Goal: Task Accomplishment & Management: Complete application form

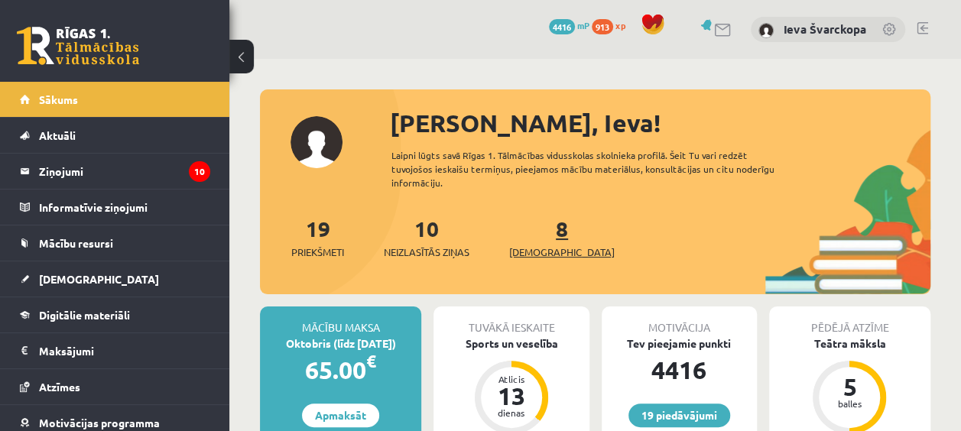
click at [539, 245] on span "[DEMOGRAPHIC_DATA]" at bounding box center [561, 252] width 105 height 15
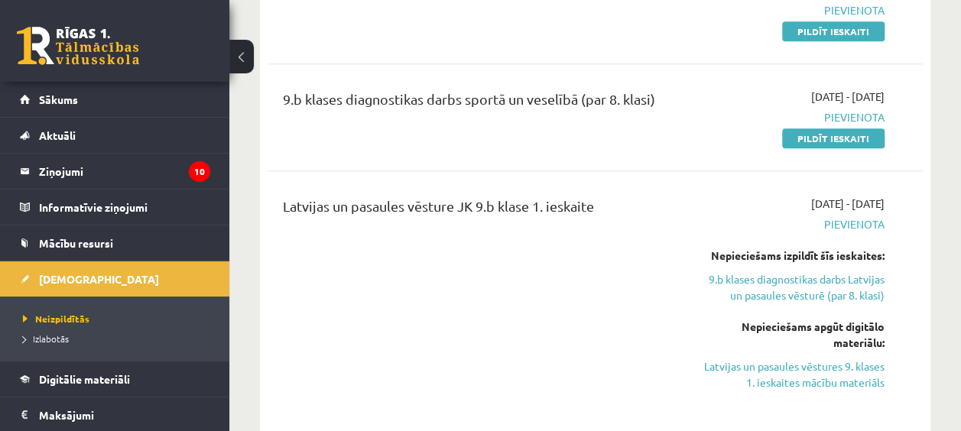
scroll to position [764, 0]
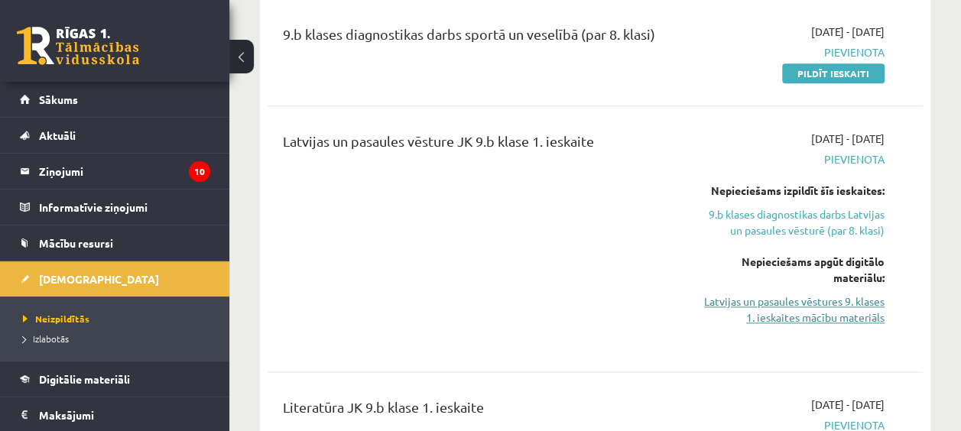
click at [825, 300] on link "Latvijas un pasaules vēstures 9. klases 1. ieskaites mācību materiāls" at bounding box center [791, 310] width 185 height 32
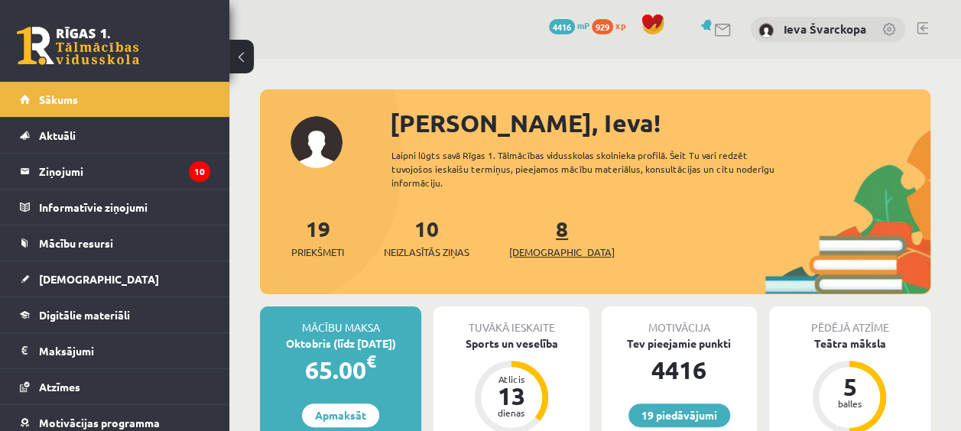
click at [544, 246] on span "[DEMOGRAPHIC_DATA]" at bounding box center [561, 252] width 105 height 15
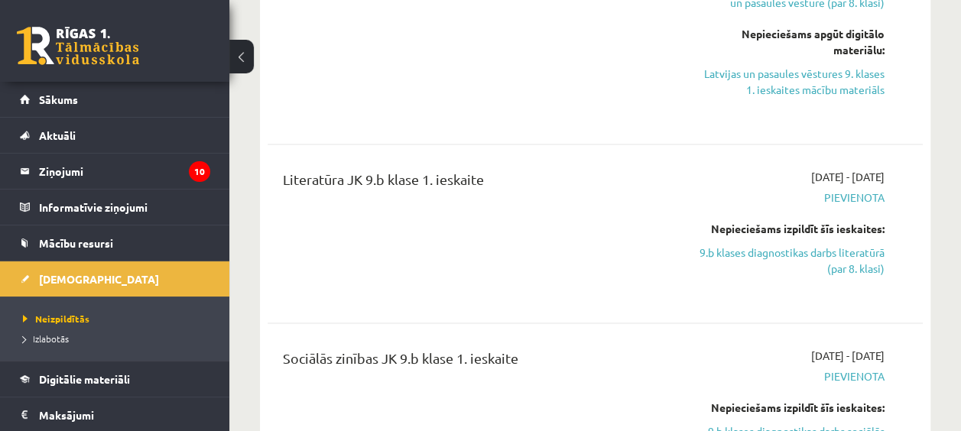
scroll to position [994, 0]
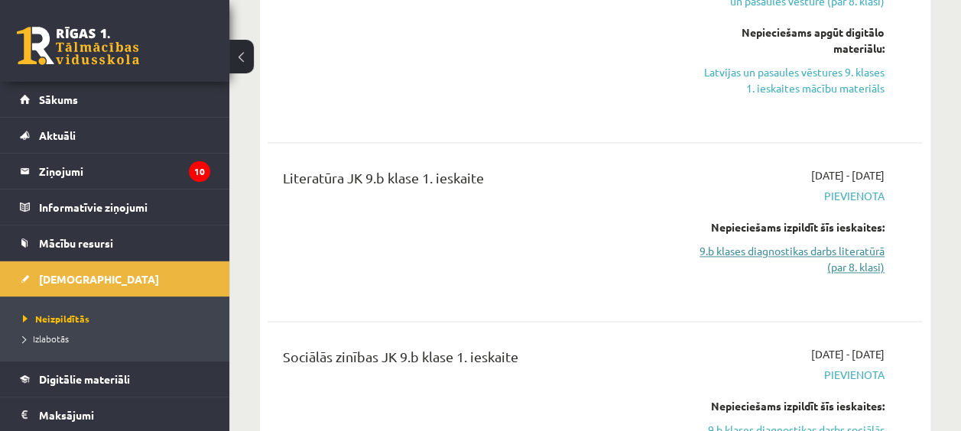
click at [820, 243] on link "9.b klases diagnostikas darbs literatūrā (par 8. klasi)" at bounding box center [791, 259] width 185 height 32
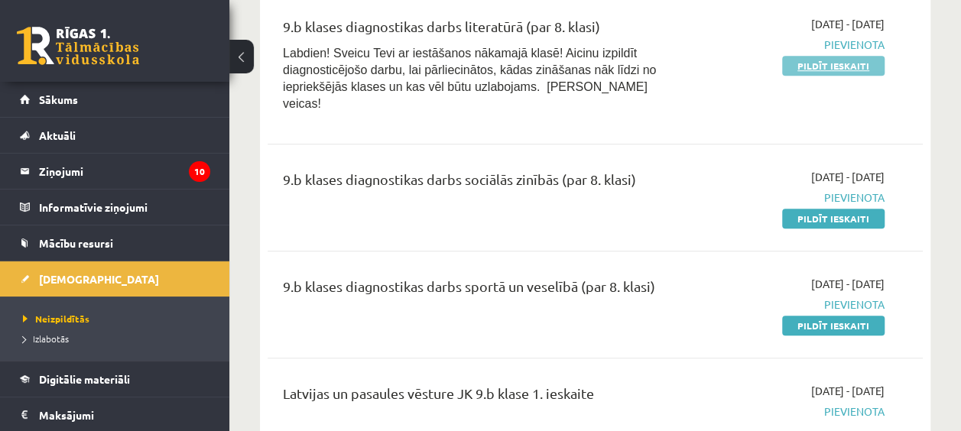
click at [850, 63] on link "Pildīt ieskaiti" at bounding box center [833, 66] width 102 height 20
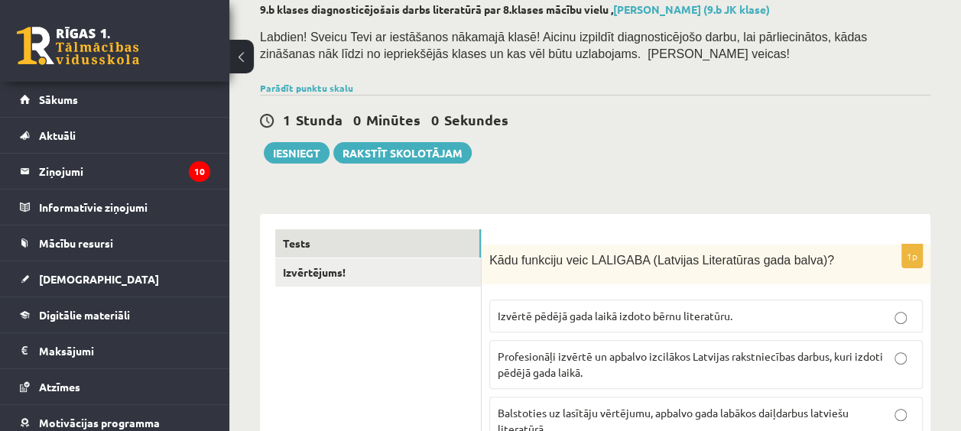
scroll to position [153, 0]
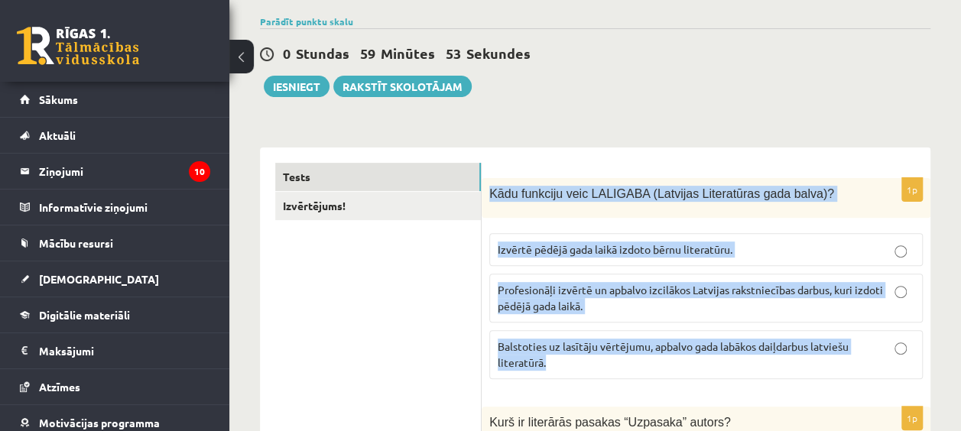
drag, startPoint x: 488, startPoint y: 185, endPoint x: 713, endPoint y: 375, distance: 294.5
click at [713, 375] on div "1p Kādu funkciju veic LALIGABA (Latvijas Literatūras gada balva)? Izvērtē pēdēj…" at bounding box center [706, 284] width 449 height 212
drag, startPoint x: 713, startPoint y: 375, endPoint x: 602, endPoint y: 342, distance: 115.8
copy div "Kādu funkciju veic LALIGABA (Latvijas Literatūras gada balva)? Izvērtē pēdējā g…"
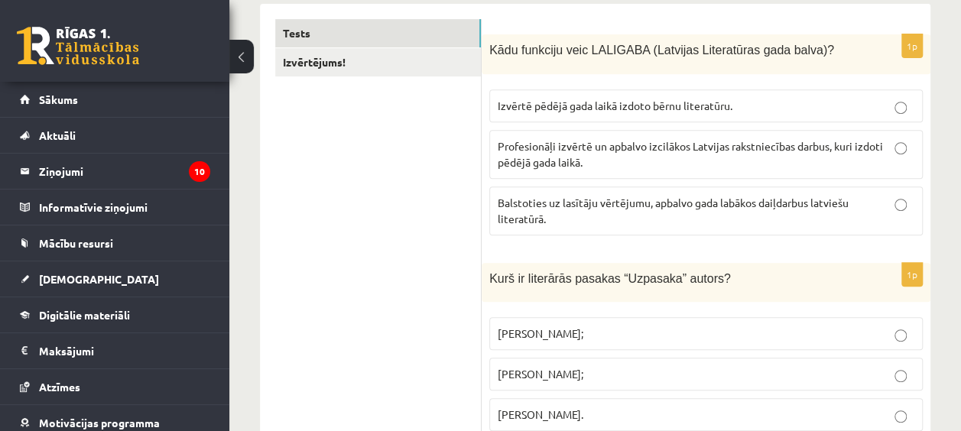
scroll to position [382, 0]
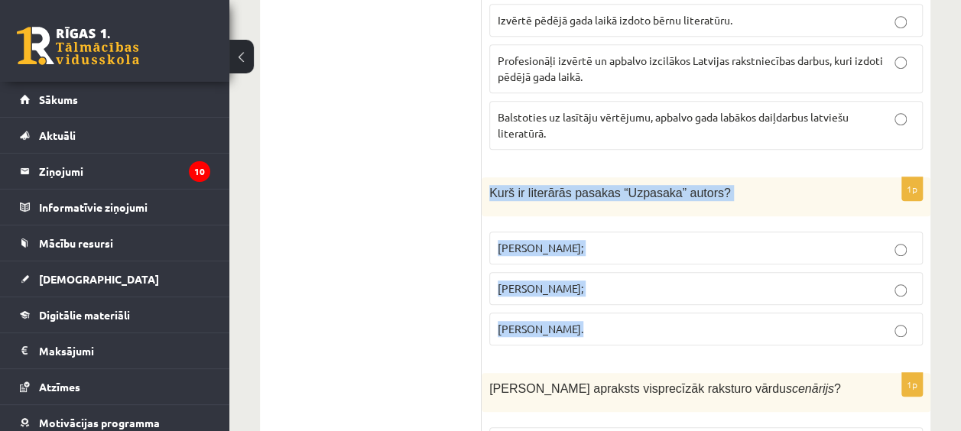
drag, startPoint x: 489, startPoint y: 183, endPoint x: 588, endPoint y: 306, distance: 157.1
click at [588, 306] on div "1p Kurš ir literārās pasakas “Uzpasaka” autors? Imants Ziedonis; Skaidrīte Kald…" at bounding box center [706, 267] width 449 height 180
drag, startPoint x: 588, startPoint y: 306, endPoint x: 556, endPoint y: 326, distance: 37.1
copy div "Kurš ir literārās pasakas “Uzpasaka” autors? Imants Ziedonis; Skaidrīte Kaldupe…"
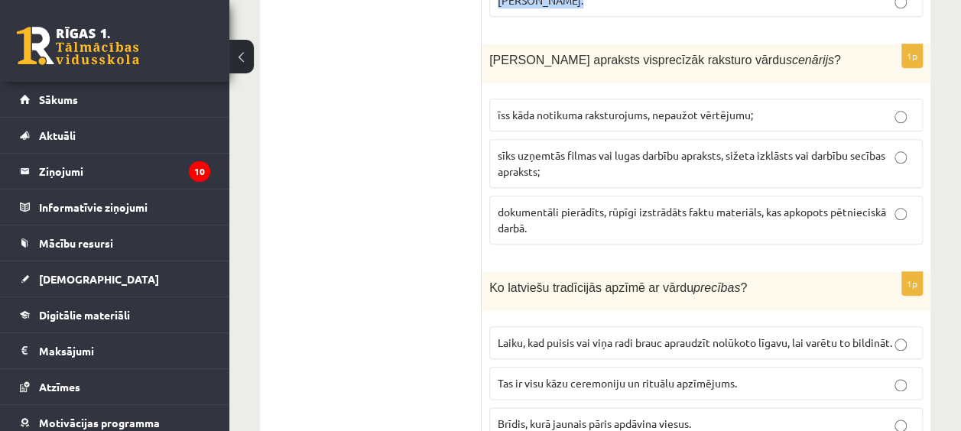
scroll to position [688, 0]
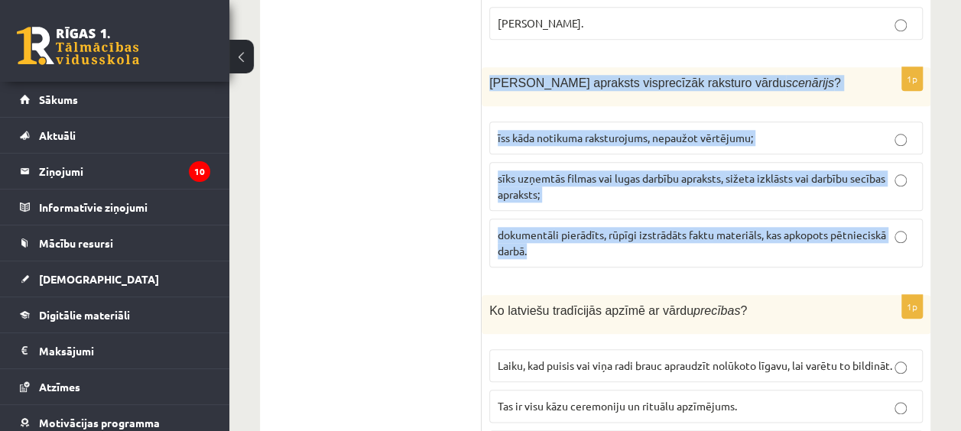
drag, startPoint x: 488, startPoint y: 70, endPoint x: 718, endPoint y: 255, distance: 294.7
click at [718, 255] on div "1p Kurš apraksts visprecīzāk raksturo vārdu scenārijs ? īss kāda notikuma rakst…" at bounding box center [706, 173] width 449 height 212
drag, startPoint x: 718, startPoint y: 255, endPoint x: 625, endPoint y: 231, distance: 95.5
copy div "Kurš apraksts visprecīzāk raksturo vārdu scenārijs ? īss kāda notikuma raksturo…"
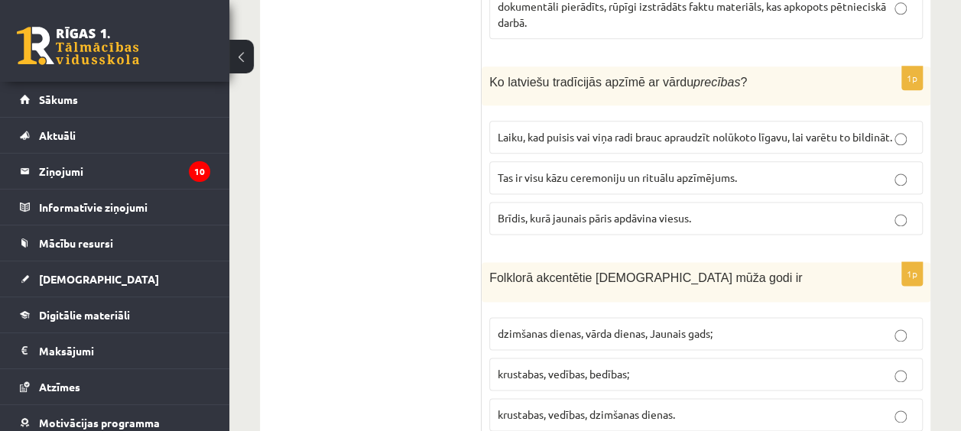
scroll to position [917, 0]
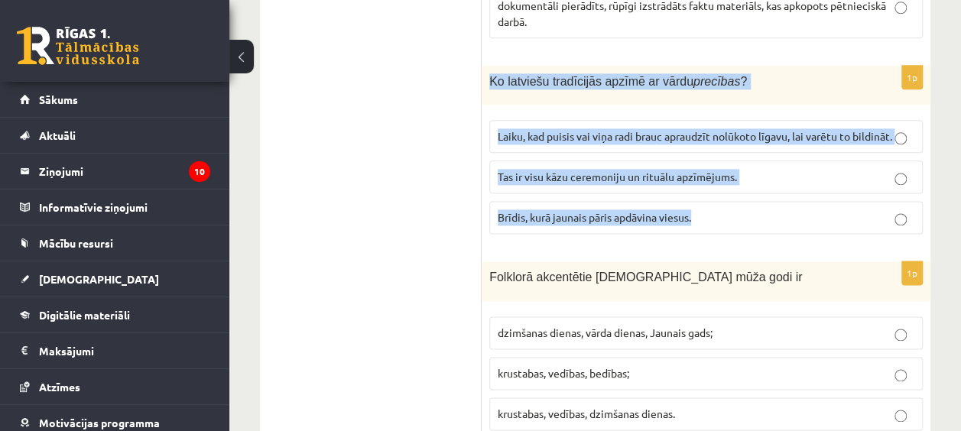
drag, startPoint x: 491, startPoint y: 67, endPoint x: 729, endPoint y: 232, distance: 289.4
click at [729, 232] on div "1p Ko latviešu tradīcijās apzīmē ar vārdu precības ? Laiku, kad puisis vai viņa…" at bounding box center [706, 156] width 449 height 180
drag, startPoint x: 729, startPoint y: 232, endPoint x: 658, endPoint y: 229, distance: 71.1
copy div "Ko latviešu tradīcijās apzīmē ar vārdu precības ? Laiku, kad puisis vai viņa ra…"
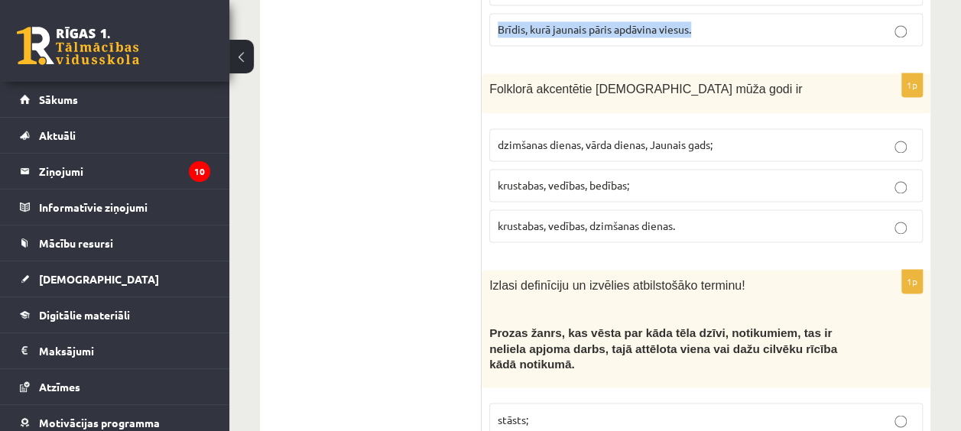
scroll to position [1147, 0]
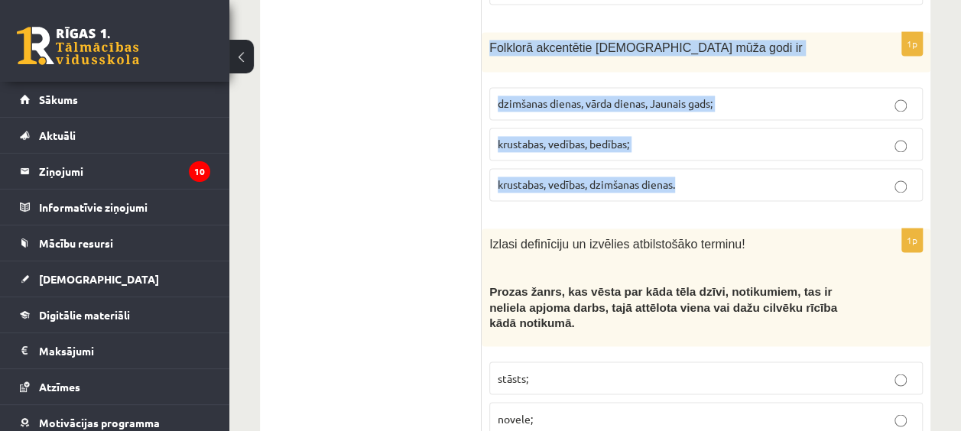
drag, startPoint x: 491, startPoint y: 49, endPoint x: 690, endPoint y: 185, distance: 241.5
click at [690, 185] on div "1p Folklorā akcentētie latviešu mūža godi ir dzimšanas dienas, vārda dienas, Ja…" at bounding box center [706, 122] width 449 height 180
drag, startPoint x: 690, startPoint y: 185, endPoint x: 621, endPoint y: 192, distance: 69.1
copy div "Folklorā akcentētie latviešu mūža godi ir dzimšanas dienas, vārda dienas, Jauna…"
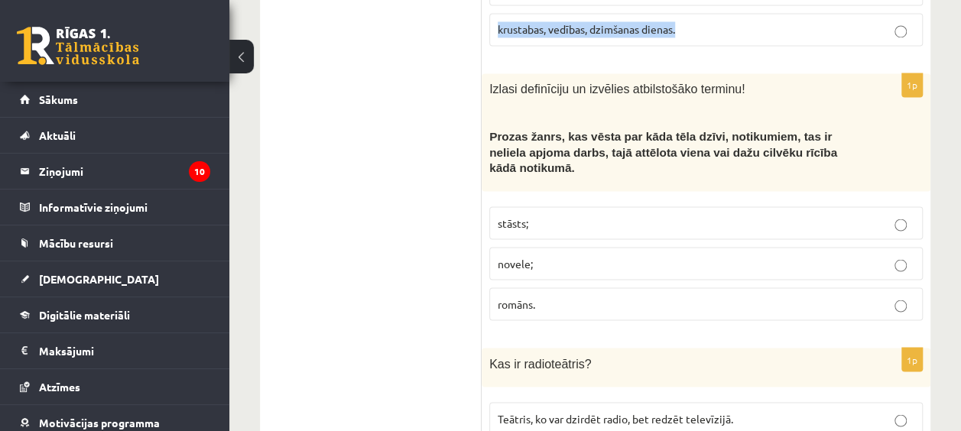
scroll to position [1299, 0]
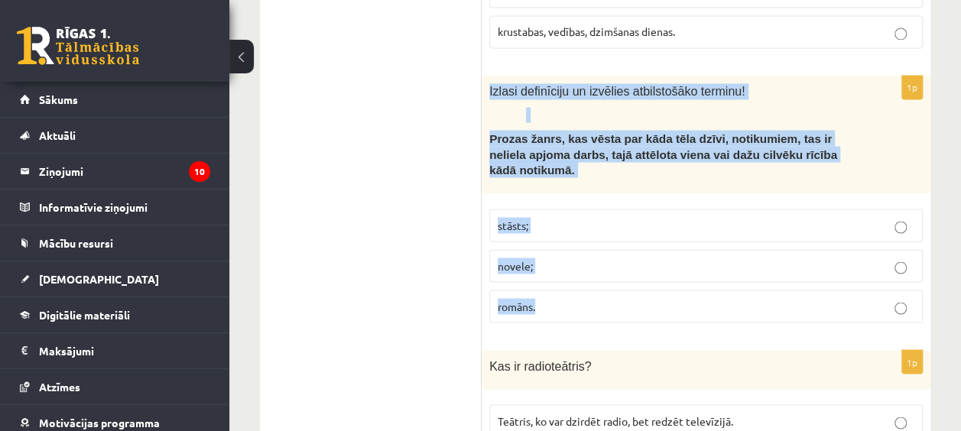
drag, startPoint x: 489, startPoint y: 92, endPoint x: 590, endPoint y: 298, distance: 229.7
click at [590, 298] on div "1p Izlasi definīciju un izvēlies atbilstošāko terminu! Prozas žanrs, kas vēsta …" at bounding box center [706, 205] width 449 height 259
drag, startPoint x: 590, startPoint y: 298, endPoint x: 514, endPoint y: 299, distance: 76.4
copy div "Izlasi definīciju un izvēlies atbilstošāko terminu! Prozas žanrs, kas vēsta par…"
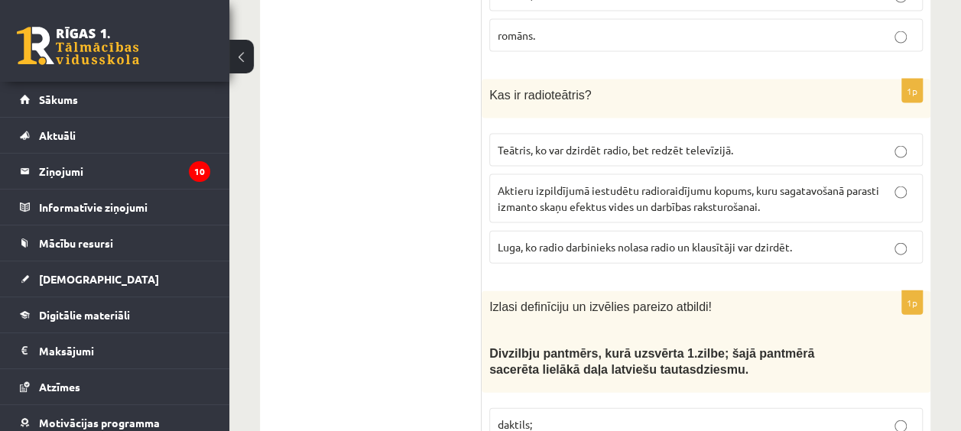
scroll to position [1605, 0]
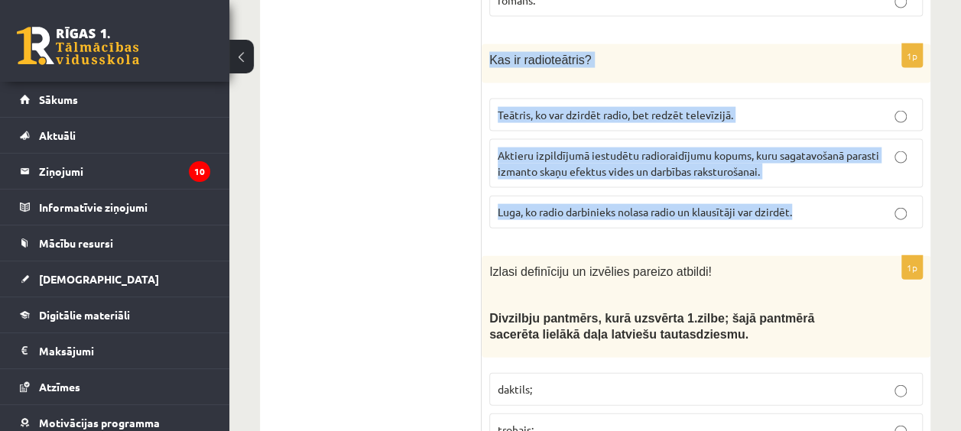
drag, startPoint x: 487, startPoint y: 38, endPoint x: 819, endPoint y: 204, distance: 371.6
click at [819, 204] on div "1p Kas ir radioteātris? Teātris, ko var dzirdēt radio, bet redzēt televīzijā. A…" at bounding box center [706, 142] width 449 height 196
drag, startPoint x: 819, startPoint y: 204, endPoint x: 748, endPoint y: 200, distance: 71.9
copy div "Kas ir radioteātris? Teātris, ko var dzirdēt radio, bet redzēt televīzijā. Akti…"
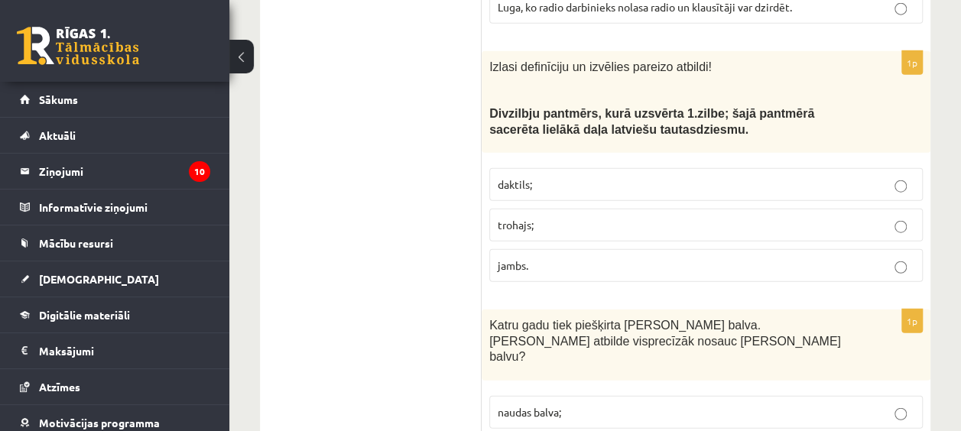
scroll to position [1834, 0]
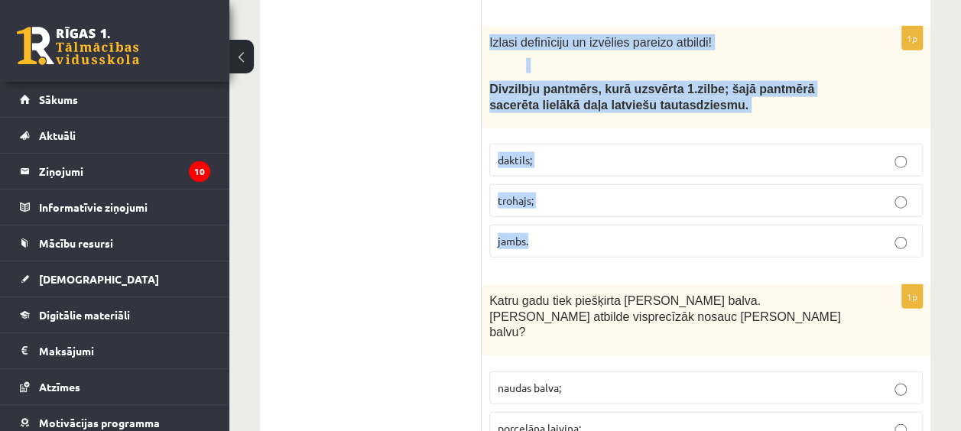
drag, startPoint x: 490, startPoint y: 28, endPoint x: 601, endPoint y: 227, distance: 228.2
click at [601, 227] on div "1p Izlasi definīciju un izvēlies pareizo atbildi! Divzilbju pantmērs, kurā uzsv…" at bounding box center [706, 148] width 449 height 243
drag, startPoint x: 601, startPoint y: 227, endPoint x: 514, endPoint y: 225, distance: 87.2
copy div "Izlasi definīciju un izvēlies pareizo atbildi! Divzilbju pantmērs, kurā uzsvērt…"
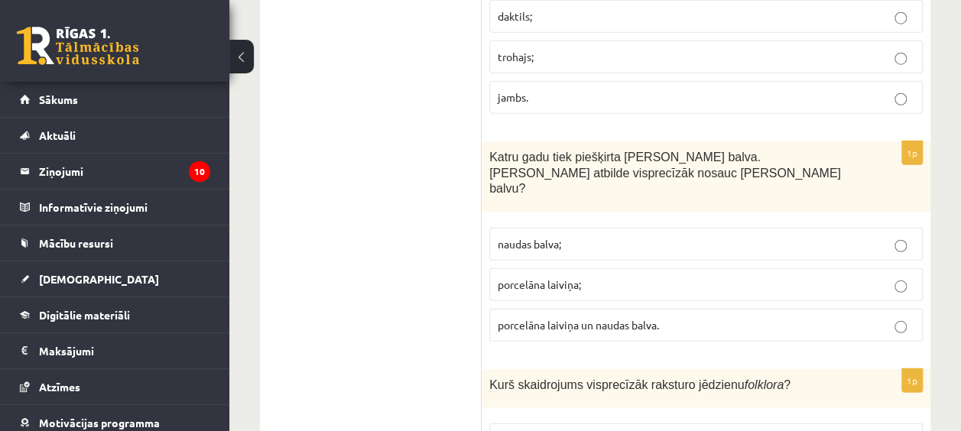
scroll to position [1987, 0]
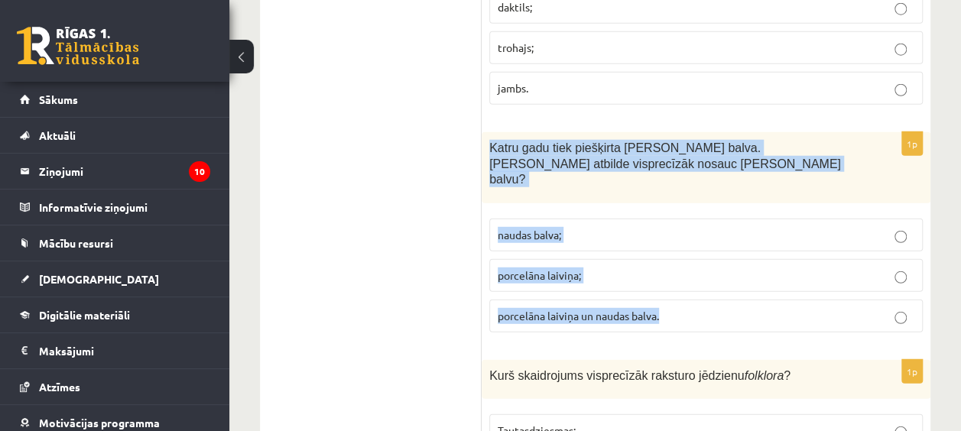
drag, startPoint x: 490, startPoint y: 124, endPoint x: 692, endPoint y: 290, distance: 262.3
click at [692, 290] on div "1p Katru gadu tiek piešķirta Jāņa Baltvilka balva. Kura atbilde visprecīzāk nos…" at bounding box center [706, 238] width 449 height 212
drag, startPoint x: 692, startPoint y: 290, endPoint x: 624, endPoint y: 287, distance: 68.1
copy div "Katru gadu tiek piešķirta Jāņa Baltvilka balva. Kura atbilde visprecīzāk nosauc…"
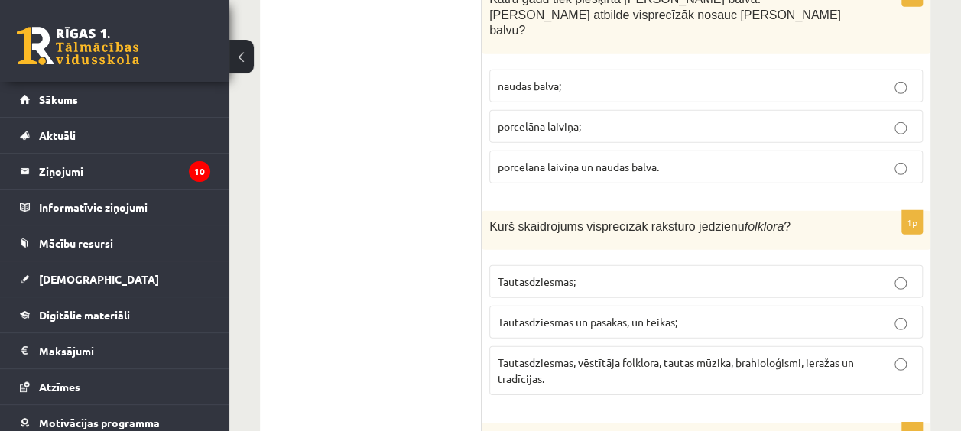
scroll to position [2140, 0]
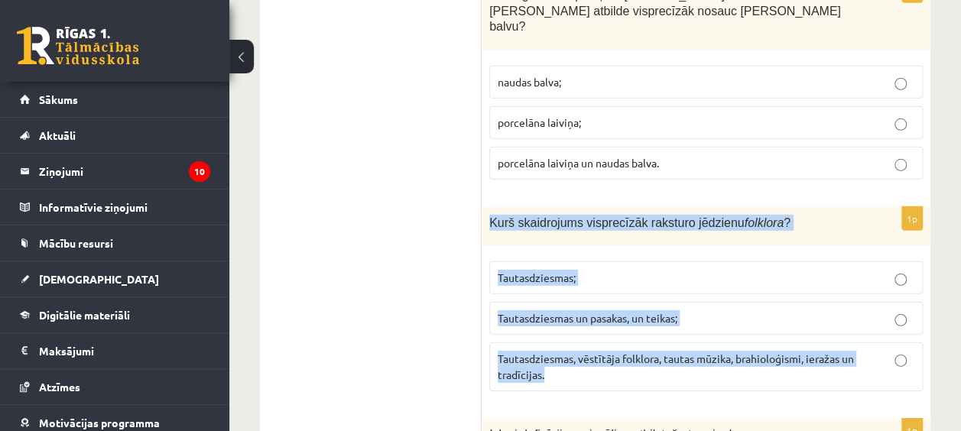
drag, startPoint x: 486, startPoint y: 185, endPoint x: 900, endPoint y: 341, distance: 442.6
click at [900, 341] on div "1p Kurš skaidrojums visprecīzāk raksturo jēdzienu folklora ? Tautasdziesmas; Ta…" at bounding box center [706, 305] width 449 height 196
drag, startPoint x: 900, startPoint y: 341, endPoint x: 772, endPoint y: 329, distance: 129.0
copy div "Kurš skaidrojums visprecīzāk raksturo jēdzienu folklora ? Tautasdziesmas; Tauta…"
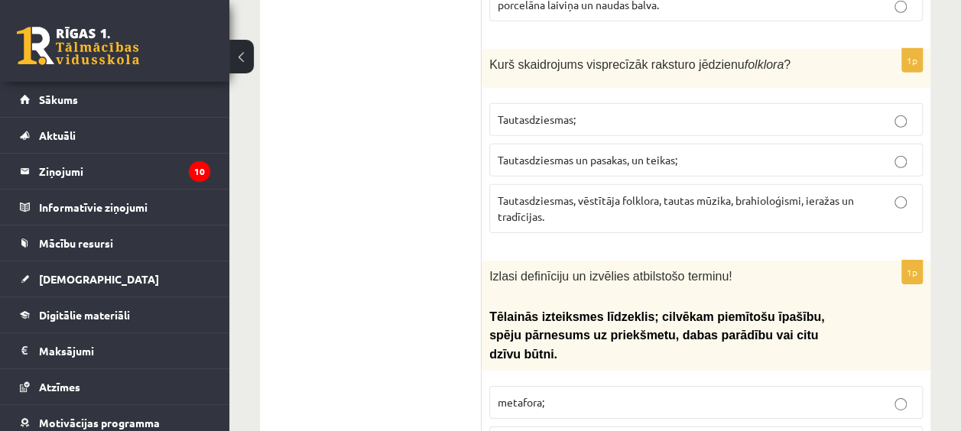
scroll to position [2369, 0]
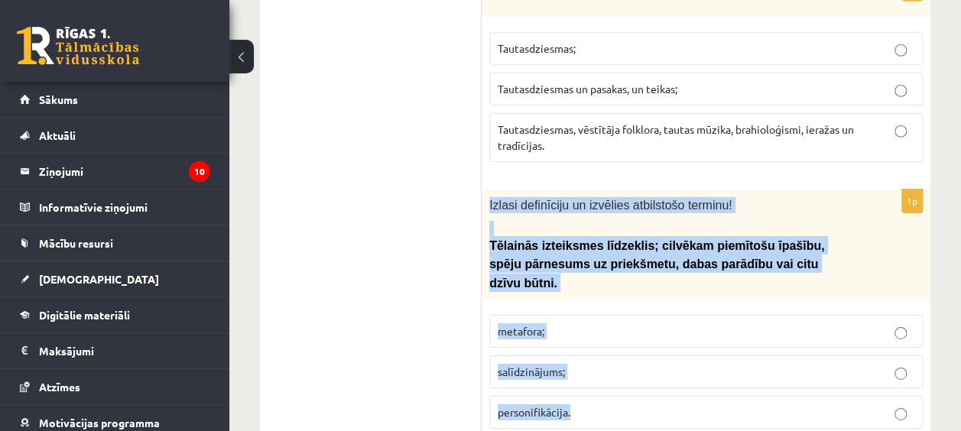
drag, startPoint x: 489, startPoint y: 164, endPoint x: 592, endPoint y: 367, distance: 227.3
click at [592, 367] on div "1p Izlasi definīciju un izvēlies atbilstošo terminu! Tēlainās izteiksmes līdzek…" at bounding box center [706, 315] width 449 height 251
drag, startPoint x: 592, startPoint y: 365, endPoint x: 549, endPoint y: 355, distance: 44.9
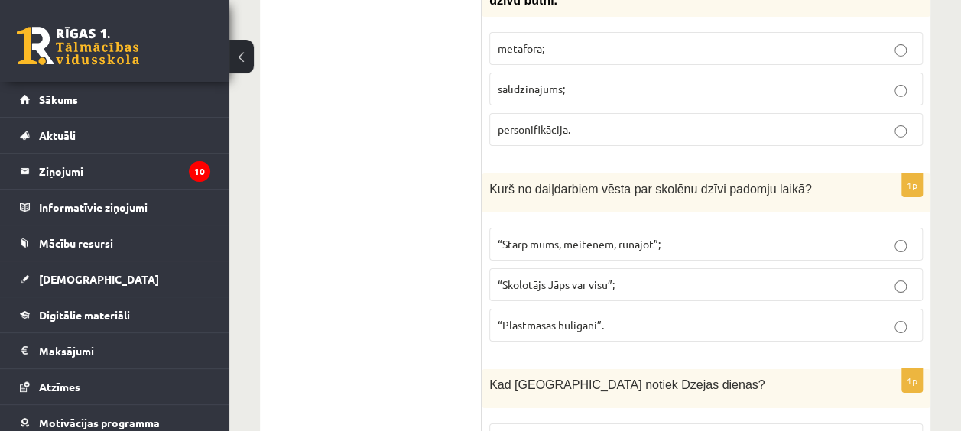
scroll to position [2675, 0]
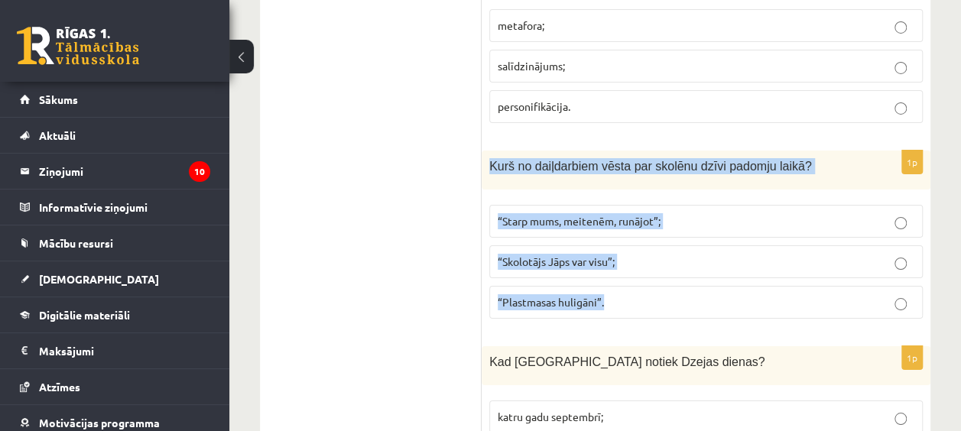
drag, startPoint x: 485, startPoint y: 103, endPoint x: 660, endPoint y: 255, distance: 231.9
click at [660, 255] on div "1p Kurš no daiļdarbiem vēsta par skolēnu dzīvi padomju laikā? “Starp mums, meit…" at bounding box center [706, 241] width 449 height 180
drag, startPoint x: 660, startPoint y: 255, endPoint x: 576, endPoint y: 251, distance: 84.2
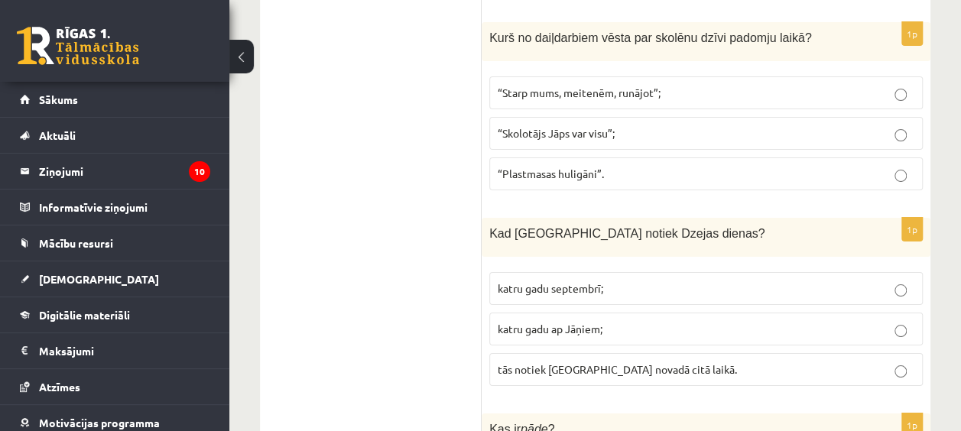
scroll to position [2828, 0]
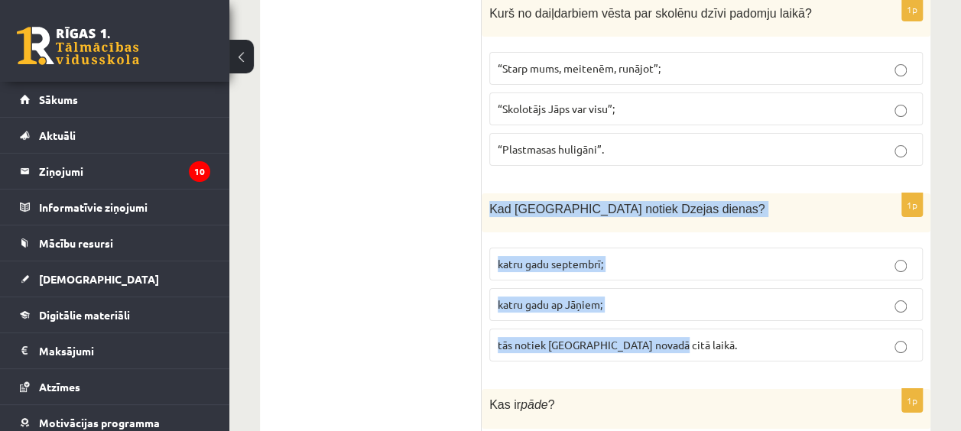
drag, startPoint x: 489, startPoint y: 147, endPoint x: 675, endPoint y: 297, distance: 239.1
click at [677, 299] on div "1p Kad Latvijā notiek Dzejas dienas? katru gadu septembrī; katru gadu ap Jāņiem…" at bounding box center [706, 283] width 449 height 180
drag, startPoint x: 675, startPoint y: 297, endPoint x: 628, endPoint y: 286, distance: 48.0
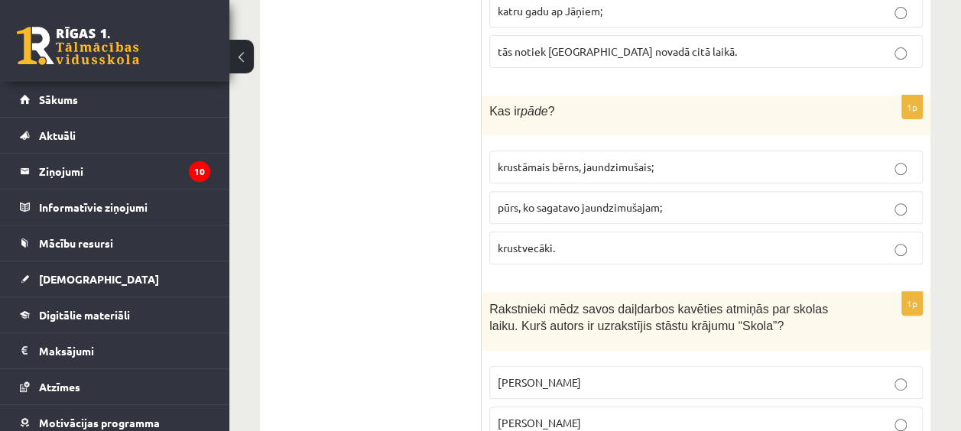
scroll to position [3134, 0]
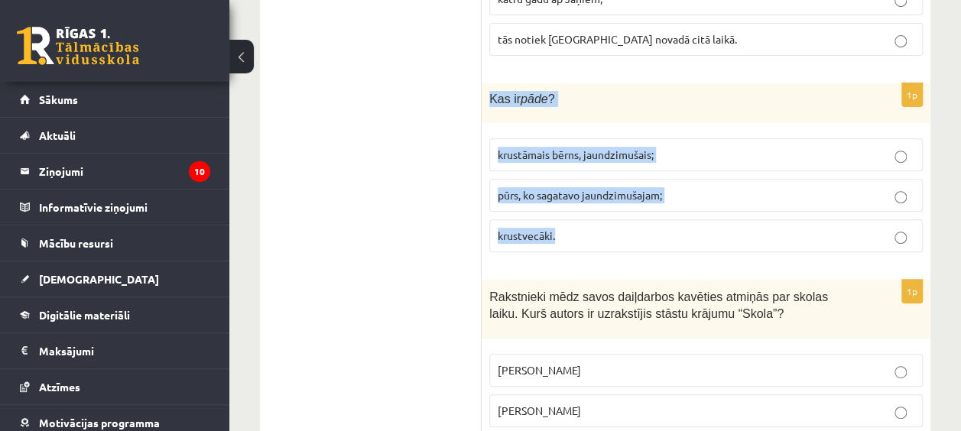
drag, startPoint x: 489, startPoint y: 31, endPoint x: 611, endPoint y: 180, distance: 192.8
click at [611, 180] on div "1p Kas ir pāde ? krustāmais bērns, jaundzimušais; pūrs, ko sagatavo jaundzimuša…" at bounding box center [706, 173] width 449 height 180
drag, startPoint x: 611, startPoint y: 180, endPoint x: 543, endPoint y: 178, distance: 68.8
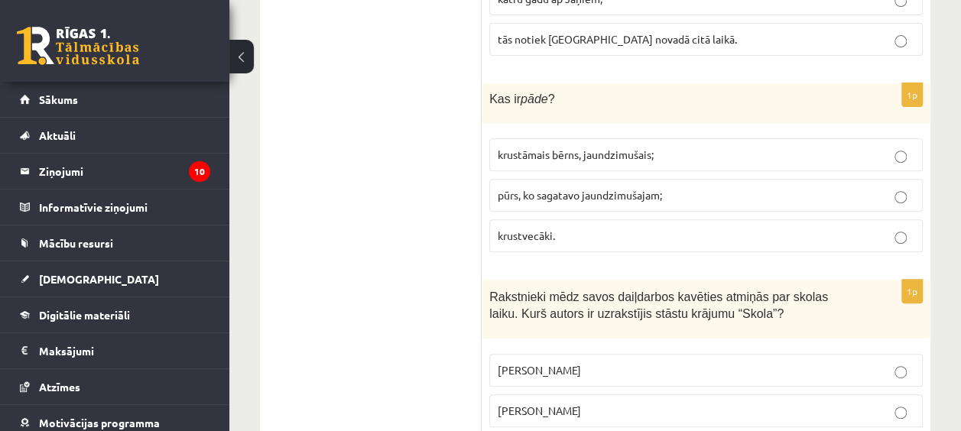
click at [443, 198] on ul "Tests Izvērtējums!" at bounding box center [378, 413] width 206 height 6463
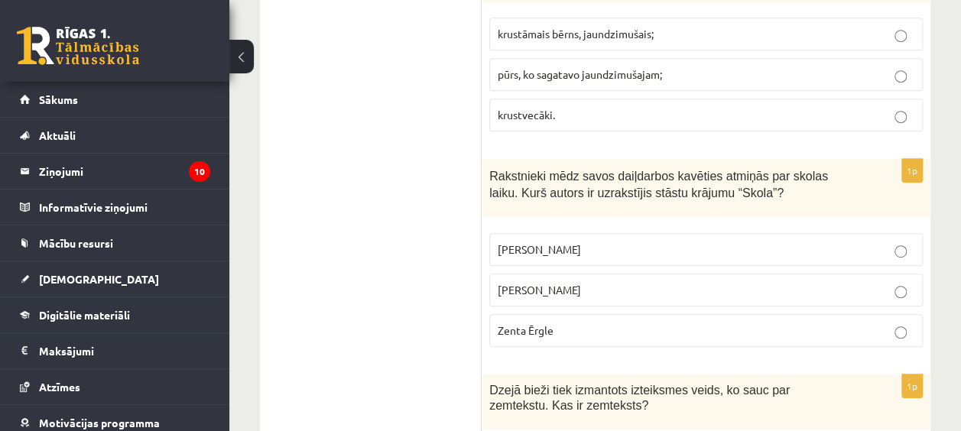
scroll to position [3287, 0]
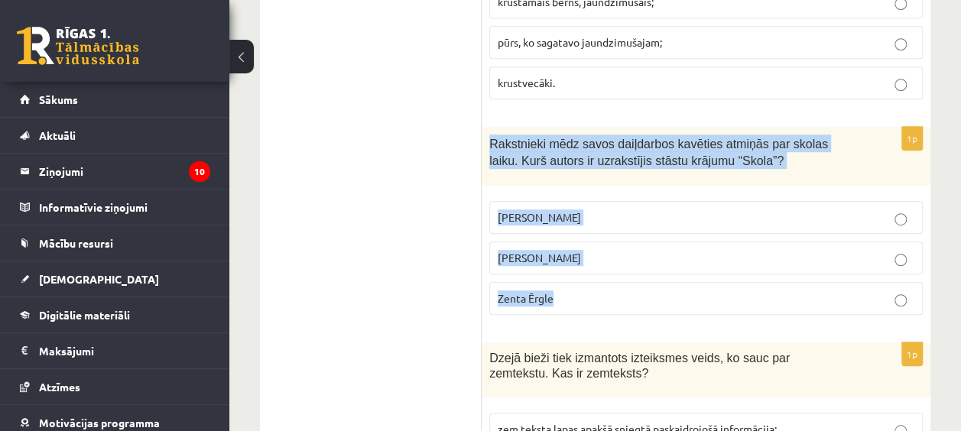
drag, startPoint x: 486, startPoint y: 76, endPoint x: 611, endPoint y: 235, distance: 202.6
click at [611, 235] on div "1p Rakstnieki mēdz savos daiļdarbos kavēties atmiņās par skolas laiku. Kurš aut…" at bounding box center [706, 227] width 449 height 200
drag, startPoint x: 611, startPoint y: 235, endPoint x: 530, endPoint y: 241, distance: 80.5
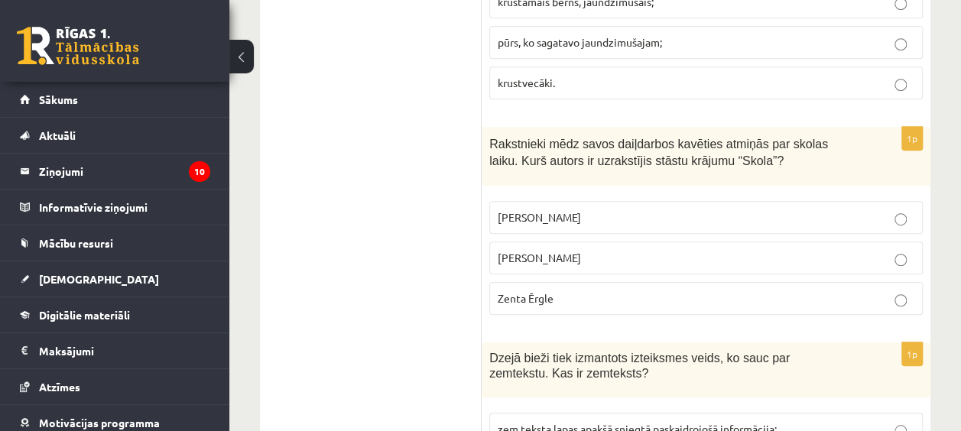
click at [345, 190] on ul "Tests Izvērtējums!" at bounding box center [378, 260] width 206 height 6463
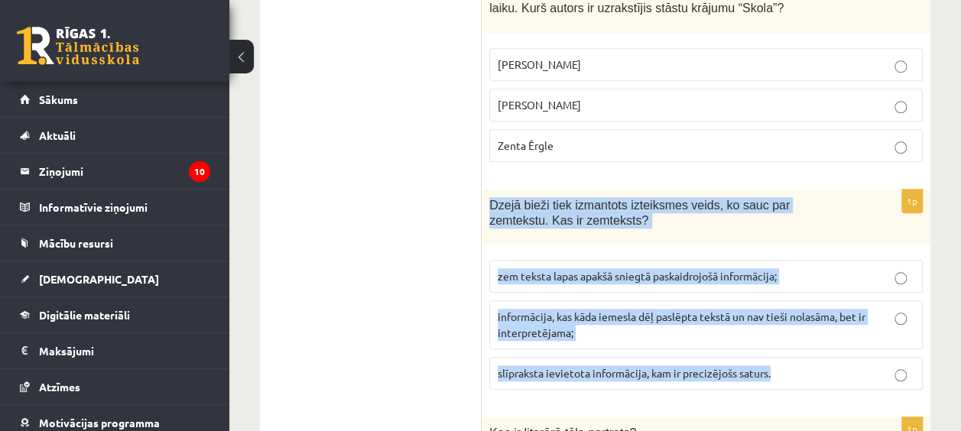
drag, startPoint x: 483, startPoint y: 136, endPoint x: 803, endPoint y: 319, distance: 368.4
click at [803, 319] on div "1p Dzejā bieži tiek izmantots izteiksmes veids, ko sauc par zemtekstu. Kas ir z…" at bounding box center [706, 296] width 449 height 212
drag, startPoint x: 803, startPoint y: 319, endPoint x: 734, endPoint y: 313, distance: 69.1
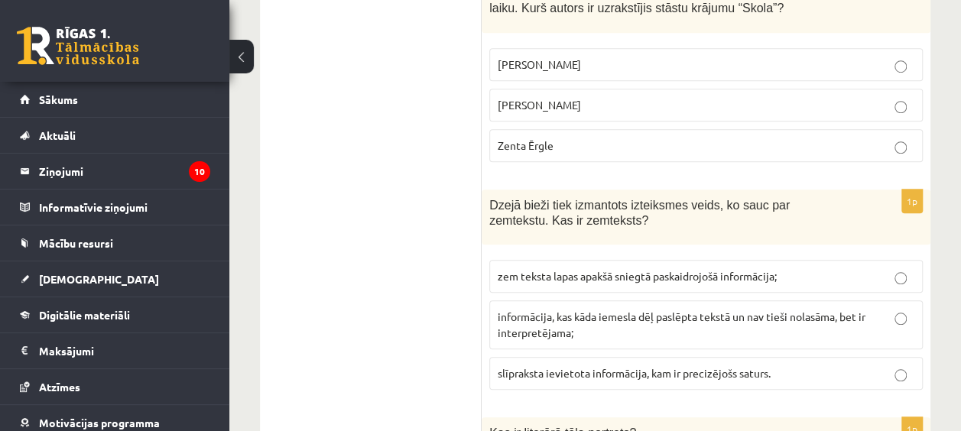
click at [412, 248] on ul "Tests Izvērtējums!" at bounding box center [378, 107] width 206 height 6463
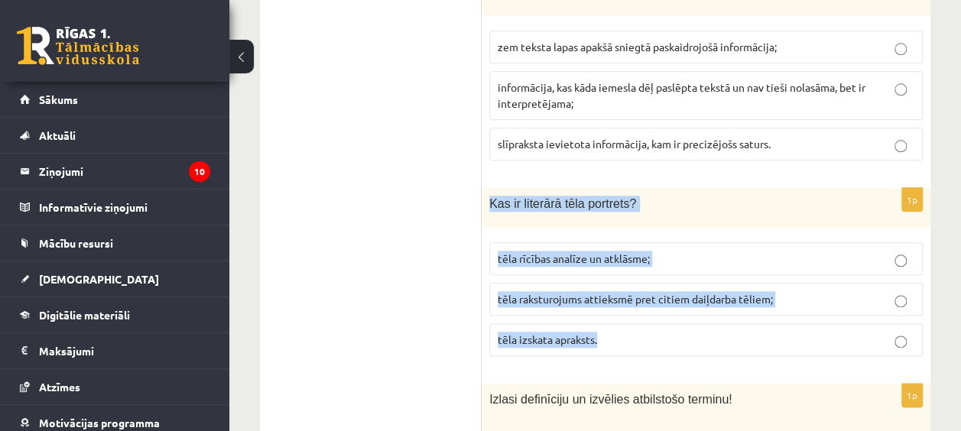
drag, startPoint x: 485, startPoint y: 133, endPoint x: 656, endPoint y: 271, distance: 219.5
click at [656, 271] on div "1p Kas ir literārā tēla portrets? tēla rīcības analīze un atklāsme; tēla rakstu…" at bounding box center [706, 278] width 449 height 180
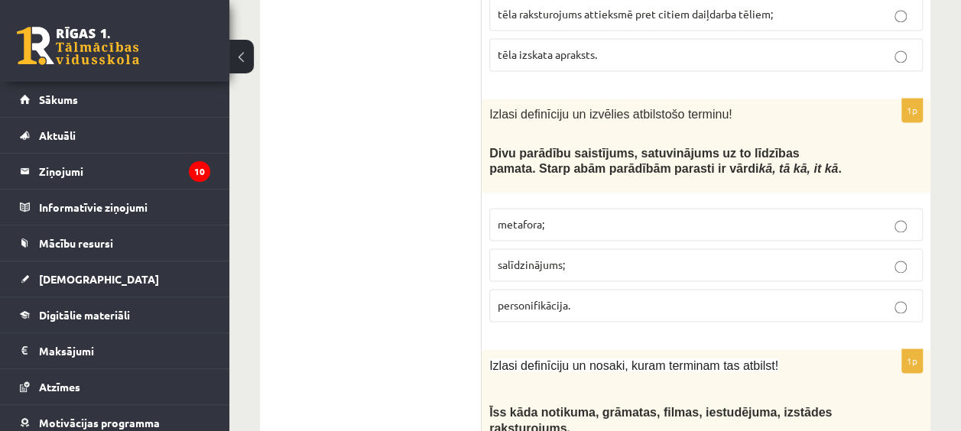
scroll to position [3975, 0]
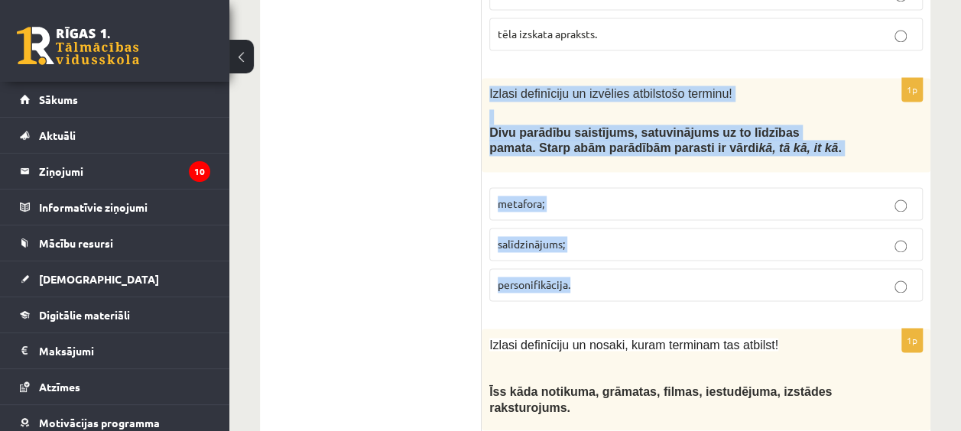
drag, startPoint x: 491, startPoint y: 24, endPoint x: 631, endPoint y: 205, distance: 228.7
click at [631, 206] on div "1p Izlasi definīciju un izvēlies atbilstošo terminu! Divu parādību saistījums, …" at bounding box center [706, 195] width 449 height 235
drag, startPoint x: 631, startPoint y: 205, endPoint x: 552, endPoint y: 217, distance: 80.4
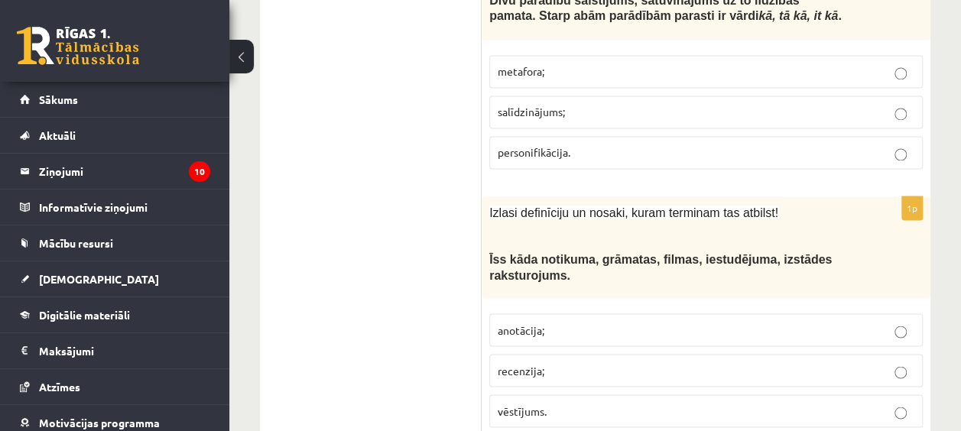
scroll to position [4204, 0]
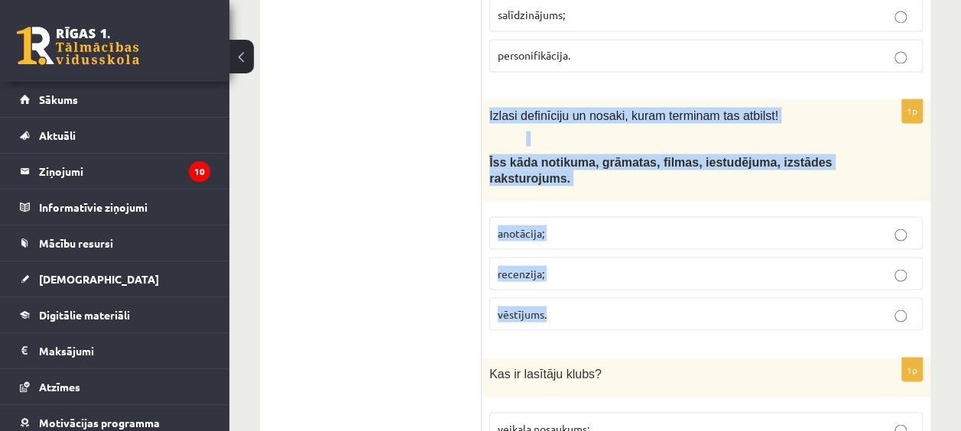
drag, startPoint x: 489, startPoint y: 42, endPoint x: 587, endPoint y: 238, distance: 219.4
click at [587, 238] on div "1p Izlasi definīciju un nosaki, kuram terminam tas atbilst! Ī ss kāda notikuma,…" at bounding box center [706, 220] width 449 height 243
drag, startPoint x: 587, startPoint y: 238, endPoint x: 529, endPoint y: 250, distance: 59.2
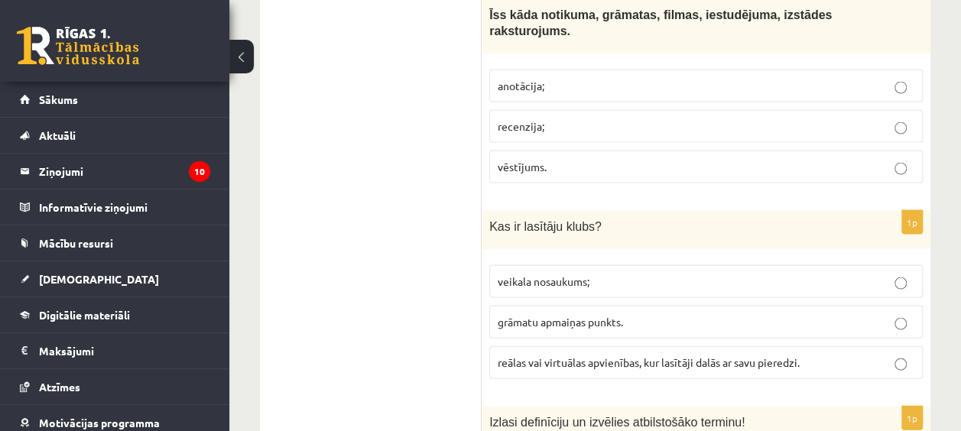
scroll to position [4357, 0]
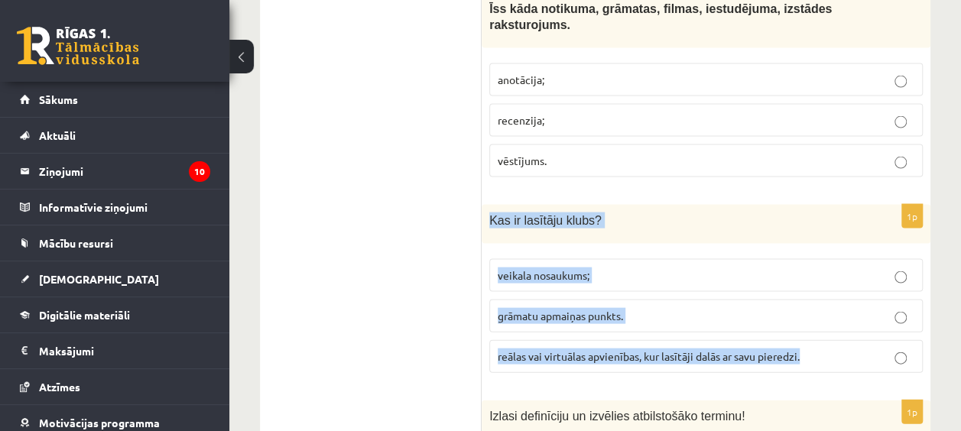
drag, startPoint x: 488, startPoint y: 141, endPoint x: 827, endPoint y: 271, distance: 363.4
click at [829, 272] on div "1p Kas ir lasītāju klubs? veikala nosaukums; grāmatu apmaiņas punkts. reālas va…" at bounding box center [706, 295] width 449 height 180
drag, startPoint x: 827, startPoint y: 271, endPoint x: 720, endPoint y: 287, distance: 108.3
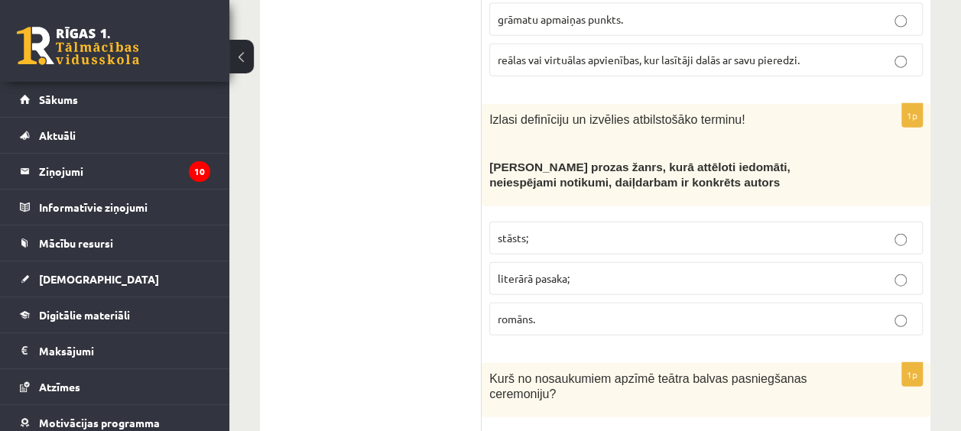
scroll to position [4662, 0]
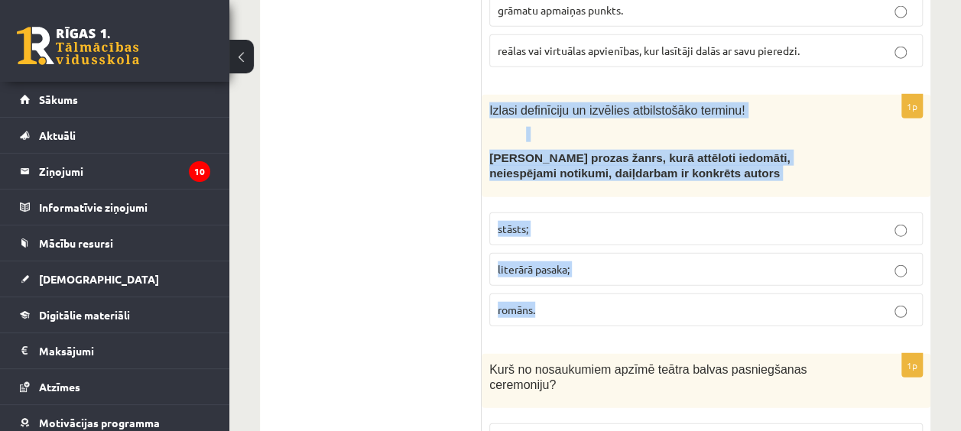
drag, startPoint x: 491, startPoint y: 34, endPoint x: 598, endPoint y: 238, distance: 231.1
click at [598, 238] on div "1p Izlasi definīciju un izvēlies atbilstošāko terminu! Neliela apjoma prozas ža…" at bounding box center [706, 216] width 449 height 243
drag, startPoint x: 598, startPoint y: 238, endPoint x: 549, endPoint y: 202, distance: 61.1
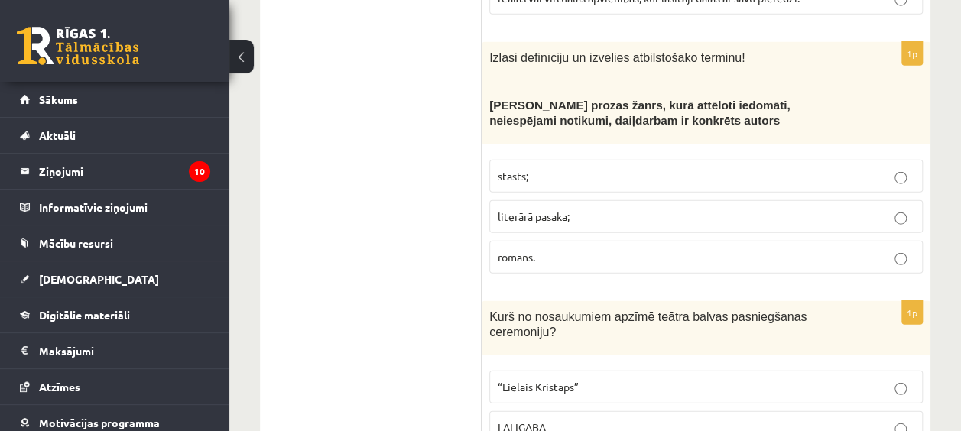
scroll to position [4815, 0]
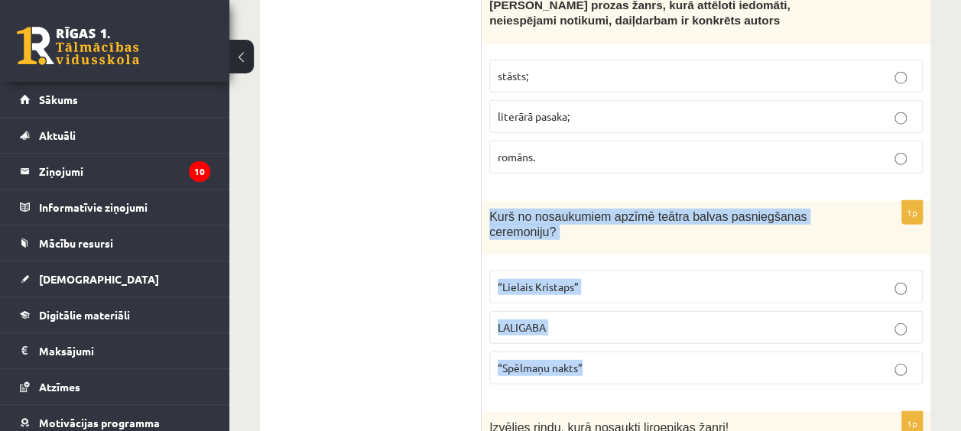
drag, startPoint x: 488, startPoint y: 131, endPoint x: 616, endPoint y: 279, distance: 195.6
click at [616, 279] on div "1p Kurš no nosaukumiem apzīmē teātra balvas pasniegšanas ceremoniju? “Lielais K…" at bounding box center [706, 299] width 449 height 196
drag, startPoint x: 616, startPoint y: 279, endPoint x: 551, endPoint y: 277, distance: 65.0
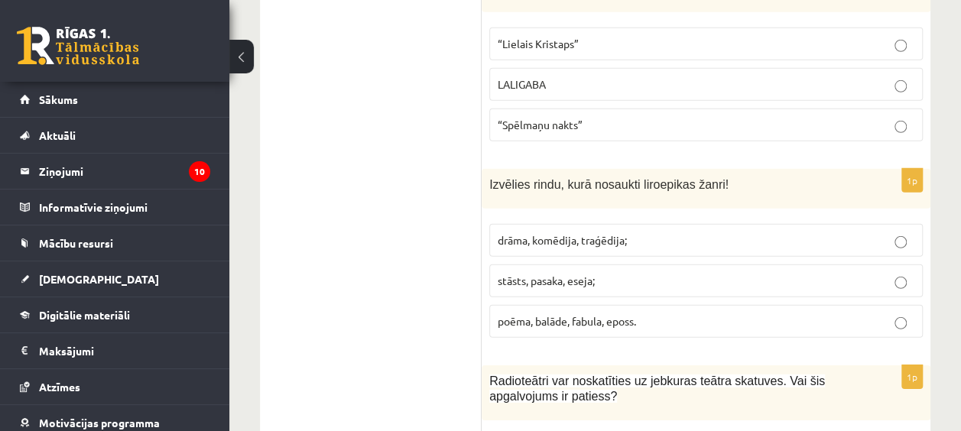
scroll to position [5121, 0]
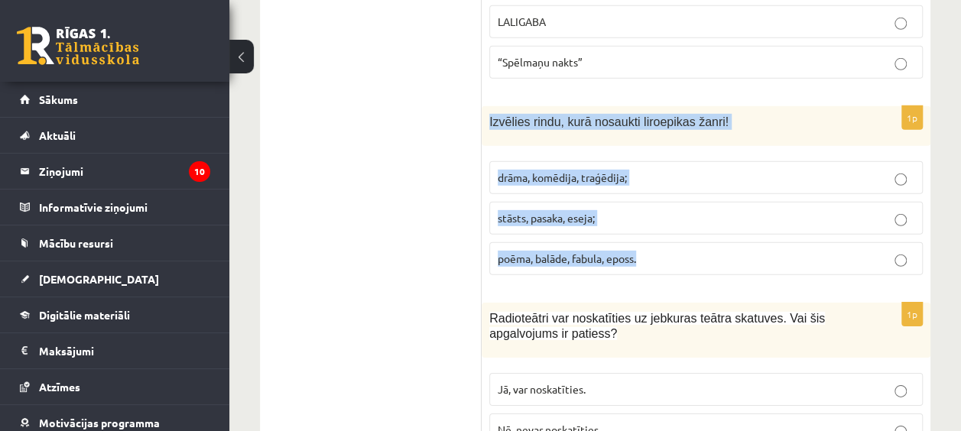
drag, startPoint x: 491, startPoint y: 31, endPoint x: 660, endPoint y: 174, distance: 221.3
click at [660, 174] on div "1p Izvēlies rindu, kurā nosaukti liroepikas žanri! drāma, komēdija, traģēdija; …" at bounding box center [706, 196] width 449 height 180
drag, startPoint x: 660, startPoint y: 174, endPoint x: 619, endPoint y: 166, distance: 41.4
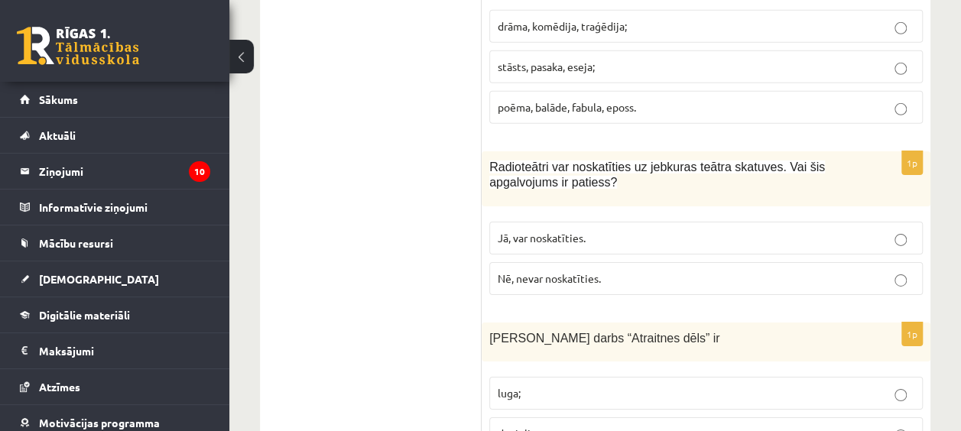
scroll to position [5274, 0]
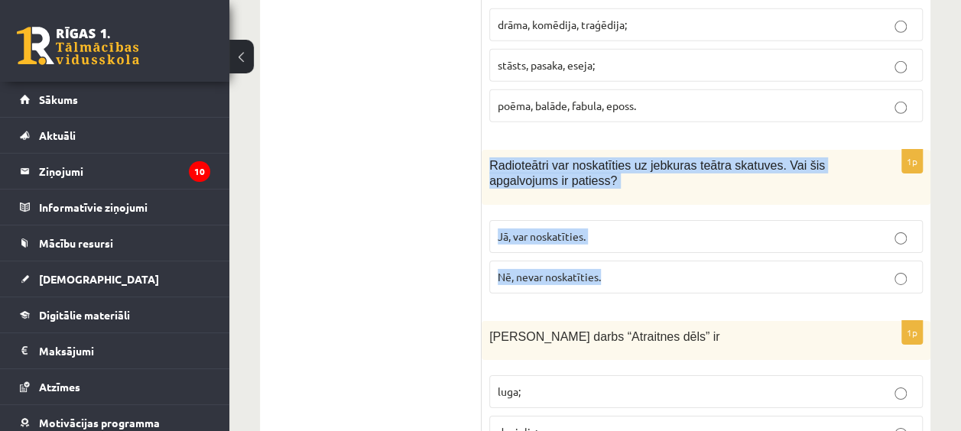
drag, startPoint x: 488, startPoint y: 65, endPoint x: 615, endPoint y: 175, distance: 168.5
click at [616, 175] on div "1p Radioteātri var noskatīties uz jebkuras teātra skatuves. Vai šis apgalvojums…" at bounding box center [706, 228] width 449 height 156
drag, startPoint x: 615, startPoint y: 175, endPoint x: 521, endPoint y: 189, distance: 95.0
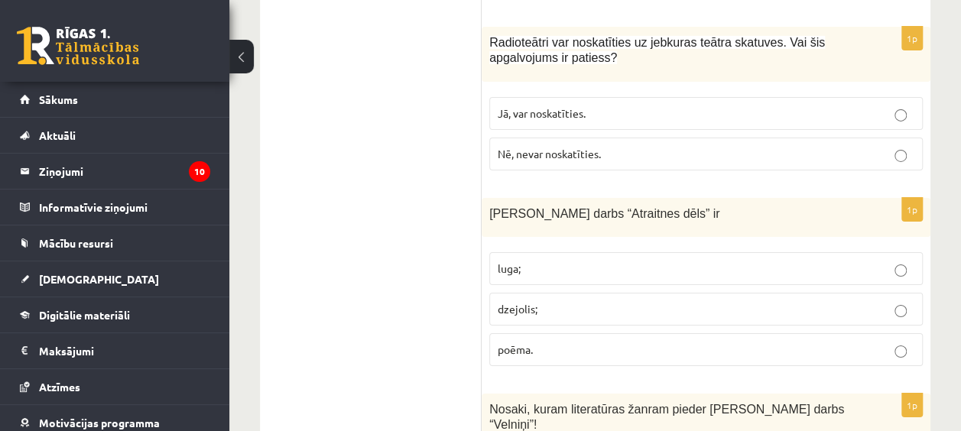
scroll to position [5503, 0]
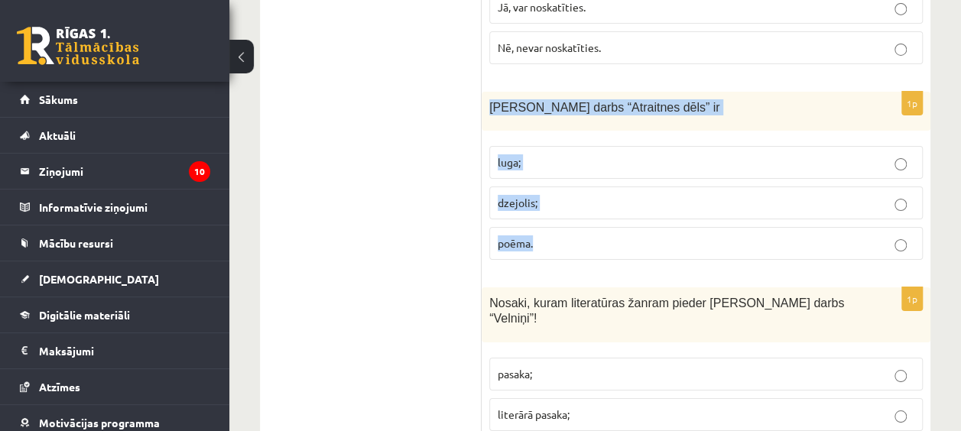
drag, startPoint x: 486, startPoint y: 12, endPoint x: 585, endPoint y: 146, distance: 166.6
click at [585, 146] on div "1p Viļa Plūdoņa darbs “Atraitnes dēls” ir luga; dzejolis; poēma." at bounding box center [706, 182] width 449 height 180
drag, startPoint x: 585, startPoint y: 146, endPoint x: 520, endPoint y: 150, distance: 65.8
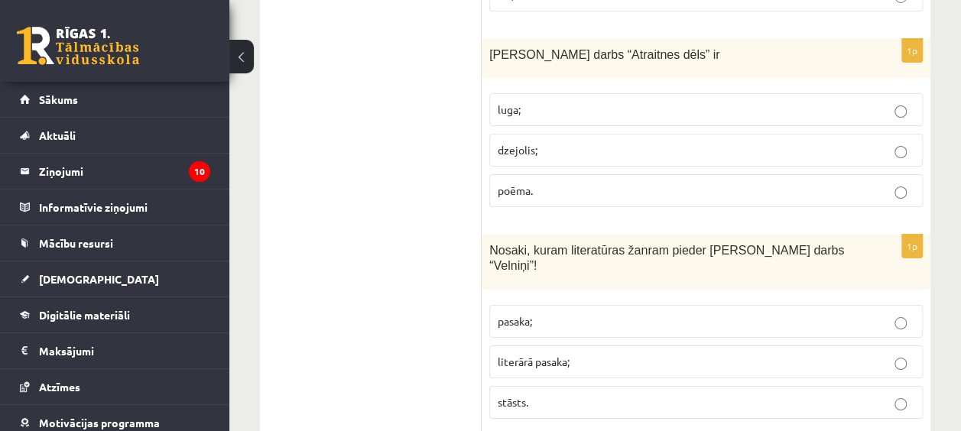
scroll to position [5580, 0]
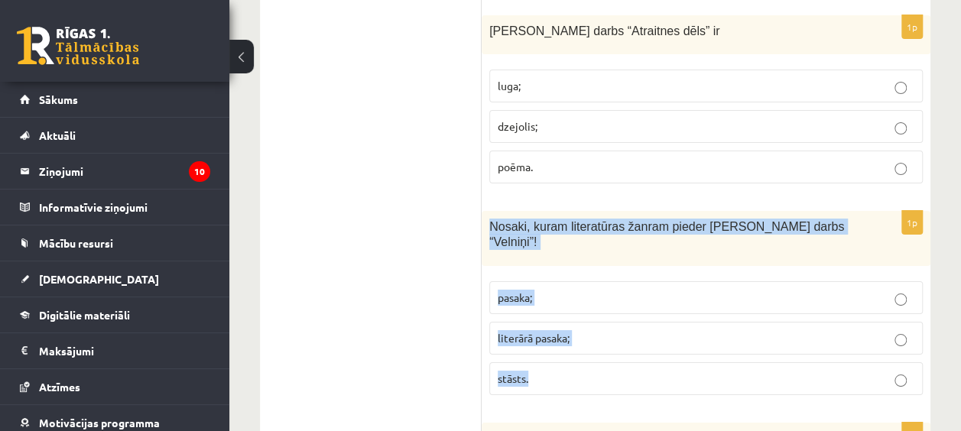
drag, startPoint x: 486, startPoint y: 127, endPoint x: 607, endPoint y: 274, distance: 190.1
click at [607, 274] on div "1p Nosaki, kuram literatūras žanram pieder Rūdolfa Blaumaņa darbs “Velniņi”! pa…" at bounding box center [706, 309] width 449 height 196
drag, startPoint x: 607, startPoint y: 274, endPoint x: 508, endPoint y: 287, distance: 99.5
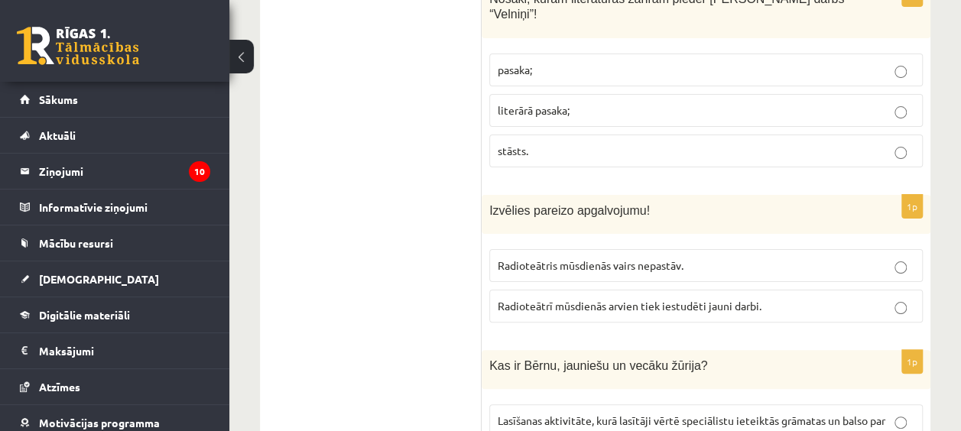
scroll to position [5809, 0]
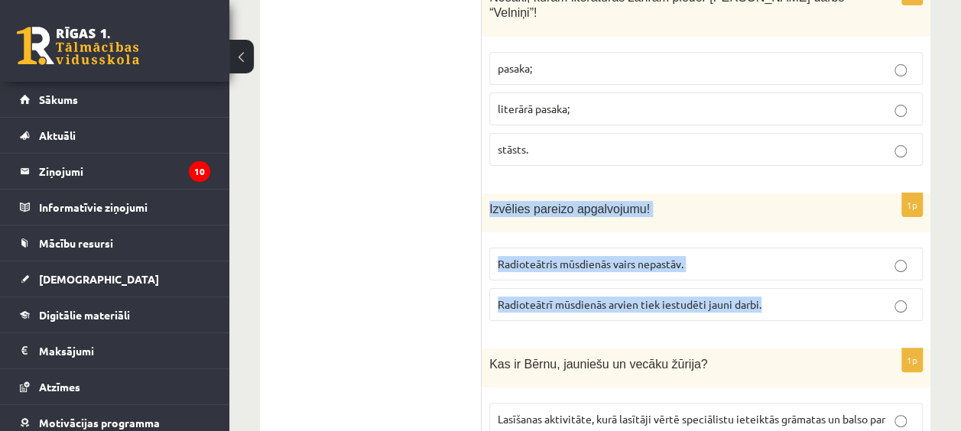
drag, startPoint x: 487, startPoint y: 110, endPoint x: 803, endPoint y: 205, distance: 330.3
click at [803, 205] on div "1p Izvēlies pareizo apgalvojumu! Radioteātris mūsdienās vairs nepastāv. Radiote…" at bounding box center [706, 263] width 449 height 140
drag, startPoint x: 803, startPoint y: 205, endPoint x: 696, endPoint y: 216, distance: 107.6
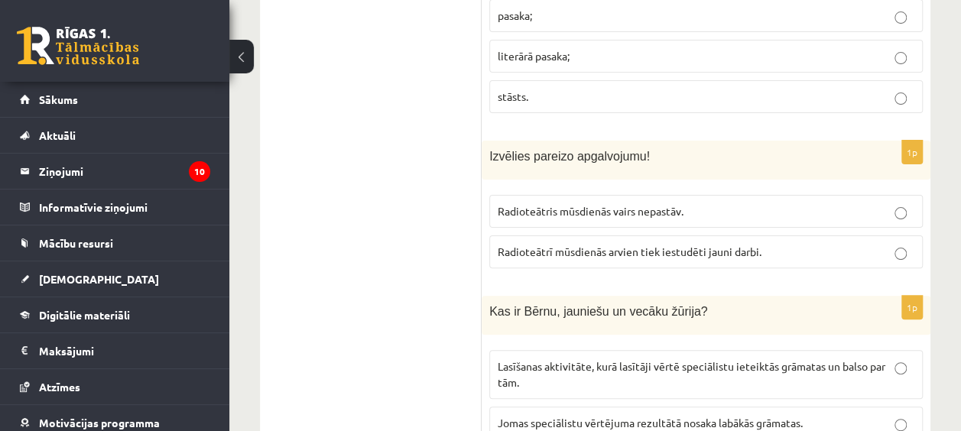
scroll to position [5962, 0]
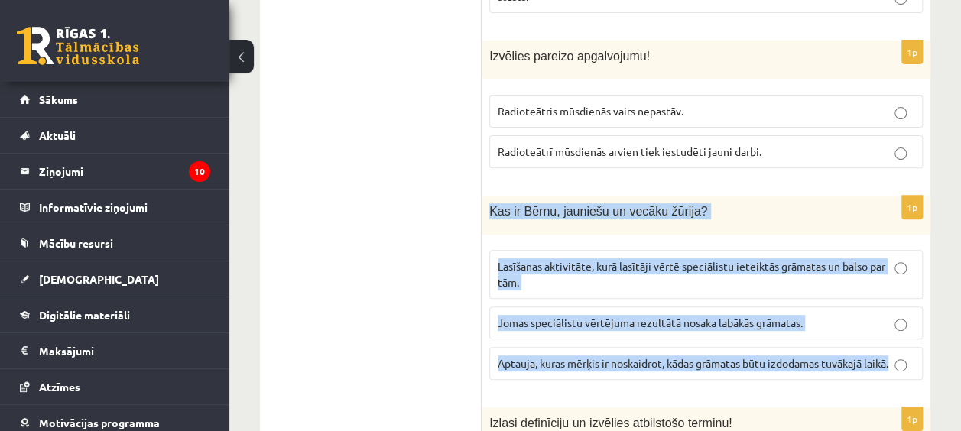
drag, startPoint x: 486, startPoint y: 109, endPoint x: 890, endPoint y: 290, distance: 443.4
click at [895, 292] on div "1p Kas ir Bērnu, jauniešu un vecāku žūrija? Lasīšanas aktivitāte, kurā lasītāji…" at bounding box center [706, 294] width 449 height 196
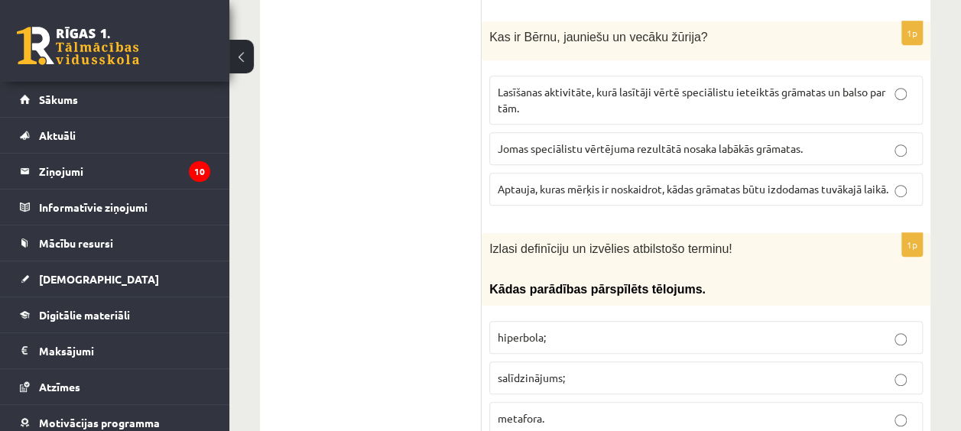
scroll to position [6191, 0]
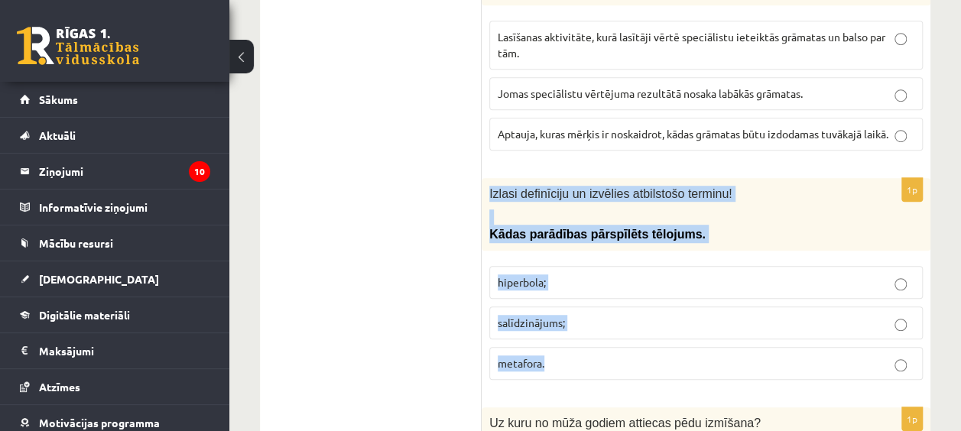
drag, startPoint x: 491, startPoint y: 117, endPoint x: 612, endPoint y: 264, distance: 190.5
click at [612, 264] on div "1p Izlasi definīciju un izvēlies atbilstošo terminu! Kādas parādības pārspīlēts…" at bounding box center [706, 285] width 449 height 214
drag, startPoint x: 612, startPoint y: 264, endPoint x: 521, endPoint y: 287, distance: 94.7
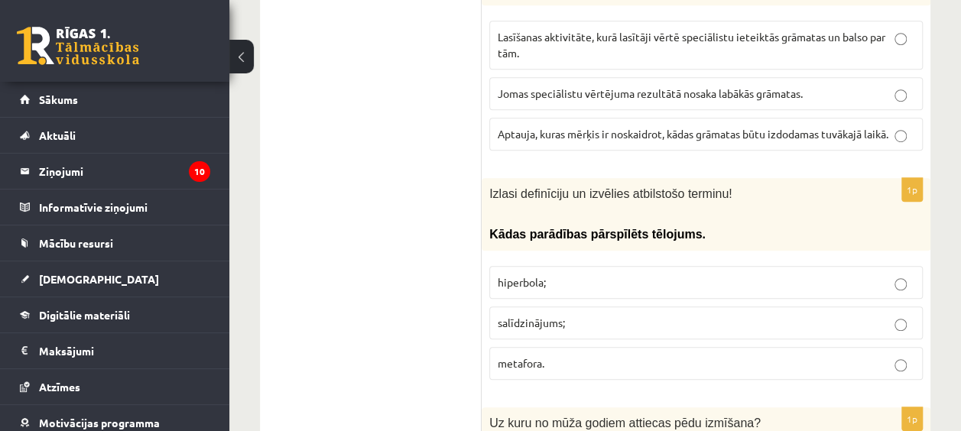
drag, startPoint x: 425, startPoint y: 292, endPoint x: 440, endPoint y: 287, distance: 16.0
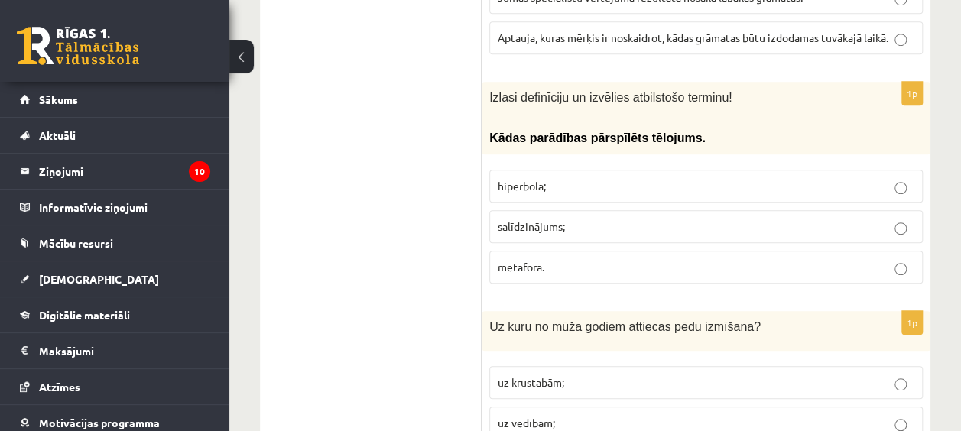
scroll to position [6310, 0]
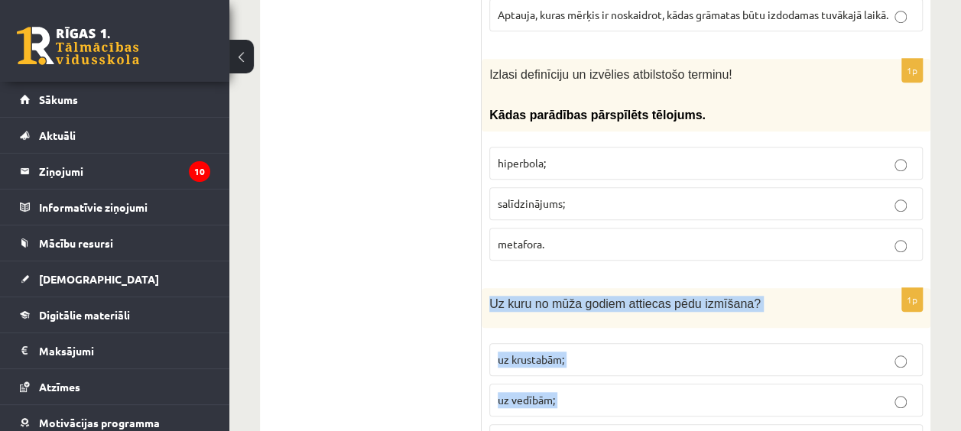
drag, startPoint x: 491, startPoint y: 216, endPoint x: 610, endPoint y: 355, distance: 183.2
click at [610, 355] on div "1p Uz kuru no mūža godiem attiecas pēdu izmīšana? uz krustabām; uz vedībām; uz …" at bounding box center [706, 378] width 449 height 180
drag, startPoint x: 610, startPoint y: 355, endPoint x: 510, endPoint y: 361, distance: 100.3
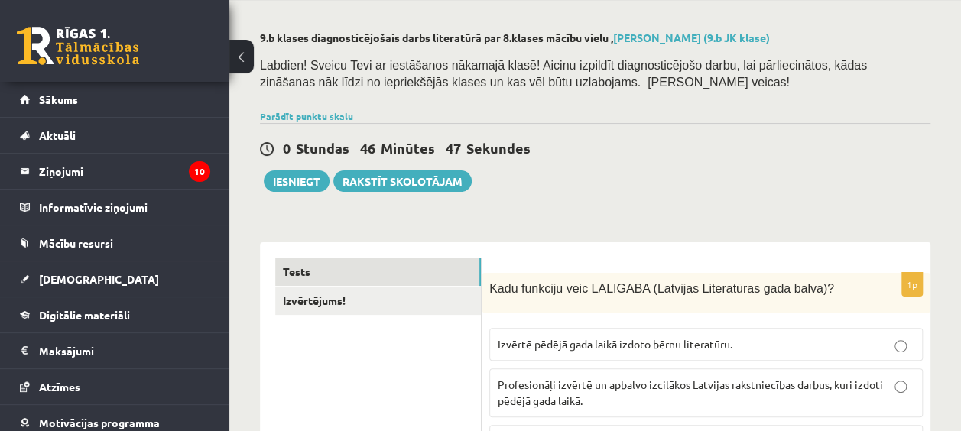
scroll to position [153, 0]
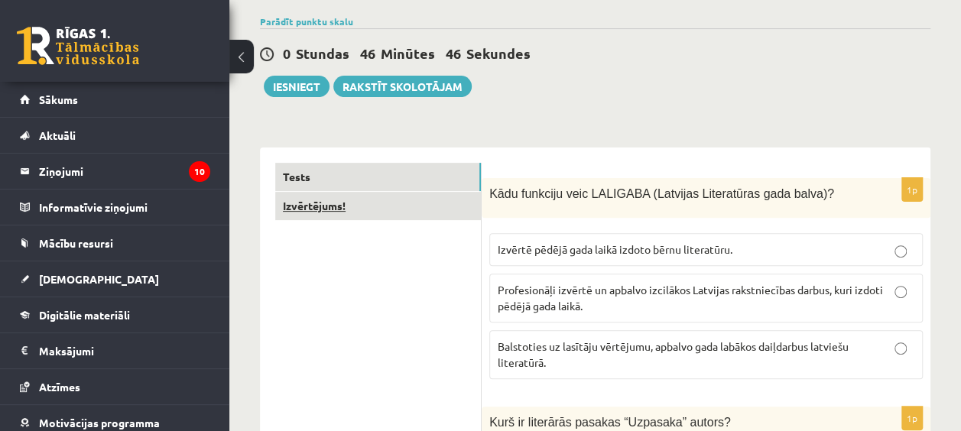
click at [319, 202] on link "Izvērtējums!" at bounding box center [378, 206] width 206 height 28
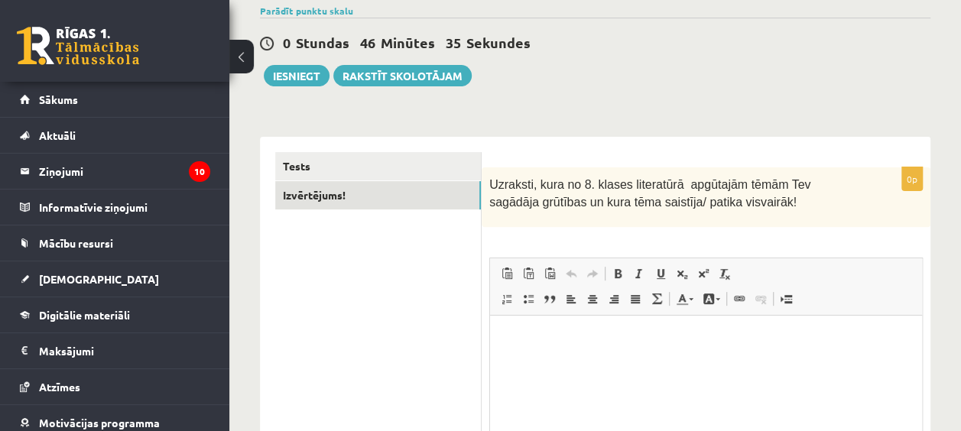
scroll to position [124, 0]
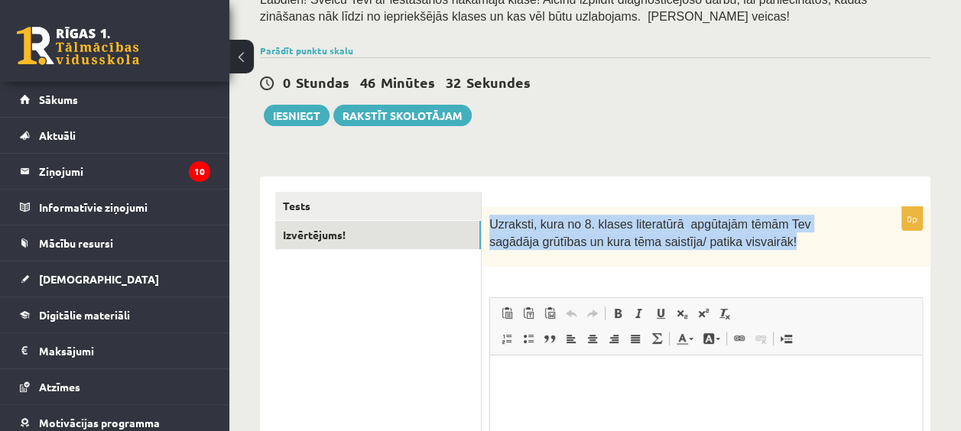
drag, startPoint x: 488, startPoint y: 218, endPoint x: 742, endPoint y: 237, distance: 255.2
click at [747, 240] on div "Uzraksti, kura no 8. klases literatūrā apgūtajām tēmām Tev sagādāja grūtības un…" at bounding box center [706, 236] width 449 height 59
drag, startPoint x: 742, startPoint y: 237, endPoint x: 690, endPoint y: 229, distance: 52.5
click at [362, 210] on link "Tests" at bounding box center [378, 206] width 206 height 28
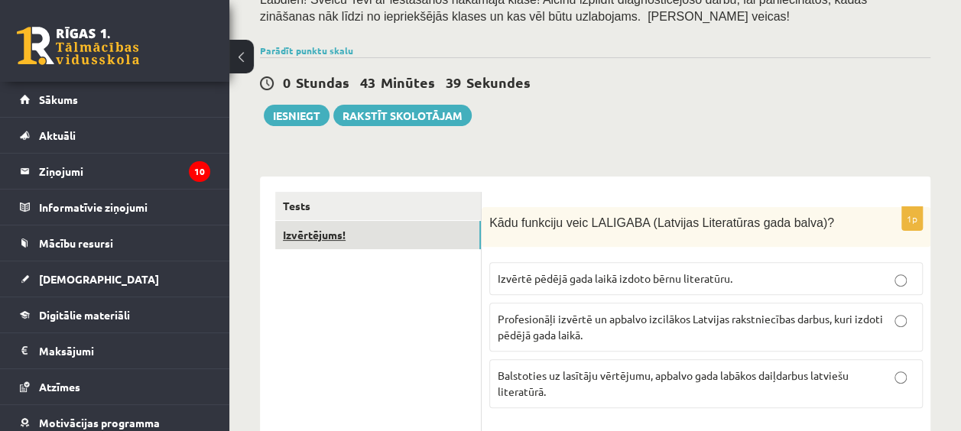
click at [321, 240] on link "Izvērtējums!" at bounding box center [378, 235] width 206 height 28
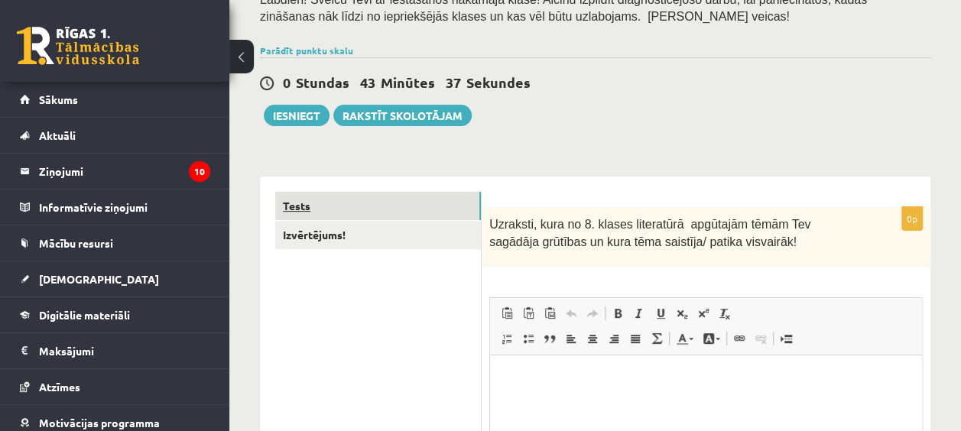
click at [305, 203] on link "Tests" at bounding box center [378, 206] width 206 height 28
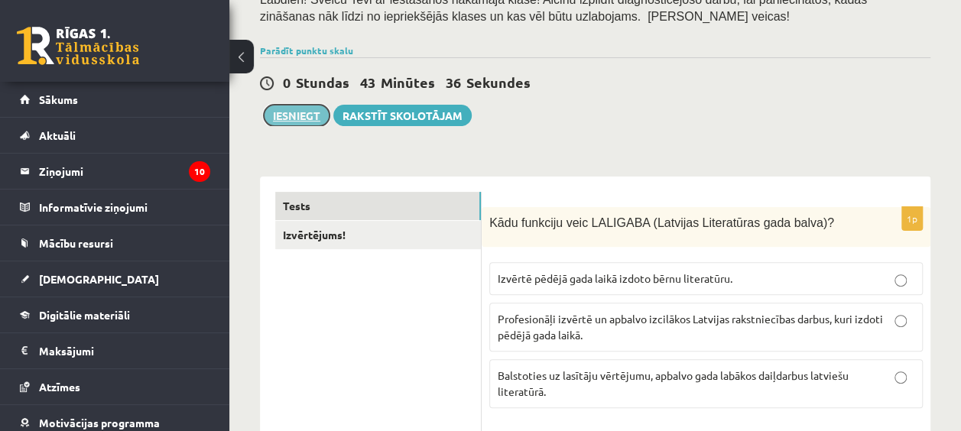
click at [313, 112] on button "Iesniegt" at bounding box center [297, 115] width 66 height 21
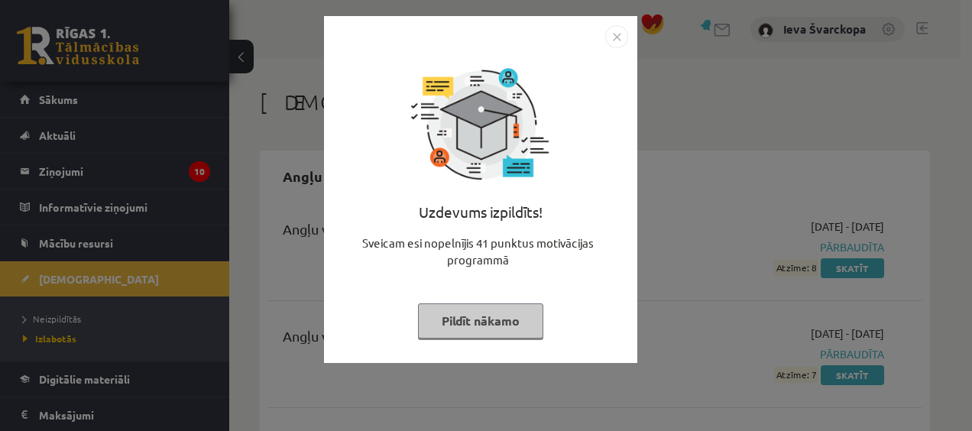
click at [459, 323] on button "Pildīt nākamo" at bounding box center [480, 320] width 125 height 35
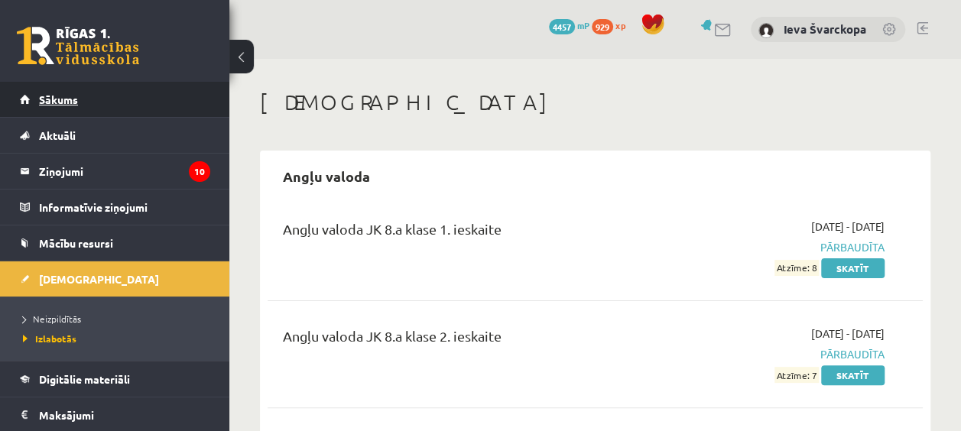
click at [64, 102] on span "Sākums" at bounding box center [58, 99] width 39 height 14
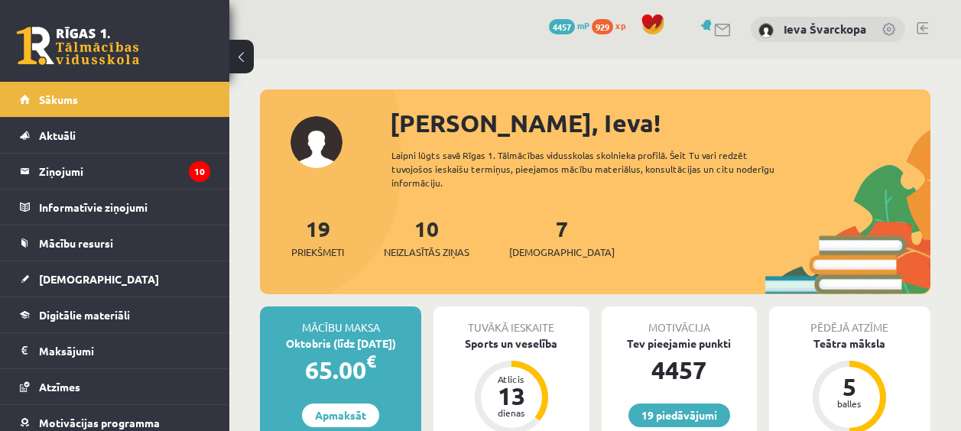
scroll to position [153, 0]
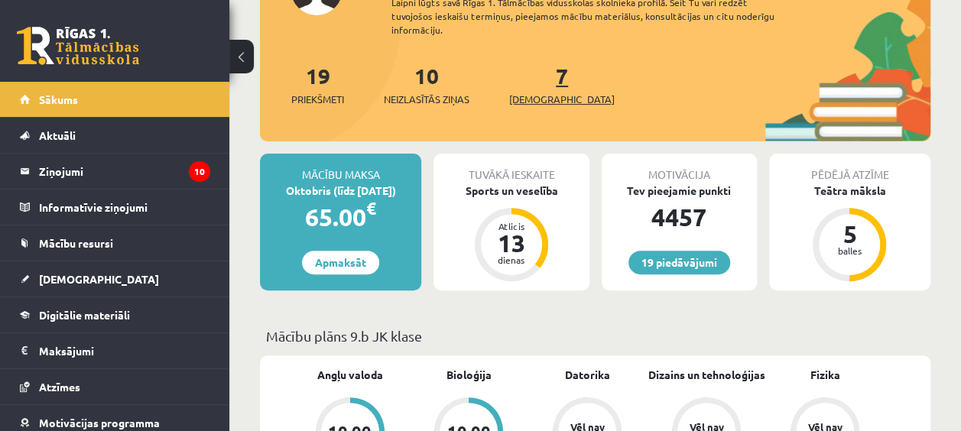
click at [540, 99] on span "[DEMOGRAPHIC_DATA]" at bounding box center [561, 99] width 105 height 15
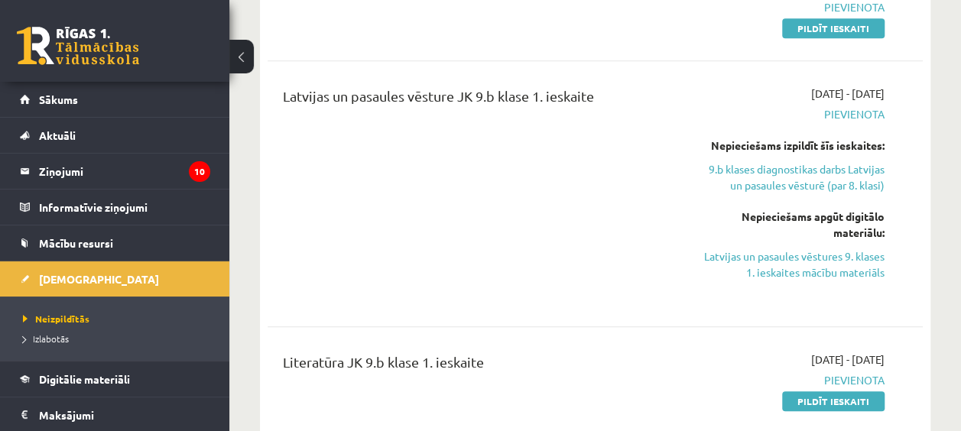
scroll to position [688, 0]
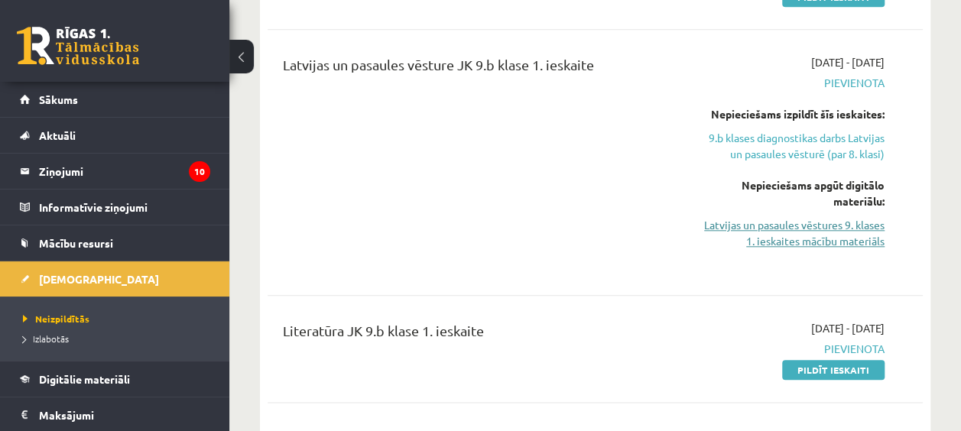
click at [837, 242] on link "Latvijas un pasaules vēstures 9. klases 1. ieskaites mācību materiāls" at bounding box center [791, 233] width 185 height 32
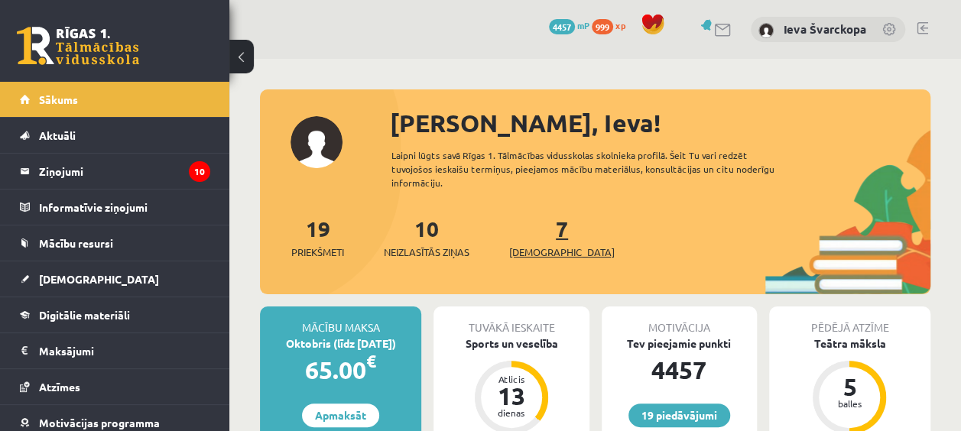
click at [539, 252] on span "[DEMOGRAPHIC_DATA]" at bounding box center [561, 252] width 105 height 15
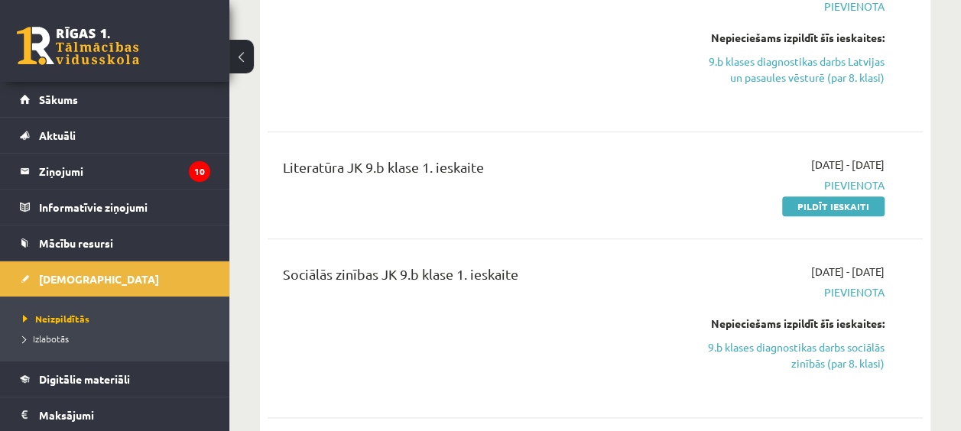
scroll to position [688, 0]
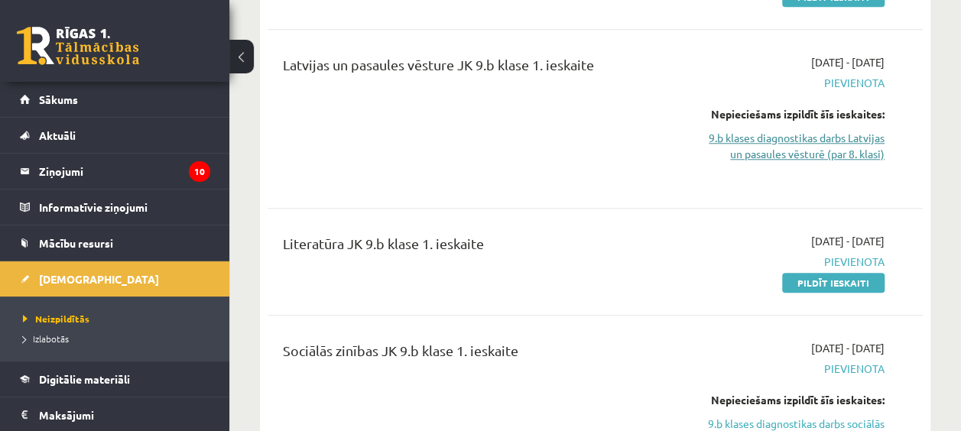
click at [788, 150] on link "9.b klases diagnostikas darbs Latvijas un pasaules vēsturē (par 8. klasi)" at bounding box center [791, 146] width 185 height 32
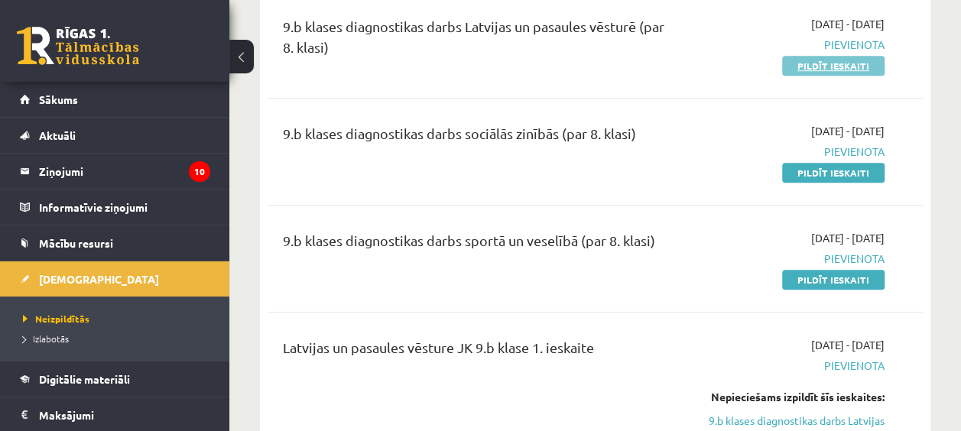
click at [841, 65] on link "Pildīt ieskaiti" at bounding box center [833, 66] width 102 height 20
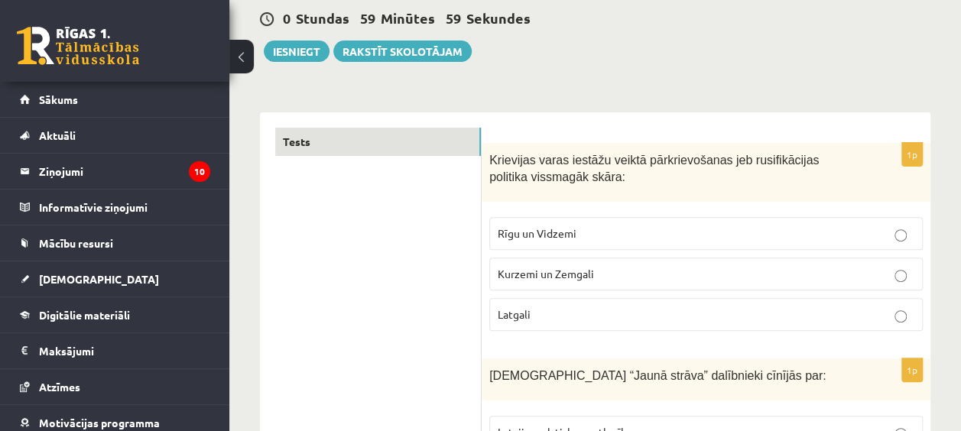
scroll to position [153, 0]
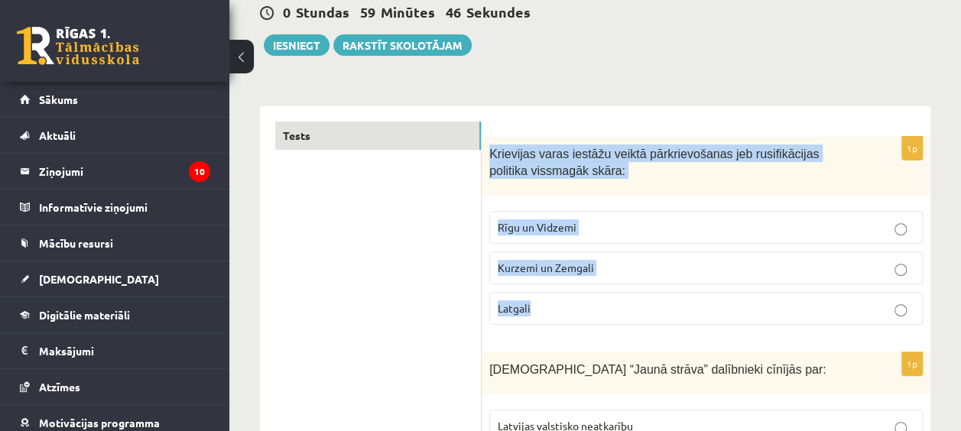
drag, startPoint x: 488, startPoint y: 147, endPoint x: 582, endPoint y: 306, distance: 184.3
click at [582, 306] on div "1p Krievijas varas iestāžu veiktā pārkrievošanas jeb rusifikācijas politika vis…" at bounding box center [706, 237] width 449 height 200
drag, startPoint x: 582, startPoint y: 306, endPoint x: 506, endPoint y: 310, distance: 75.8
copy div "Krievijas varas iestāžu veiktā pārkrievošanas jeb rusifikācijas politika vissma…"
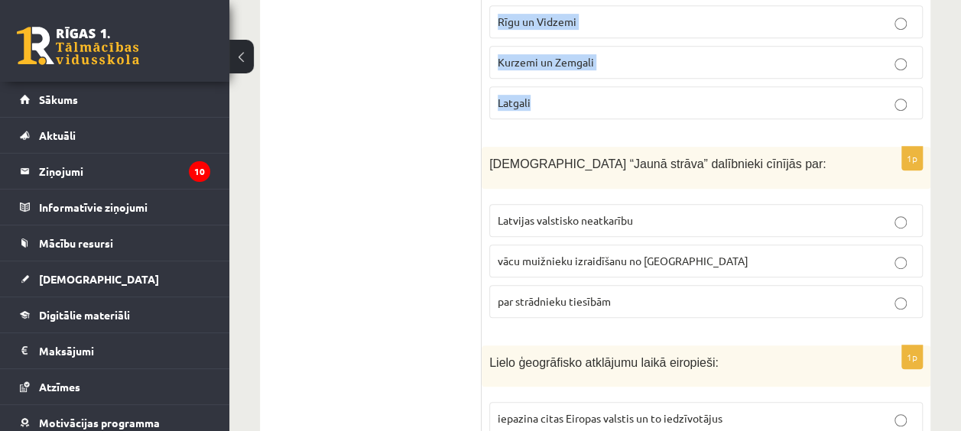
scroll to position [382, 0]
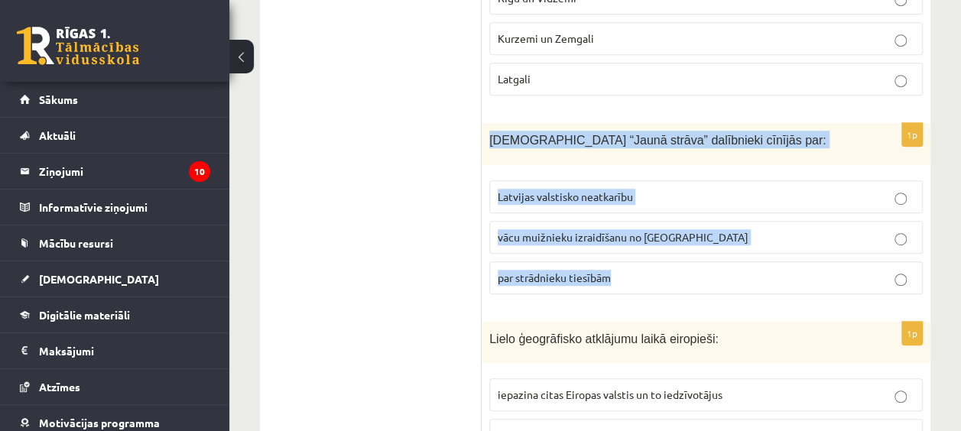
drag, startPoint x: 486, startPoint y: 128, endPoint x: 665, endPoint y: 277, distance: 232.3
click at [665, 277] on div "1p Kustības “Jaunā strāva” dalībnieki cīnījās par: Latvijas valstisko neatkarīb…" at bounding box center [706, 214] width 449 height 183
drag, startPoint x: 665, startPoint y: 277, endPoint x: 592, endPoint y: 271, distance: 73.6
copy div "Kustības “Jaunā strāva” dalībnieki cīnījās par: Latvijas valstisko neatkarību v…"
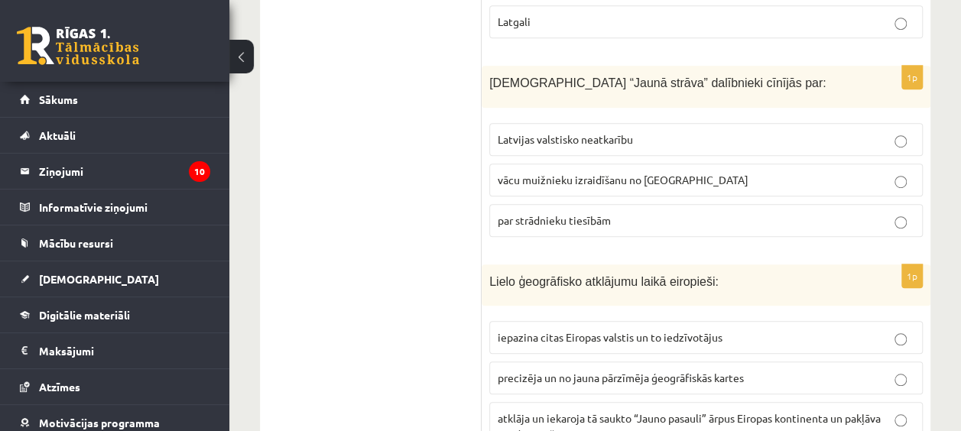
scroll to position [611, 0]
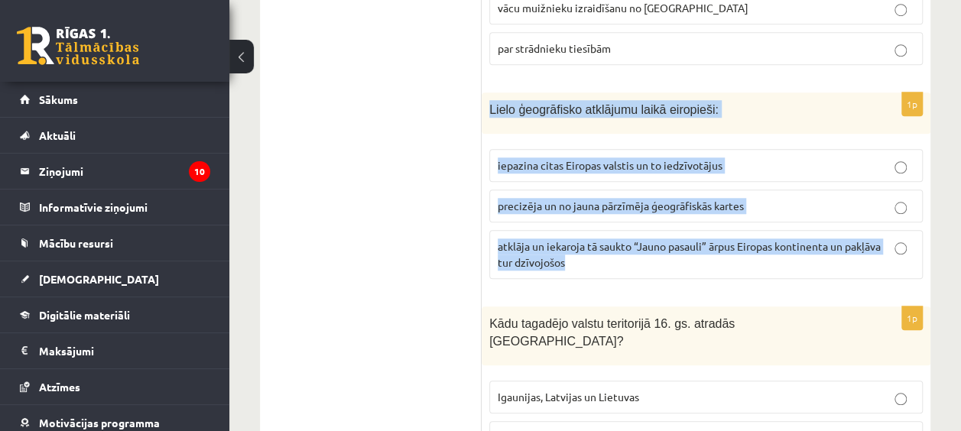
drag, startPoint x: 488, startPoint y: 95, endPoint x: 780, endPoint y: 264, distance: 337.3
click at [780, 264] on div "1p Lielo ģeogrāfisko atklājumu laikā eiropieši: iepazina citas Eiropas valstis …" at bounding box center [706, 191] width 449 height 199
drag, startPoint x: 780, startPoint y: 264, endPoint x: 704, endPoint y: 238, distance: 80.5
copy div "Lielo ģeogrāfisko atklājumu laikā eiropieši: iepazina citas Eiropas valstis un …"
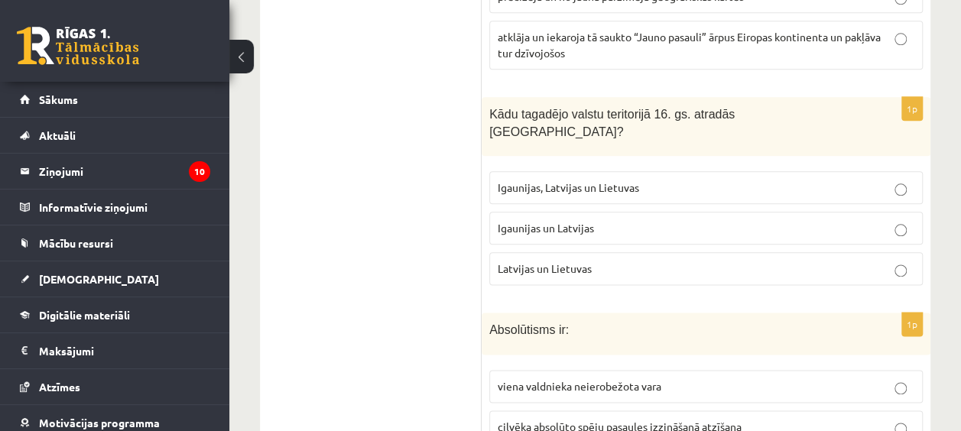
scroll to position [841, 0]
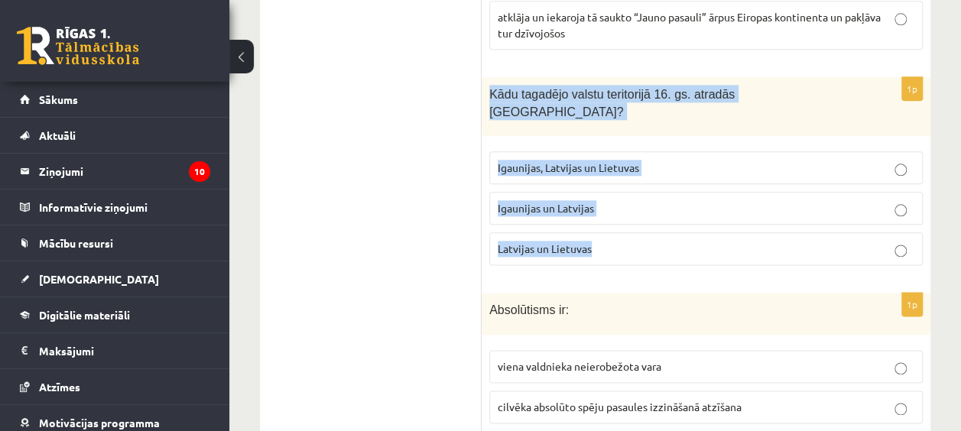
drag, startPoint x: 497, startPoint y: 83, endPoint x: 635, endPoint y: 215, distance: 191.4
drag, startPoint x: 635, startPoint y: 215, endPoint x: 548, endPoint y: 230, distance: 88.5
copy div "Kādu tagadējo valstu teritorijā 16. gs. atradās Livonija? Igaunijas, Latvijas u…"
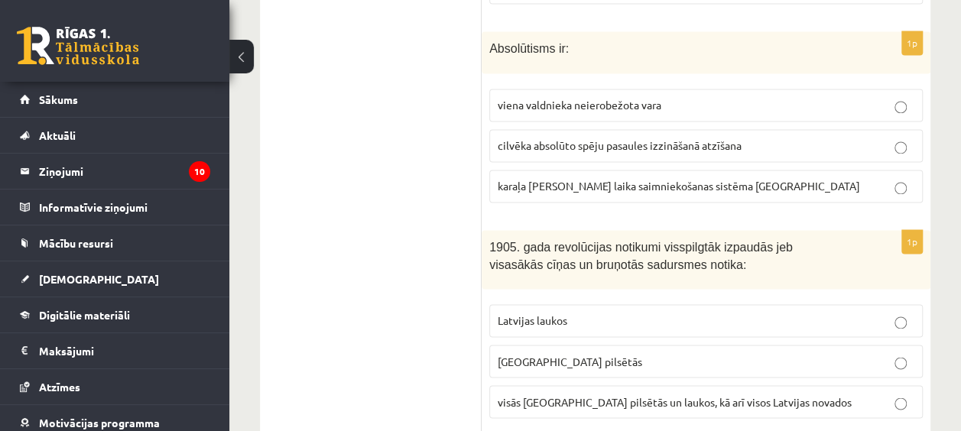
scroll to position [1070, 0]
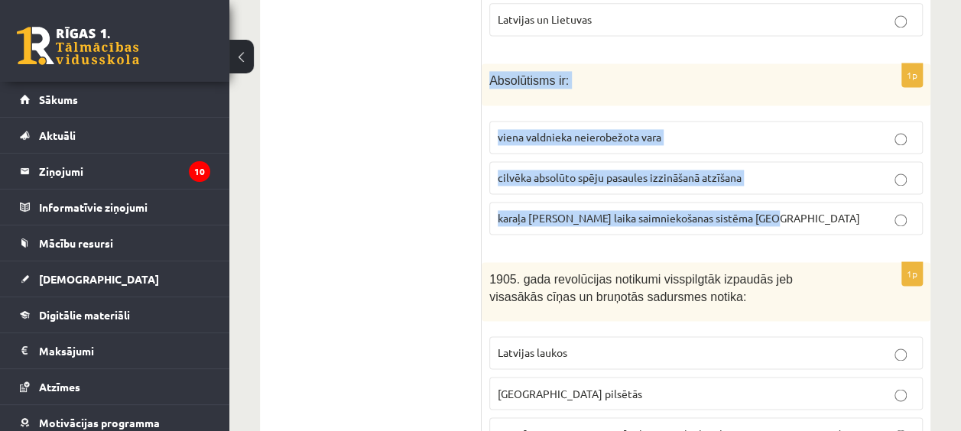
drag, startPoint x: 483, startPoint y: 44, endPoint x: 816, endPoint y: 186, distance: 361.6
click at [816, 186] on div "1p Absolūtisms ir: viena valdnieka neierobežota vara cilvēka absolūto spēju pas…" at bounding box center [706, 154] width 449 height 183
copy div "Absolūtisms ir: viena valdnieka neierobežota vara cilvēka absolūto spēju pasaul…"
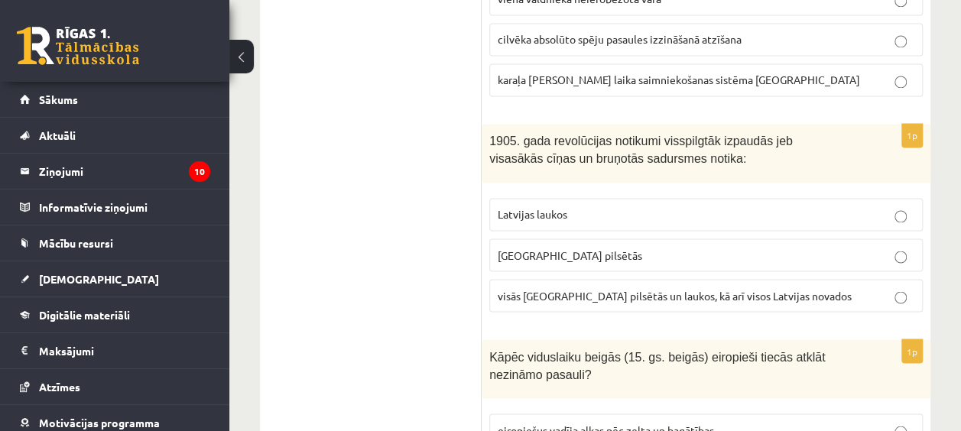
scroll to position [1223, 0]
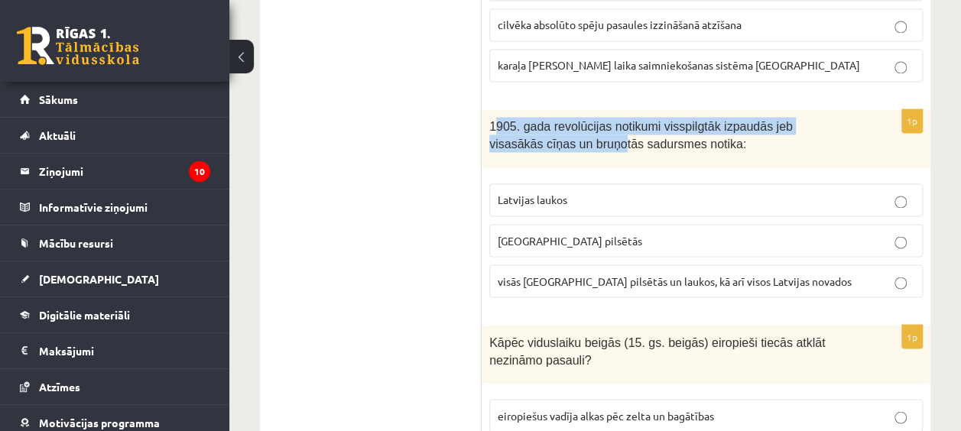
drag, startPoint x: 494, startPoint y: 92, endPoint x: 534, endPoint y: 131, distance: 55.1
click at [535, 131] on div "1905. gada revolūcijas notikumi visspilgtāk izpaudās jeb visasākās cīņas un bru…" at bounding box center [706, 138] width 449 height 59
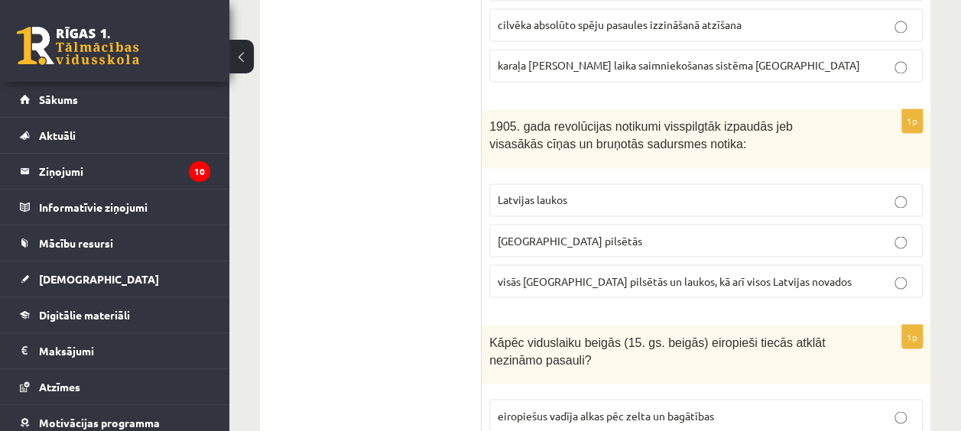
drag, startPoint x: 533, startPoint y: 130, endPoint x: 436, endPoint y: 116, distance: 98.0
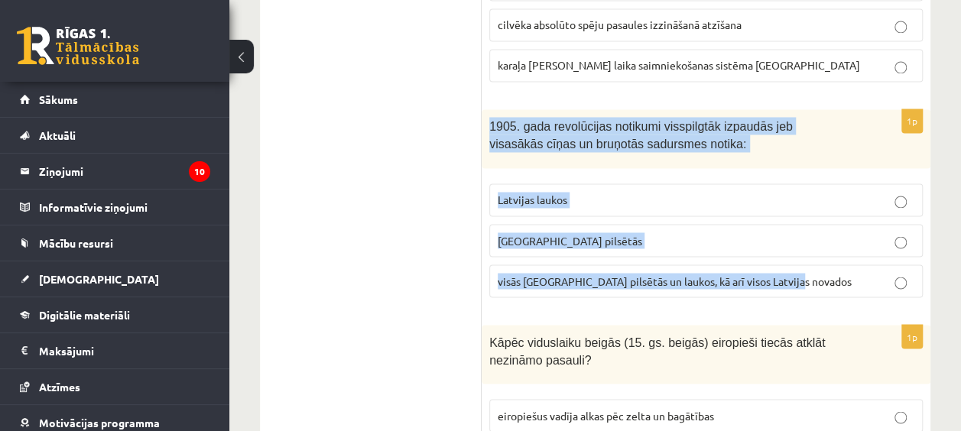
drag, startPoint x: 491, startPoint y: 92, endPoint x: 809, endPoint y: 252, distance: 356.2
click at [809, 252] on div "1p 1905. gada revolūcijas notikumi visspilgtāk izpaudās jeb visasākās cīņas un …" at bounding box center [706, 209] width 449 height 200
copy div "1905. gada revolūcijas notikumi visspilgtāk izpaudās jeb visasākās cīņas un bru…"
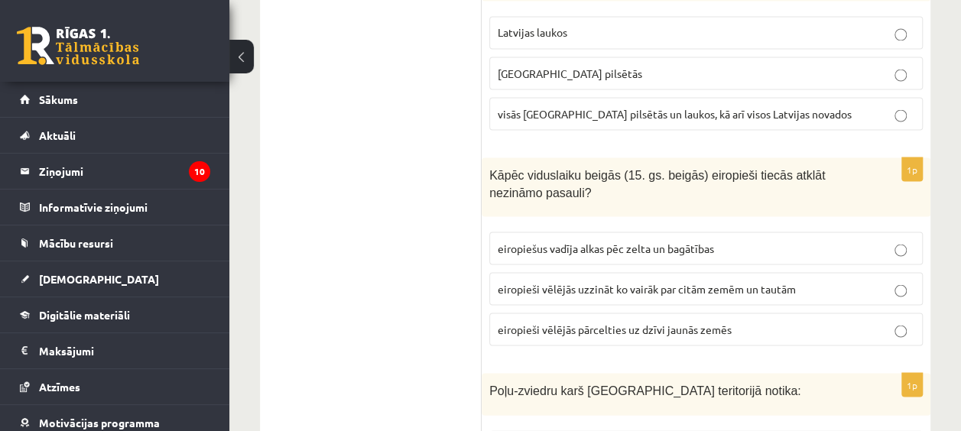
scroll to position [1452, 0]
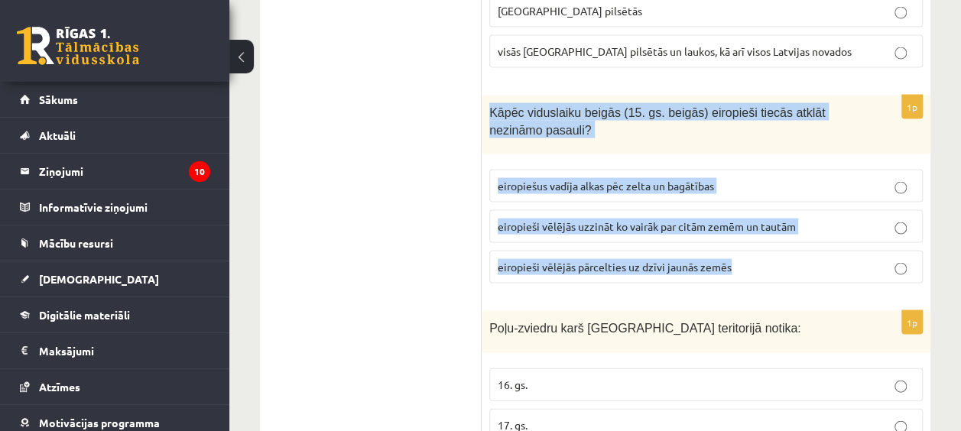
drag, startPoint x: 490, startPoint y: 76, endPoint x: 760, endPoint y: 245, distance: 318.3
click at [782, 245] on div "1p Kāpēc viduslaiku beigās (15. gs. beigās) eiropieši tiecās atklāt nezināmo pa…" at bounding box center [706, 196] width 449 height 200
drag, startPoint x: 760, startPoint y: 245, endPoint x: 692, endPoint y: 237, distance: 68.5
copy div "Kāpēc viduslaiku beigās (15. gs. beigās) eiropieši tiecās atklāt nezināmo pasau…"
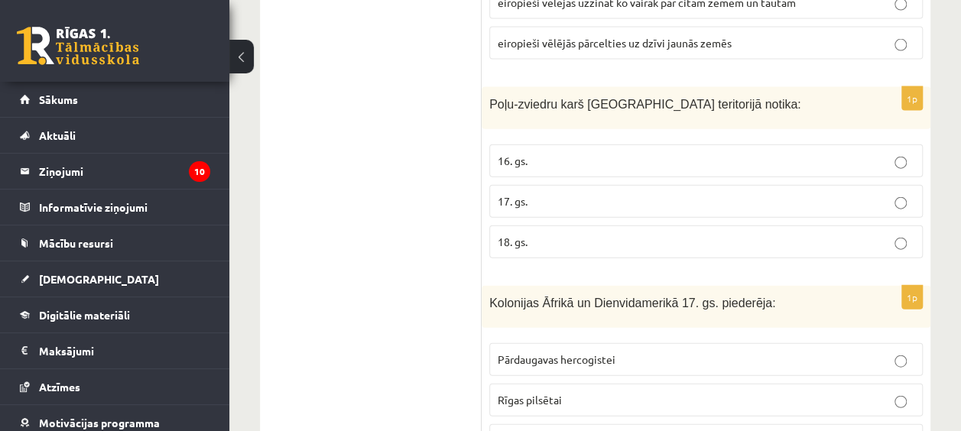
scroll to position [1682, 0]
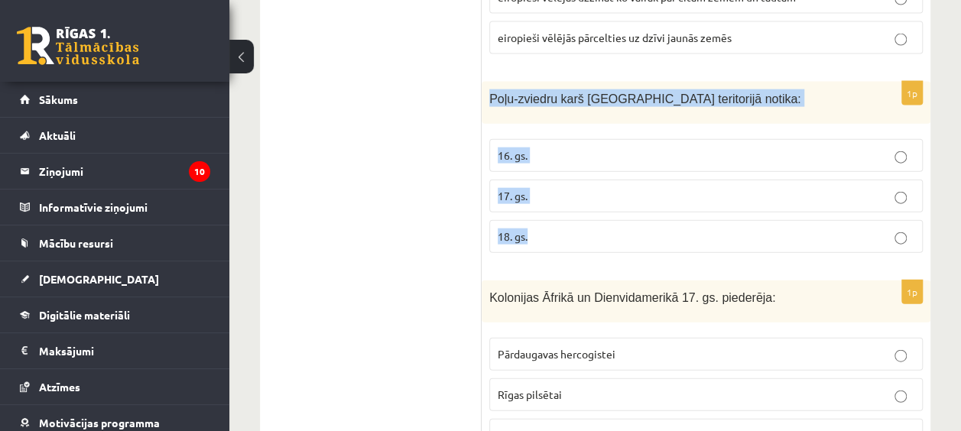
drag, startPoint x: 491, startPoint y: 59, endPoint x: 619, endPoint y: 204, distance: 193.3
click at [619, 204] on div "1p Poļu-zviedru karš Latvijas teritorijā notika: 16. gs. 17. gs. 18. gs." at bounding box center [706, 173] width 449 height 183
drag, startPoint x: 619, startPoint y: 204, endPoint x: 517, endPoint y: 205, distance: 101.7
copy div "Poļu-zviedru karš Latvijas teritorijā notika: 16. gs. 17. gs. 18. gs."
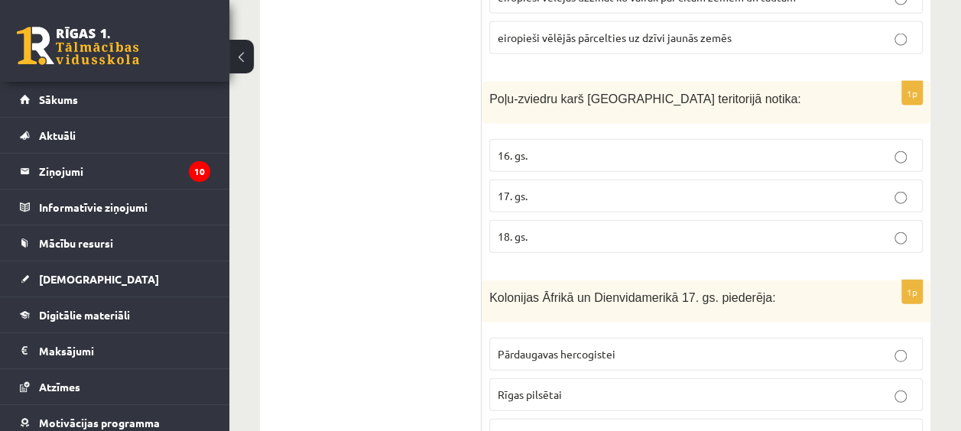
drag, startPoint x: 405, startPoint y: 203, endPoint x: 431, endPoint y: 201, distance: 26.1
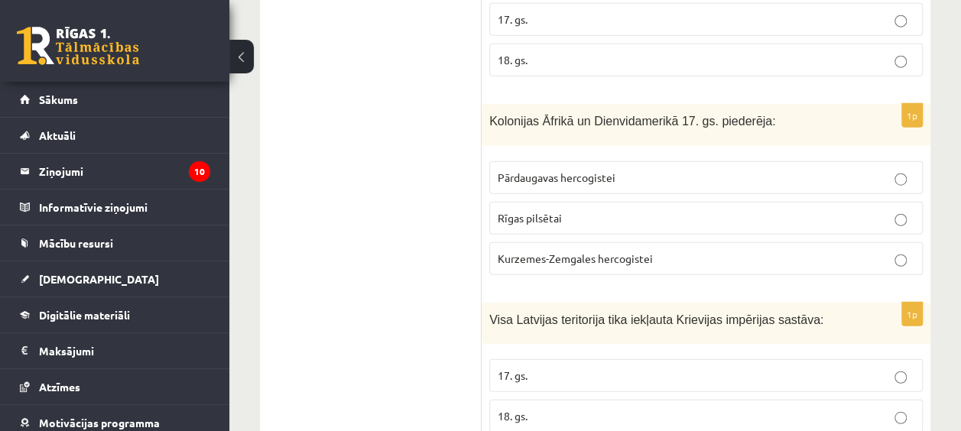
scroll to position [1911, 0]
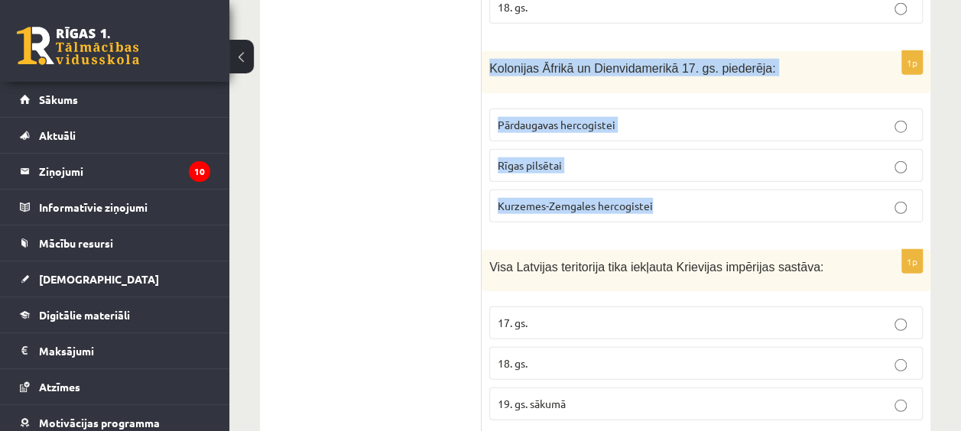
drag, startPoint x: 488, startPoint y: 28, endPoint x: 683, endPoint y: 186, distance: 252.1
click at [686, 188] on div "1p Kolonijas Āfrikā un Dienvidamerikā 17. gs. piederēja: Pārdaugavas hercogiste…" at bounding box center [706, 142] width 449 height 183
drag, startPoint x: 683, startPoint y: 186, endPoint x: 573, endPoint y: 177, distance: 110.4
copy div "Kolonijas Āfrikā un Dienvidamerikā 17. gs. piederēja: Pārdaugavas hercogistei R…"
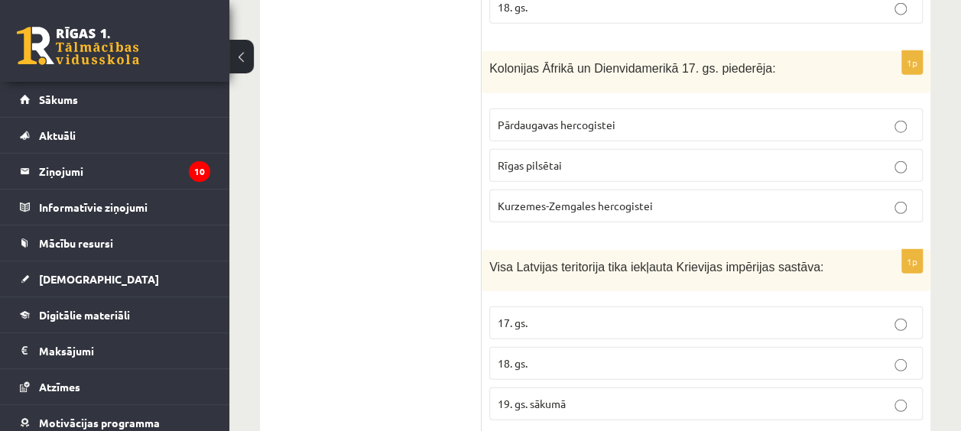
drag, startPoint x: 436, startPoint y: 232, endPoint x: 453, endPoint y: 225, distance: 19.2
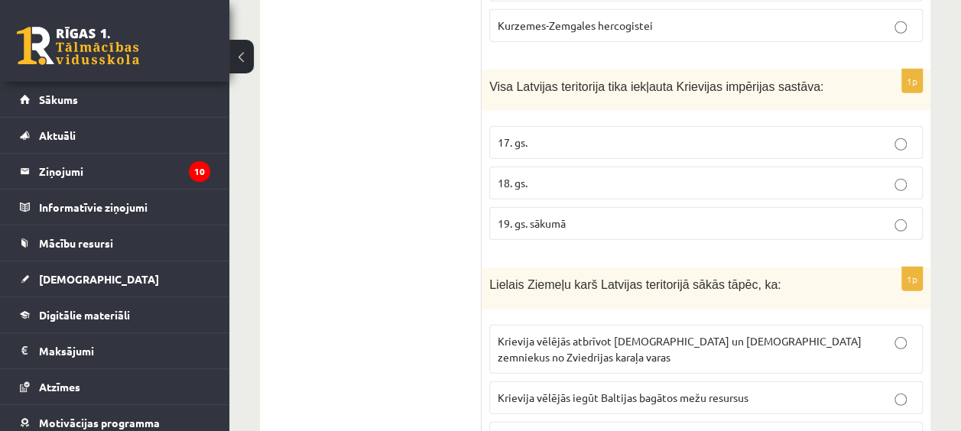
scroll to position [2096, 0]
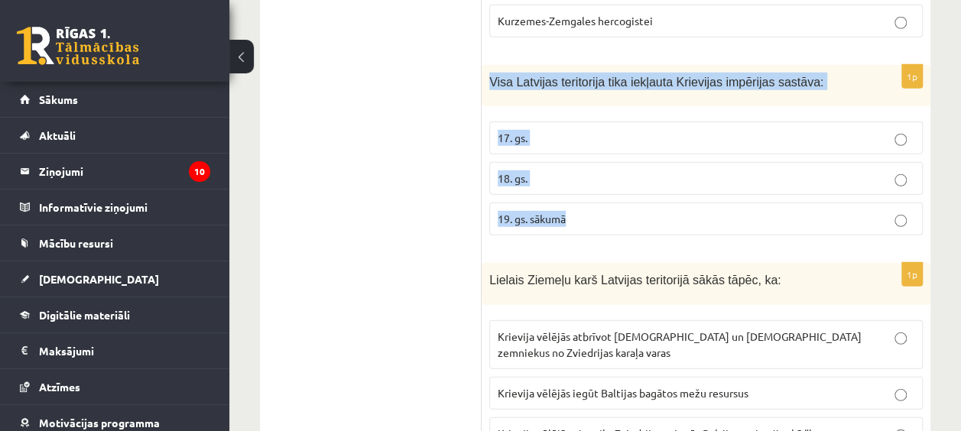
drag, startPoint x: 488, startPoint y: 37, endPoint x: 634, endPoint y: 187, distance: 210.3
click at [634, 187] on div "1p Visa Latvijas teritorija tika iekļauta Krievijas impērijas sastāva: 17. gs. …" at bounding box center [706, 156] width 449 height 183
drag, startPoint x: 634, startPoint y: 187, endPoint x: 543, endPoint y: 186, distance: 91.7
copy div "Visa Latvijas teritorija tika iekļauta Krievijas impērijas sastāva: 17. gs. 18.…"
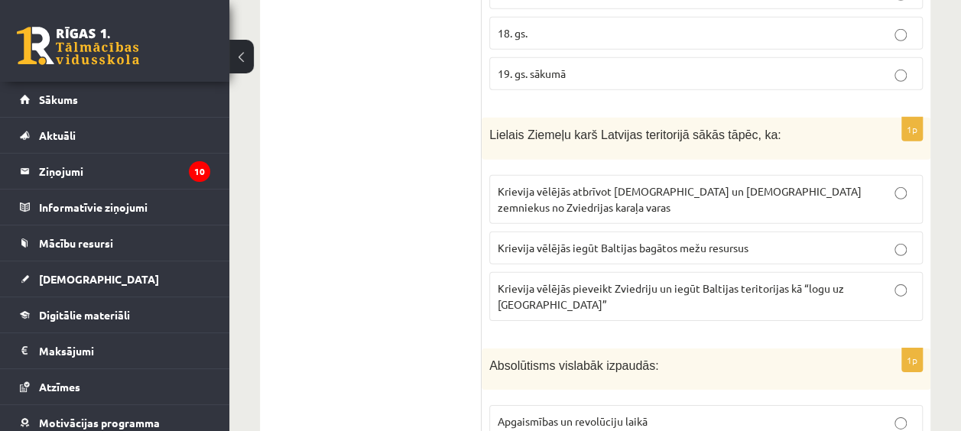
scroll to position [2249, 0]
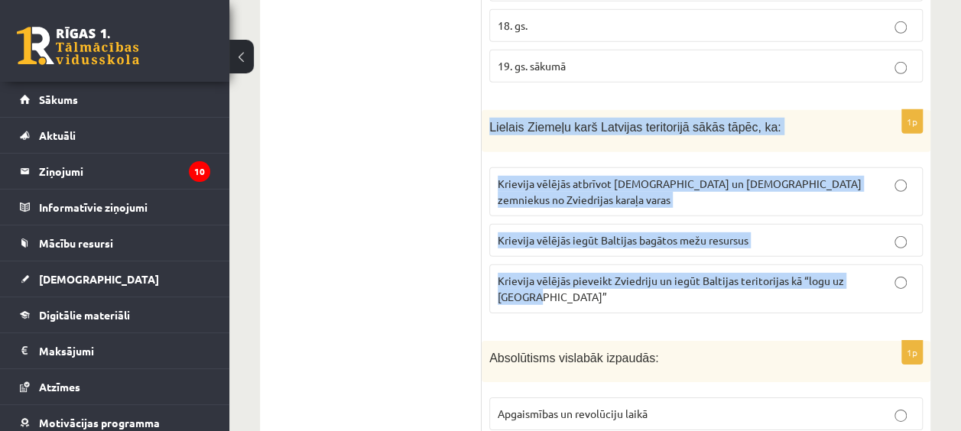
drag, startPoint x: 491, startPoint y: 78, endPoint x: 888, endPoint y: 225, distance: 423.9
click at [888, 225] on div "1p Lielais Ziemeļu karš Latvijas teritorijā sākās tāpēc, ka: Krievija vēlējās a…" at bounding box center [706, 218] width 449 height 216
drag, startPoint x: 888, startPoint y: 225, endPoint x: 801, endPoint y: 226, distance: 87.1
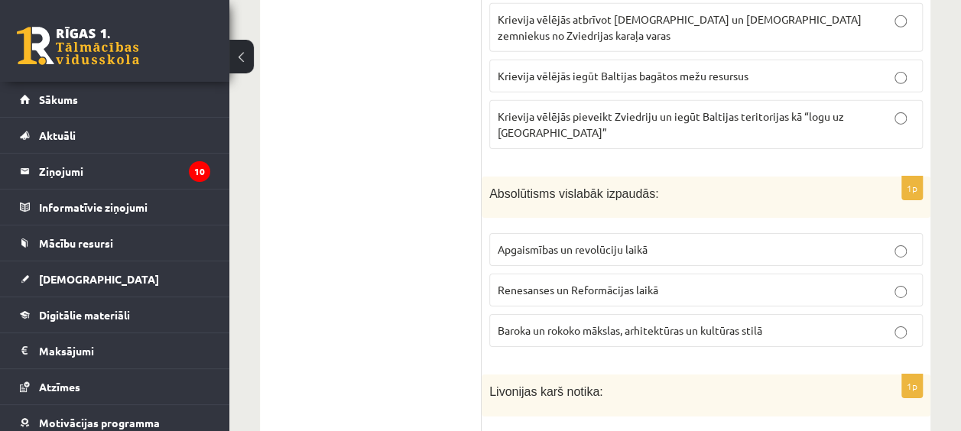
scroll to position [2478, 0]
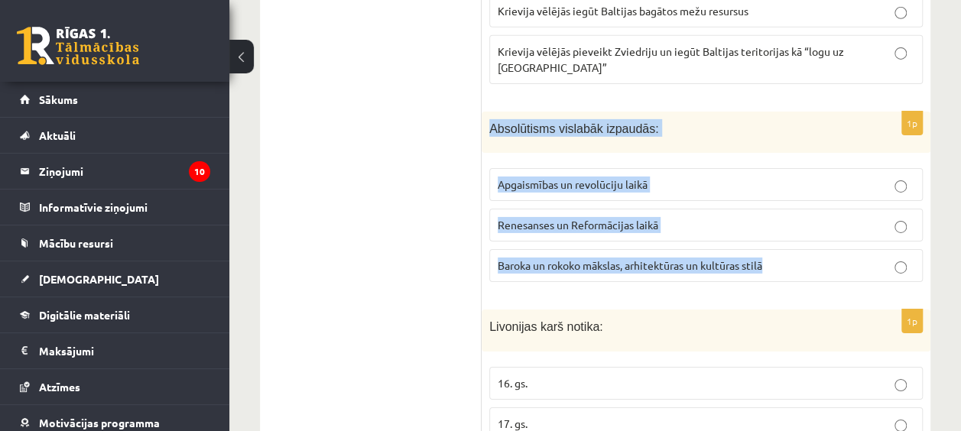
drag, startPoint x: 489, startPoint y: 49, endPoint x: 795, endPoint y: 193, distance: 338.1
click at [795, 193] on div "1p Absolūtisms vislabāk izpaudās: Apgaismības un revolūciju laikā Renesanses un…" at bounding box center [706, 203] width 449 height 183
drag, startPoint x: 795, startPoint y: 193, endPoint x: 726, endPoint y: 190, distance: 68.9
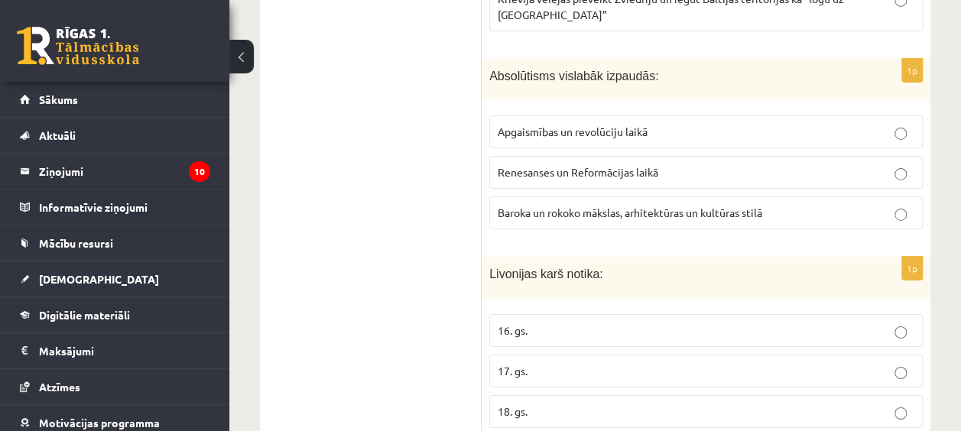
scroll to position [2631, 0]
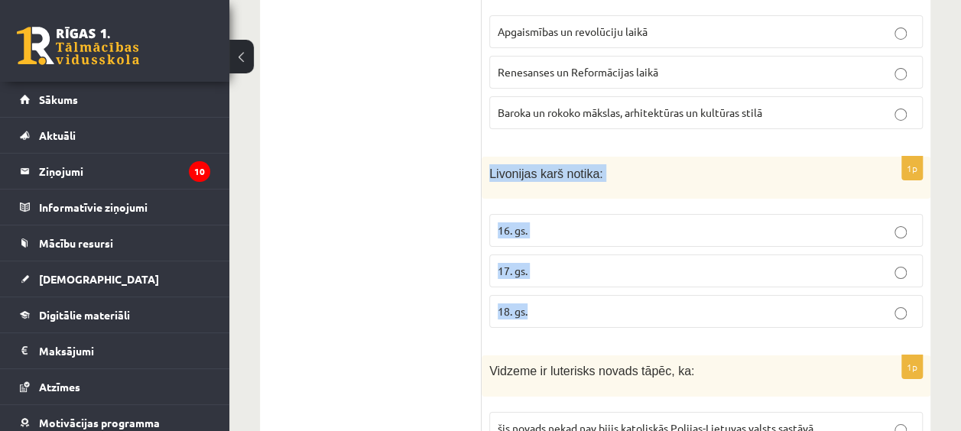
drag, startPoint x: 491, startPoint y: 92, endPoint x: 599, endPoint y: 235, distance: 179.0
click at [599, 235] on div "1p Livonijas karš notika: 16. gs. 17. gs. 18. gs." at bounding box center [706, 248] width 449 height 183
drag, startPoint x: 599, startPoint y: 235, endPoint x: 519, endPoint y: 241, distance: 80.4
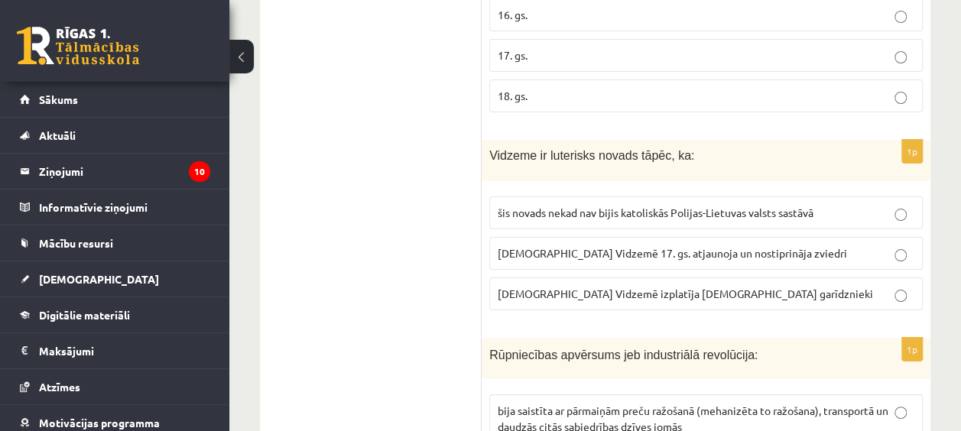
scroll to position [2860, 0]
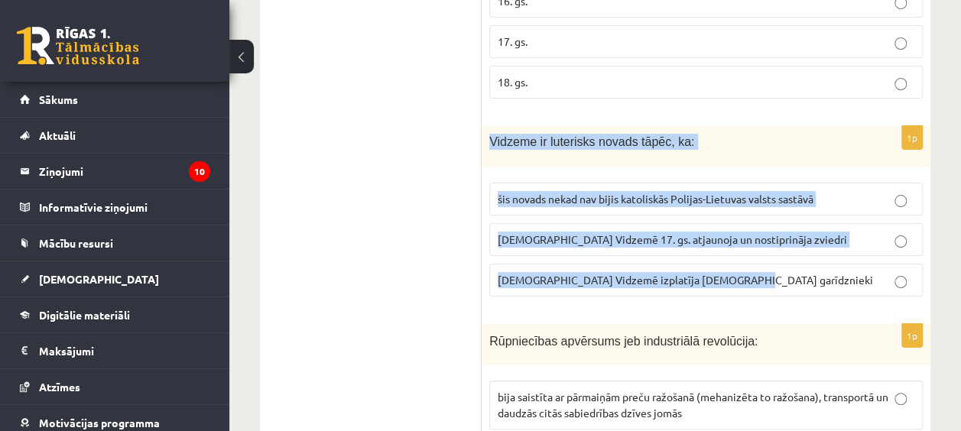
drag, startPoint x: 483, startPoint y: 59, endPoint x: 752, endPoint y: 215, distance: 311.0
click at [752, 215] on div "1p Vidzeme ir luterisks novads tāpēc, ka: šis novads nekad nav bijis katoliskās…" at bounding box center [706, 217] width 449 height 183
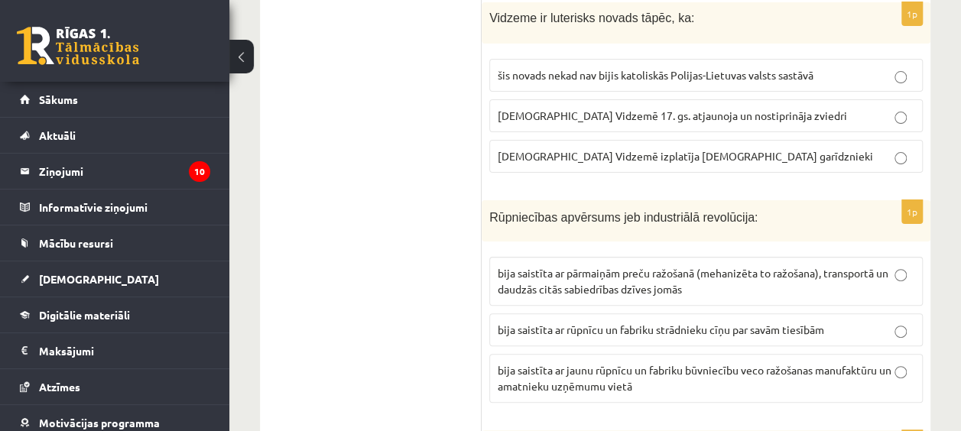
scroll to position [3013, 0]
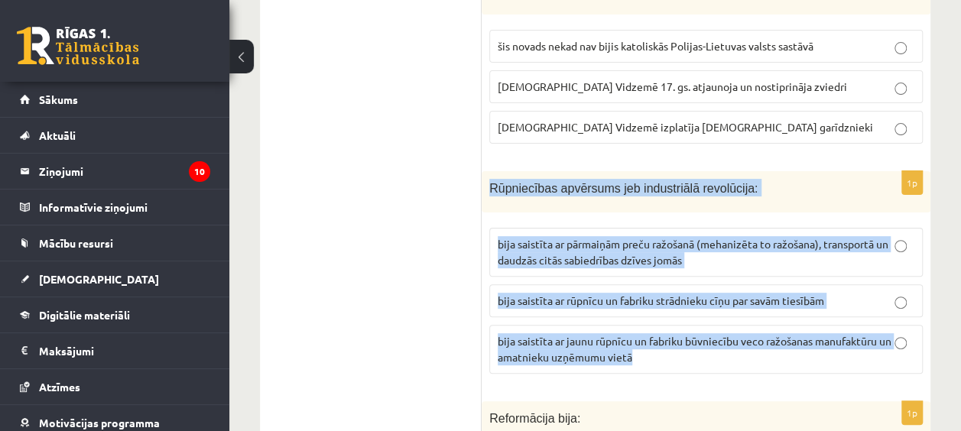
drag, startPoint x: 487, startPoint y: 107, endPoint x: 727, endPoint y: 289, distance: 301.2
click at [727, 289] on div "1p Rūpniecības apvērsums jeb industriālā revolūcija: bija saistīta ar pārmaiņām…" at bounding box center [706, 279] width 449 height 216
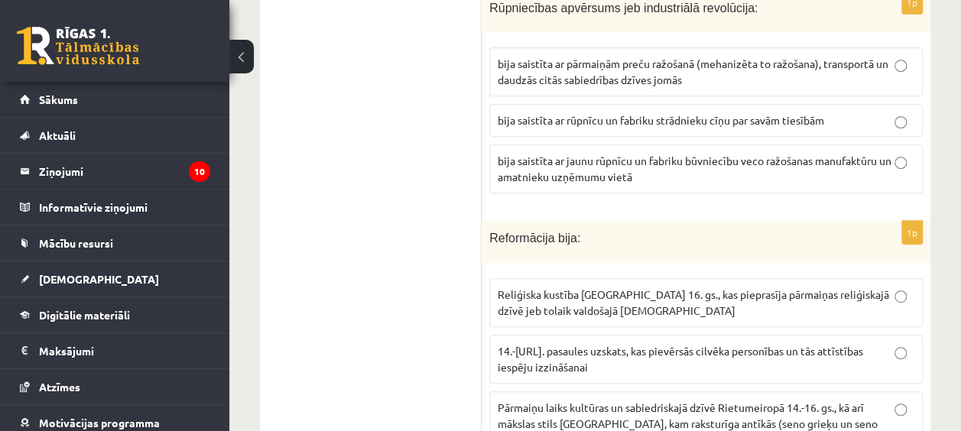
scroll to position [3242, 0]
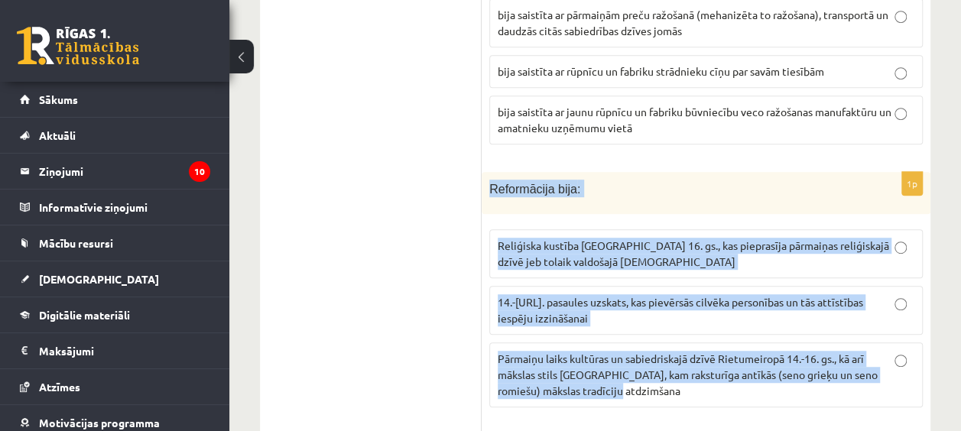
drag, startPoint x: 487, startPoint y: 103, endPoint x: 809, endPoint y: 313, distance: 384.4
click at [812, 315] on div "1p Reformācija bija : Reliģiska kustība Eiropā 16. gs., kas pieprasīja pārmaiņa…" at bounding box center [706, 296] width 449 height 248
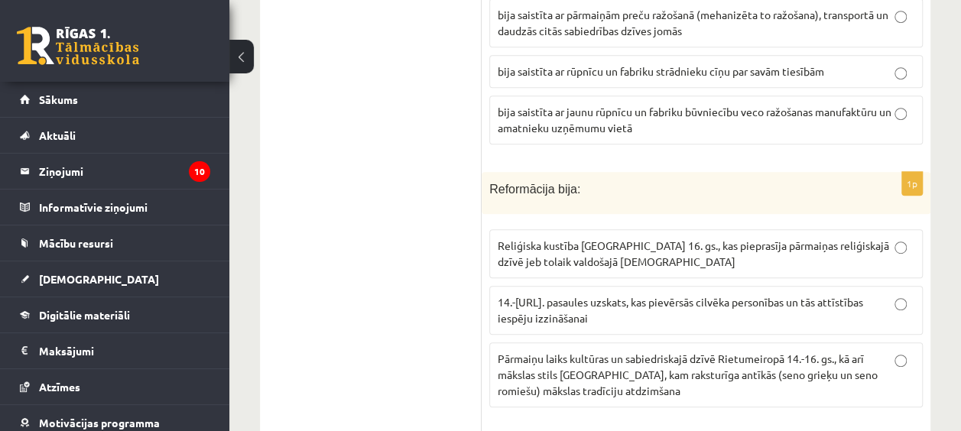
click at [408, 229] on ul "Tests" at bounding box center [378, 252] width 206 height 6441
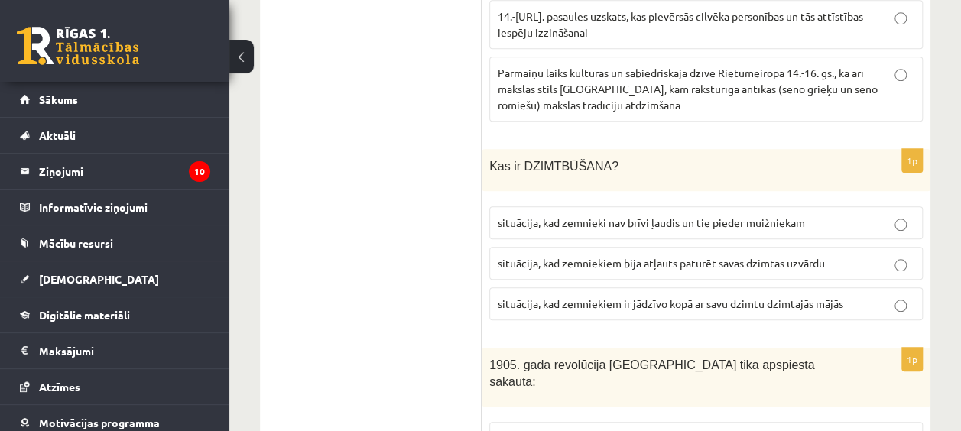
scroll to position [3548, 0]
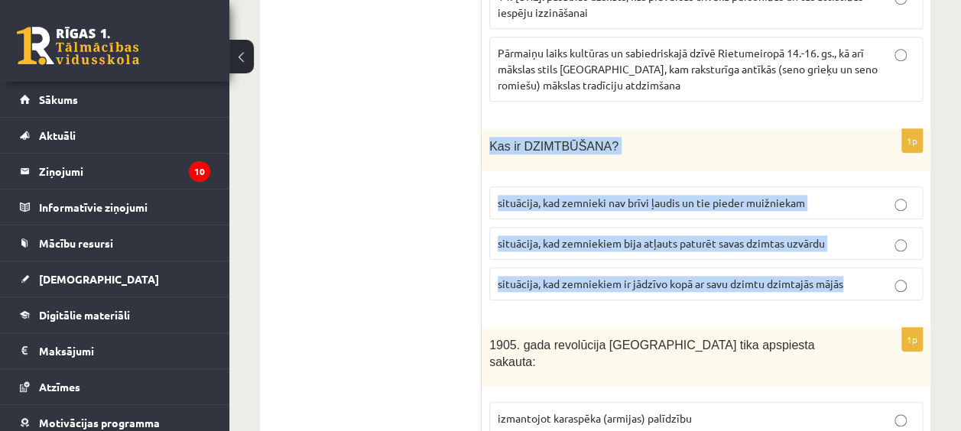
drag, startPoint x: 489, startPoint y: 62, endPoint x: 867, endPoint y: 209, distance: 405.1
click at [867, 209] on div "1p Kas ir DZIMTBŪŠANA? situācija, kad zemnieki nav brīvi ļaudis un tie pieder m…" at bounding box center [706, 220] width 449 height 183
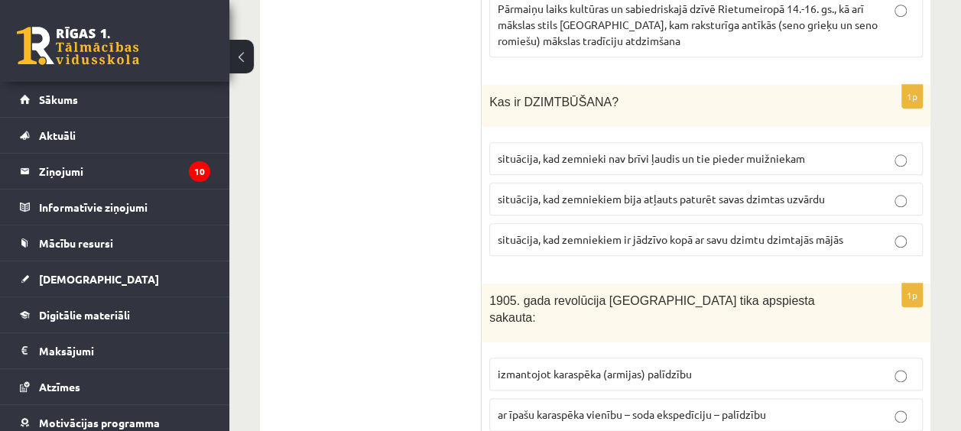
scroll to position [3701, 0]
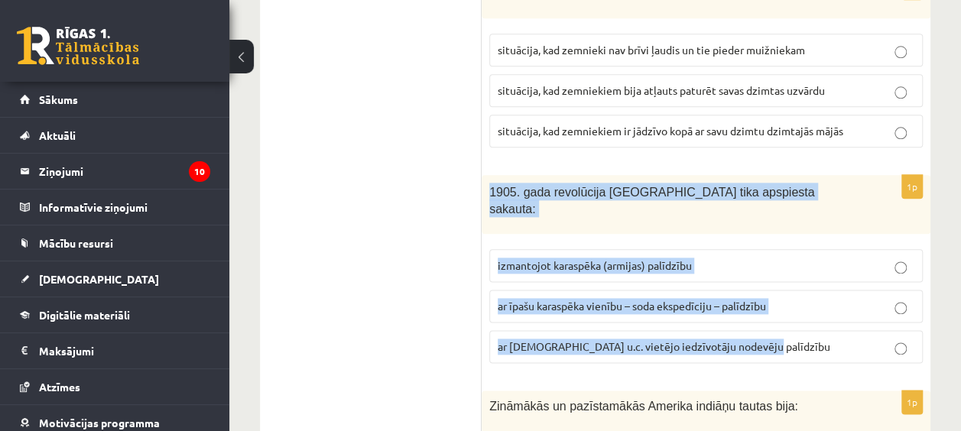
drag, startPoint x: 491, startPoint y: 105, endPoint x: 766, endPoint y: 255, distance: 313.0
click at [767, 255] on div "1p 1905. gada revolūcija Latvijā tika apspiesta sakauta: izmantojot karaspēka (…" at bounding box center [706, 275] width 449 height 200
drag, startPoint x: 766, startPoint y: 255, endPoint x: 667, endPoint y: 250, distance: 98.7
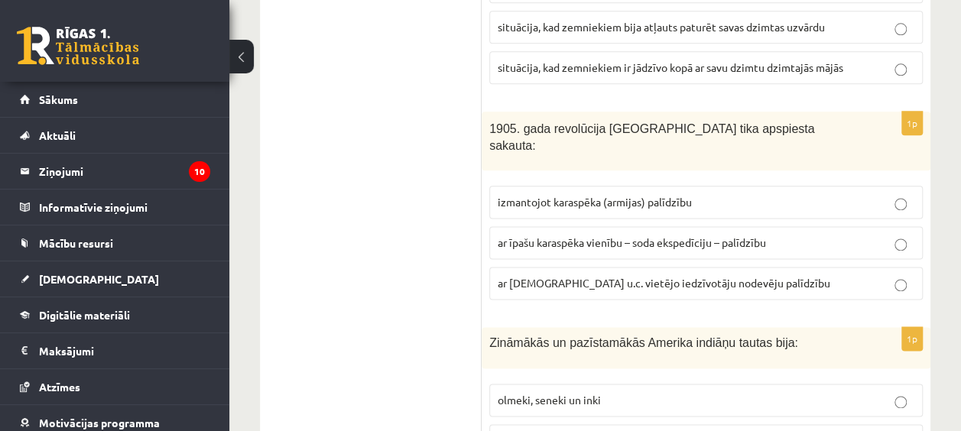
scroll to position [3930, 0]
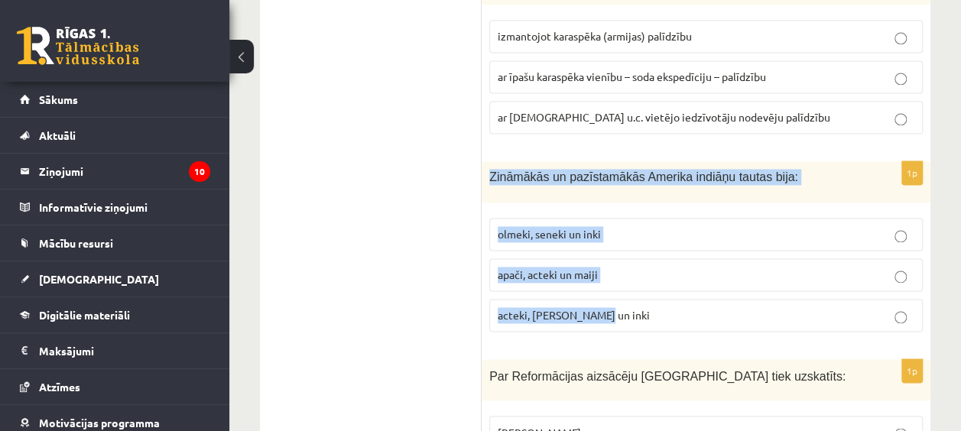
drag, startPoint x: 485, startPoint y: 66, endPoint x: 657, endPoint y: 212, distance: 225.6
click at [657, 212] on div "1p Zināmākās un pazīstamākās Amerika indiāņu tautas bija: olmeki, seneki un ink…" at bounding box center [706, 252] width 449 height 183
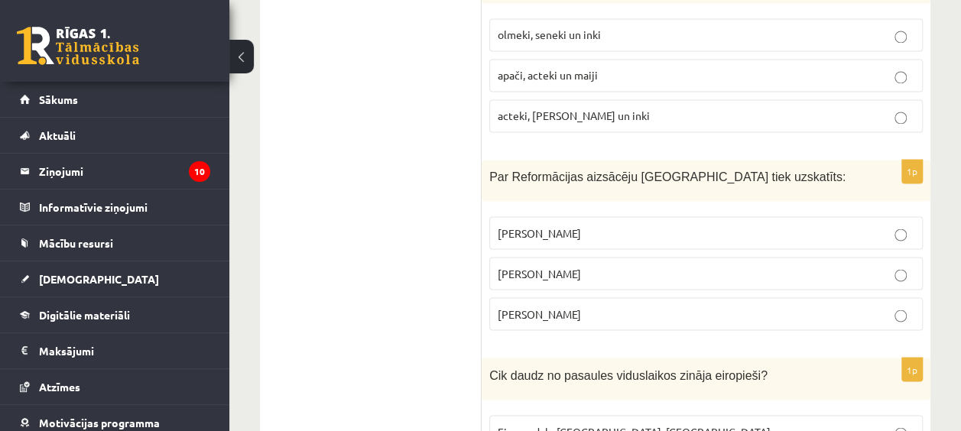
scroll to position [4160, 0]
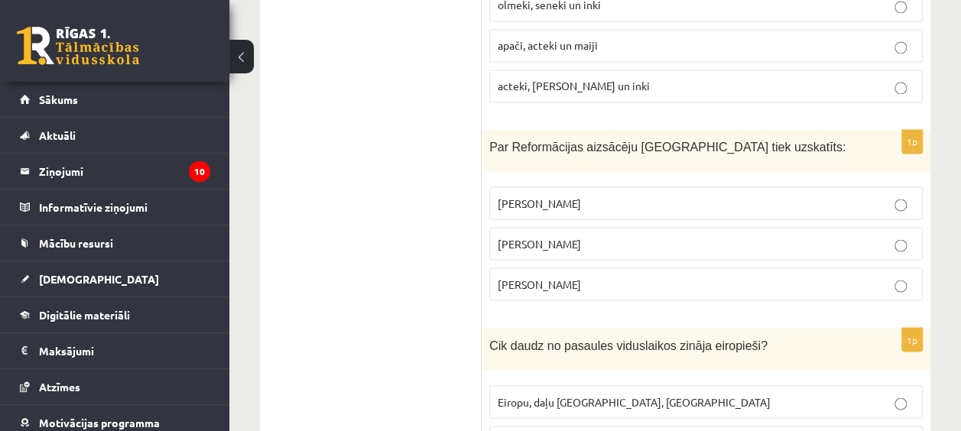
drag, startPoint x: 486, startPoint y: 40, endPoint x: 619, endPoint y: 180, distance: 193.6
click at [619, 180] on div "1p Par Reformācijas aizsācēju Eiropā tiek uzskatīts: Kristofors Kolumbs Mārtiņš…" at bounding box center [706, 221] width 449 height 183
drag, startPoint x: 619, startPoint y: 180, endPoint x: 554, endPoint y: 178, distance: 65.0
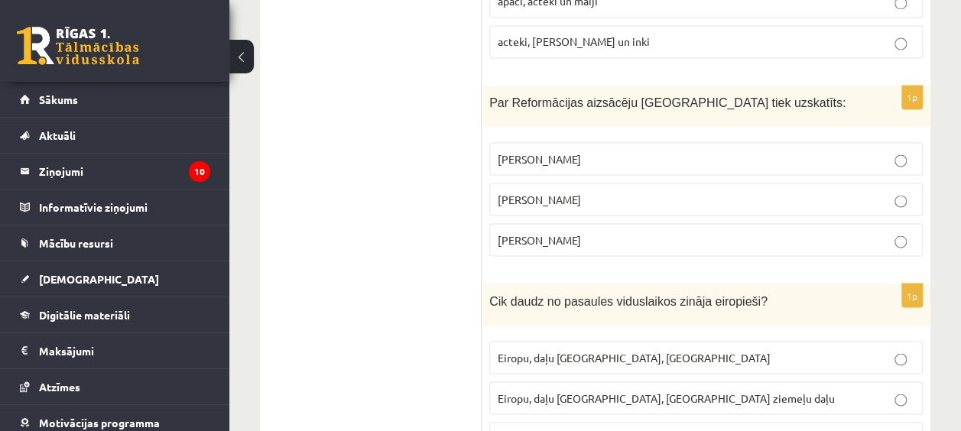
scroll to position [4312, 0]
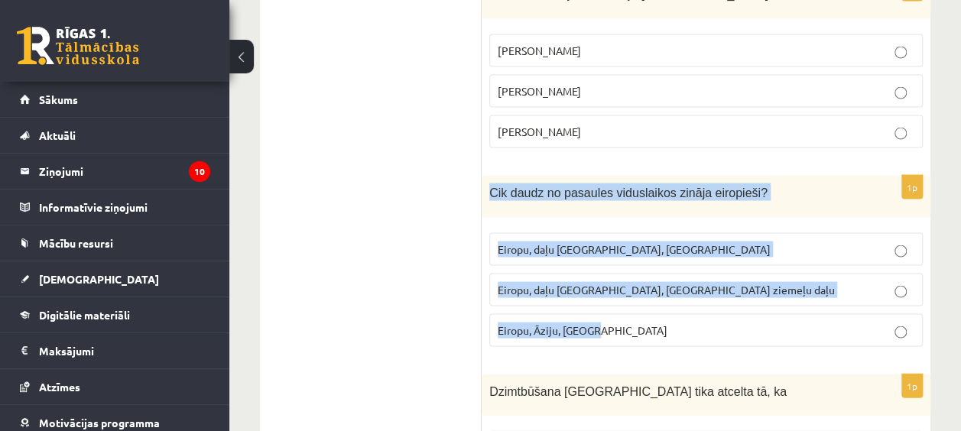
drag, startPoint x: 488, startPoint y: 83, endPoint x: 699, endPoint y: 215, distance: 249.6
click at [699, 215] on div "1p Cik daudz no pasaules viduslaikos zināja eiropieši? Eiropu, daļu Āfrikas, Au…" at bounding box center [706, 266] width 449 height 183
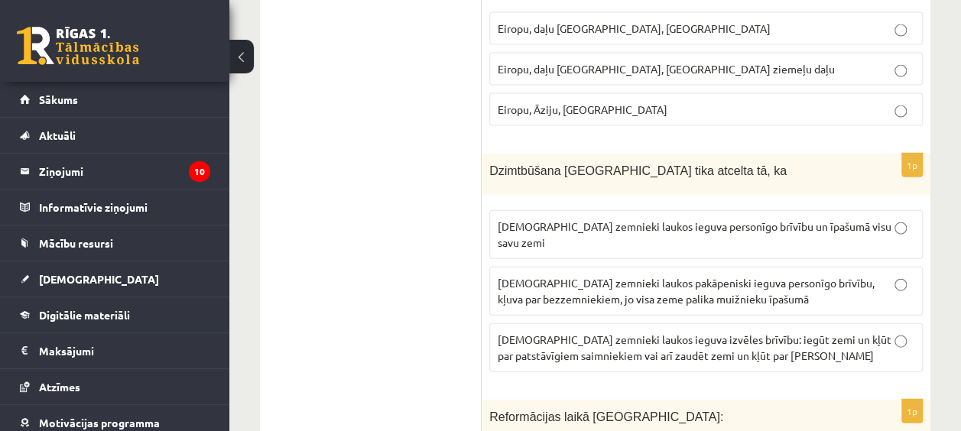
scroll to position [4542, 0]
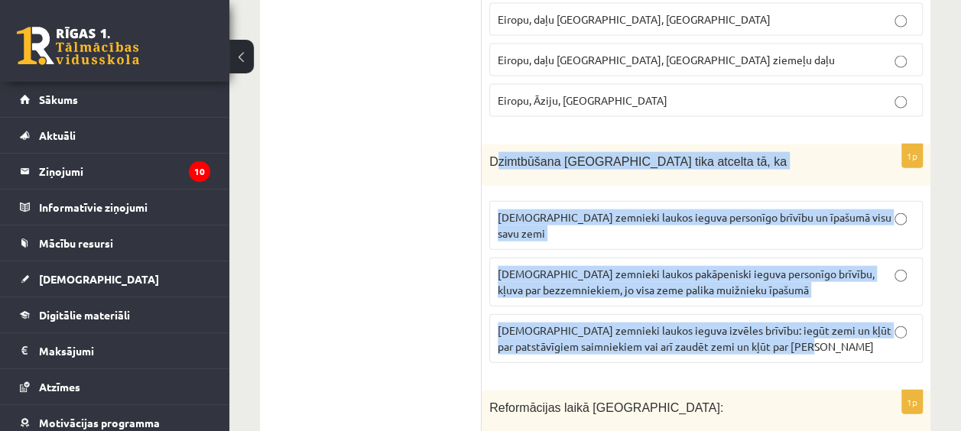
drag, startPoint x: 494, startPoint y: 48, endPoint x: 859, endPoint y: 235, distance: 410.2
click at [859, 235] on div "1p Dzimtbūšana Latvijā tika atcelta tā, ka latviešu zemnieki laukos ieguva pers…" at bounding box center [706, 260] width 449 height 232
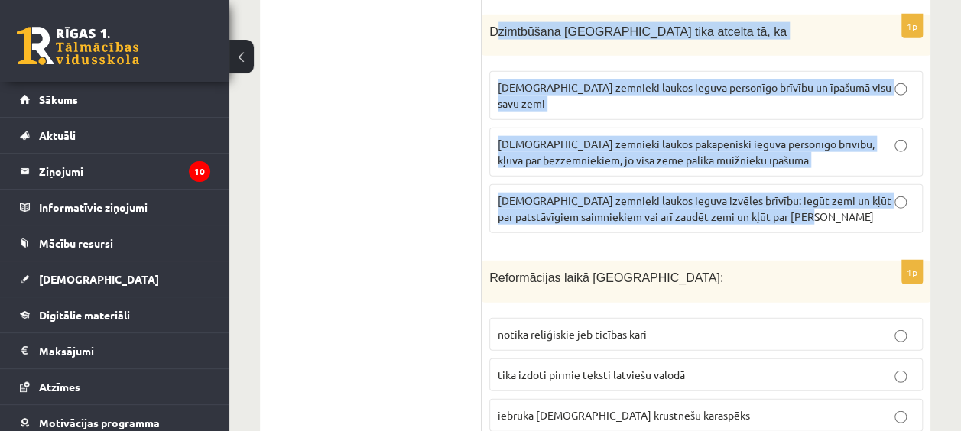
scroll to position [4695, 0]
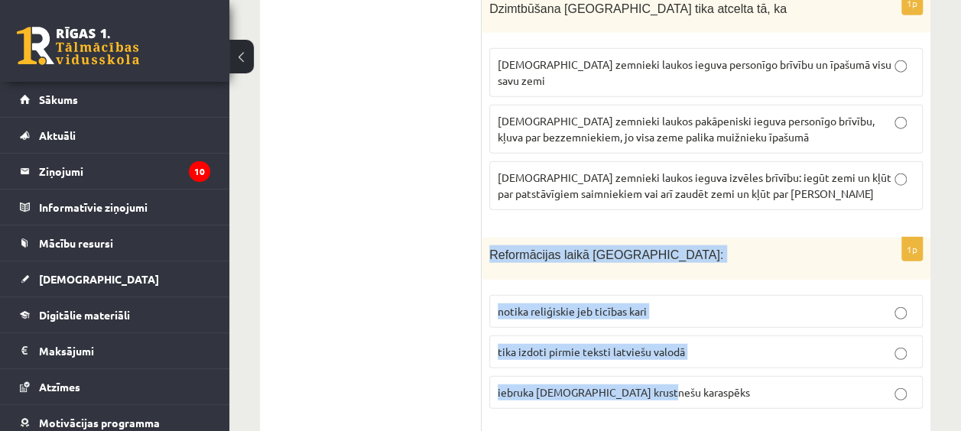
drag, startPoint x: 486, startPoint y: 125, endPoint x: 685, endPoint y: 267, distance: 243.9
click at [685, 267] on div "1p Reformācijas laikā Livonijā: notika reliģiskie jeb ticības kari tika izdoti …" at bounding box center [706, 329] width 449 height 183
drag, startPoint x: 685, startPoint y: 267, endPoint x: 585, endPoint y: 269, distance: 99.4
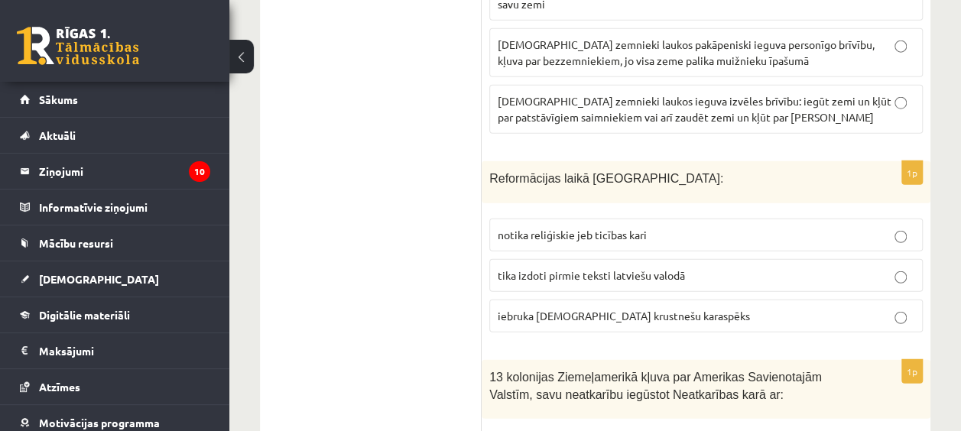
scroll to position [4847, 0]
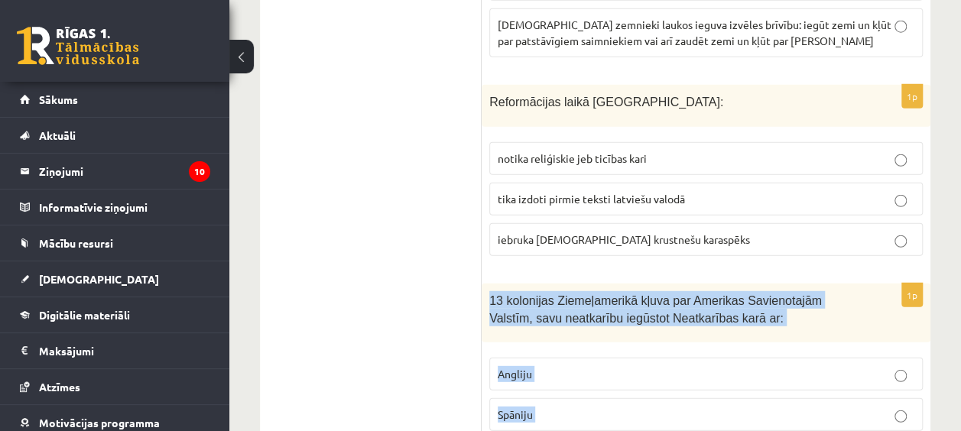
drag, startPoint x: 483, startPoint y: 176, endPoint x: 582, endPoint y: 316, distance: 172.2
click at [582, 316] on div "1p 13 kolonijas Ziemeļamerikā kļuva par Amerikas Savienotajām Valstīm, savu nea…" at bounding box center [706, 384] width 449 height 200
drag, startPoint x: 582, startPoint y: 316, endPoint x: 511, endPoint y: 332, distance: 73.5
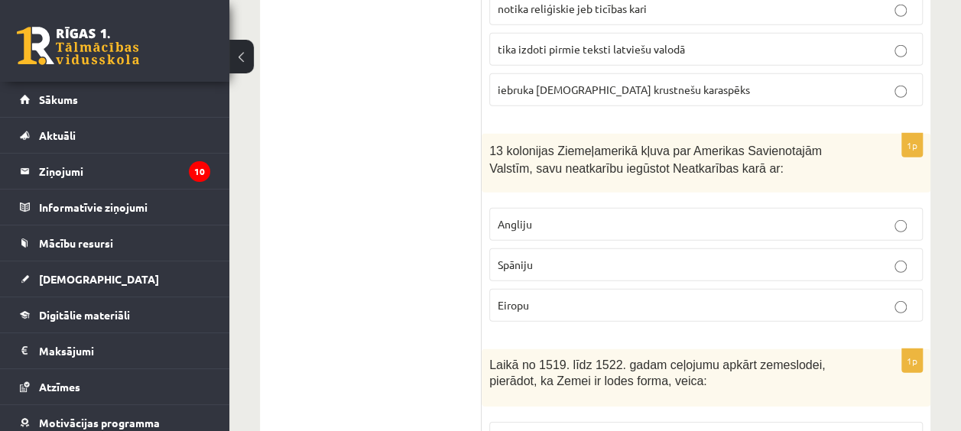
scroll to position [5077, 0]
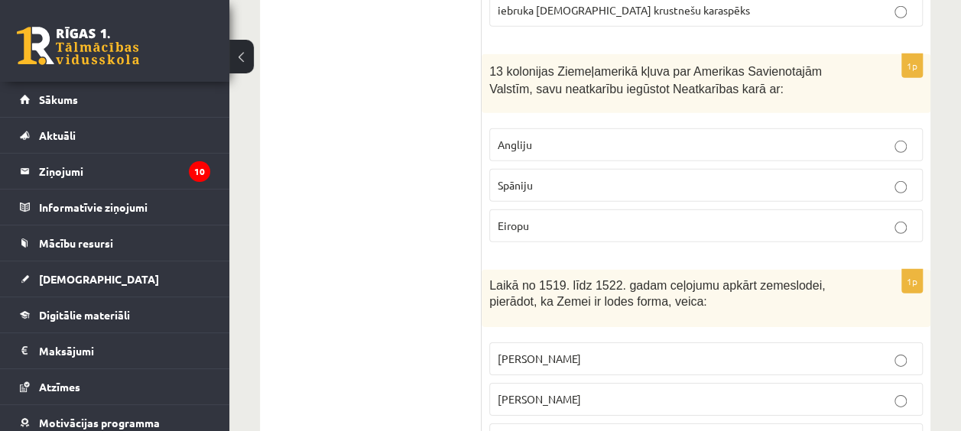
drag, startPoint x: 488, startPoint y: 154, endPoint x: 656, endPoint y: 310, distance: 229.3
click at [656, 310] on div "1p Laikā no 1519. līdz 1522. gadam ceļojumu apkārt zemeslodei, pierādot, ka Zem…" at bounding box center [706, 369] width 449 height 199
drag, startPoint x: 656, startPoint y: 310, endPoint x: 541, endPoint y: 312, distance: 114.7
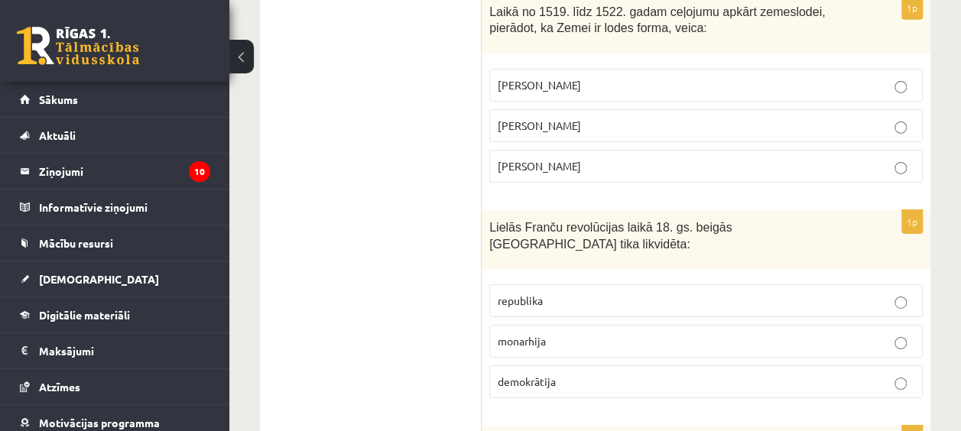
scroll to position [5382, 0]
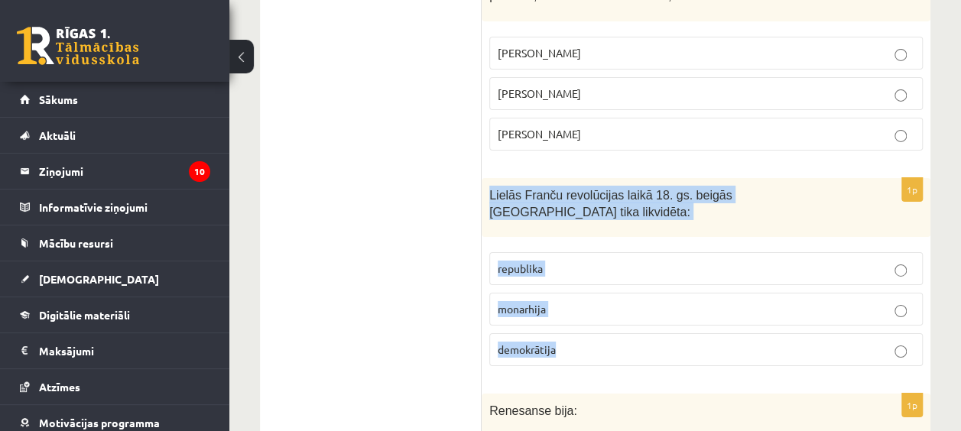
drag, startPoint x: 489, startPoint y: 61, endPoint x: 658, endPoint y: 212, distance: 226.3
click at [658, 212] on div "1p Lielās Franču revolūcijas laikā 18. gs. beigās Francijā tika likvidēta: repu…" at bounding box center [706, 278] width 449 height 200
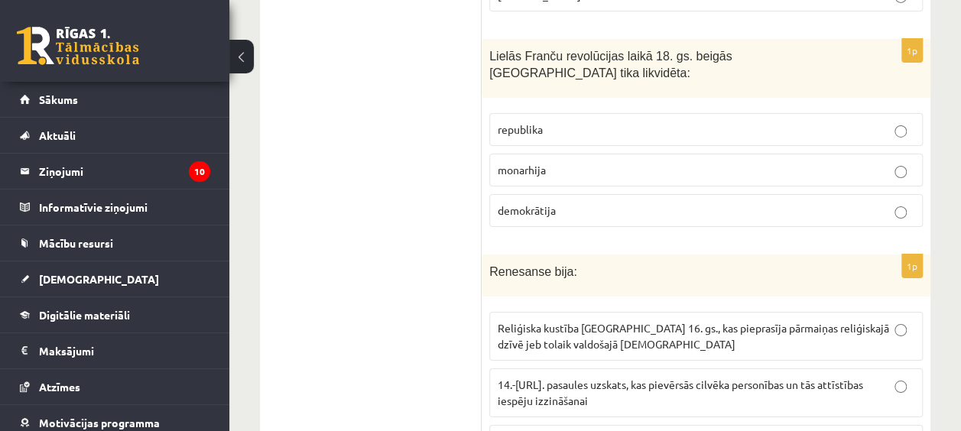
scroll to position [5535, 0]
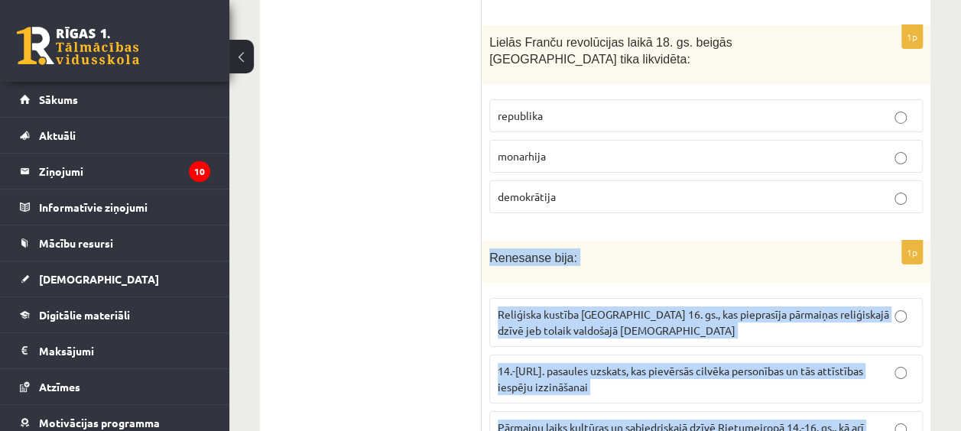
drag, startPoint x: 488, startPoint y: 103, endPoint x: 906, endPoint y: 306, distance: 464.2
click at [914, 310] on div "1p Renesanse bija : Reliģiska kustība Eiropā 16. gs., kas pieprasīja pārmaiņas …" at bounding box center [706, 365] width 449 height 248
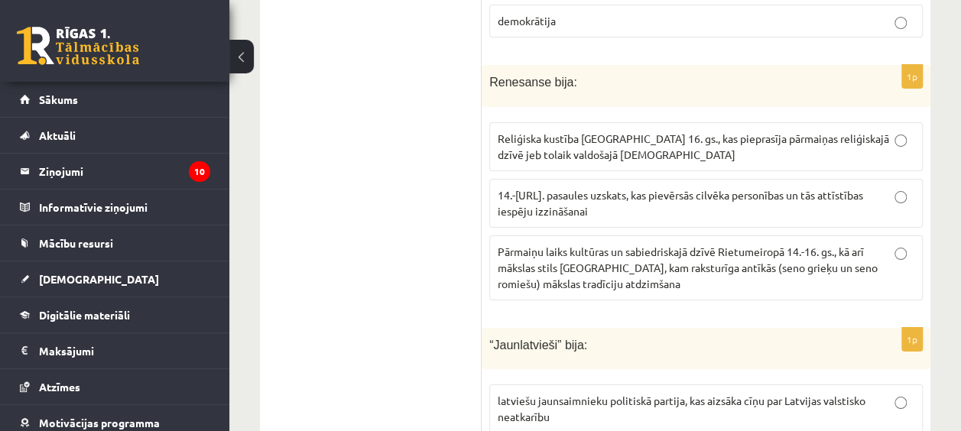
scroll to position [5765, 0]
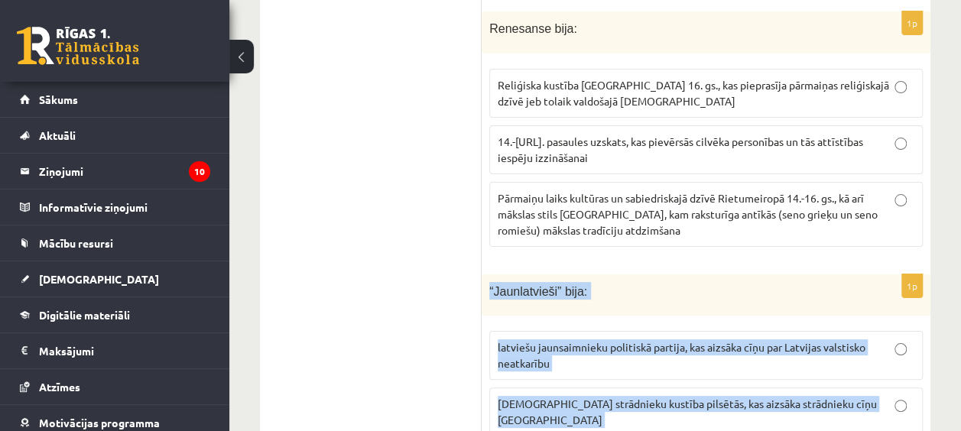
drag, startPoint x: 488, startPoint y: 136, endPoint x: 776, endPoint y: 311, distance: 337.1
click at [776, 311] on div "1p “Jaunlatvieši” bija: latviešu jaunsaimnieku politiskā partija, kas aizsāka c…" at bounding box center [706, 390] width 449 height 232
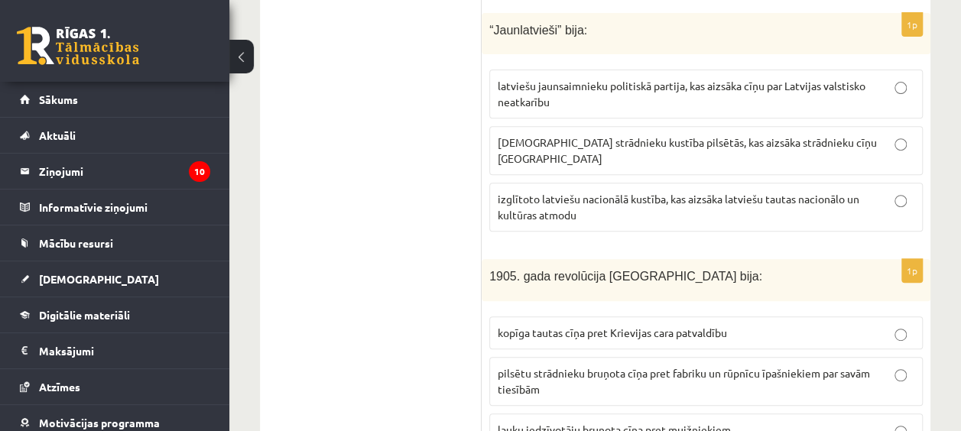
scroll to position [5994, 0]
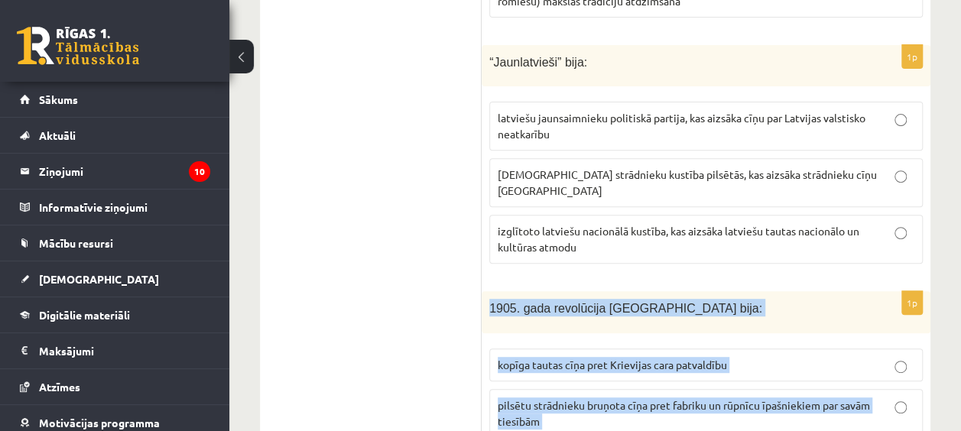
drag, startPoint x: 488, startPoint y: 133, endPoint x: 752, endPoint y: 312, distance: 319.3
click at [752, 312] on div "1p 1905. gada revolūcija Latvijā bija: kopīga tautas cīņa pret Krievijas cara p…" at bounding box center [706, 390] width 449 height 199
drag, startPoint x: 752, startPoint y: 312, endPoint x: 712, endPoint y: 294, distance: 43.5
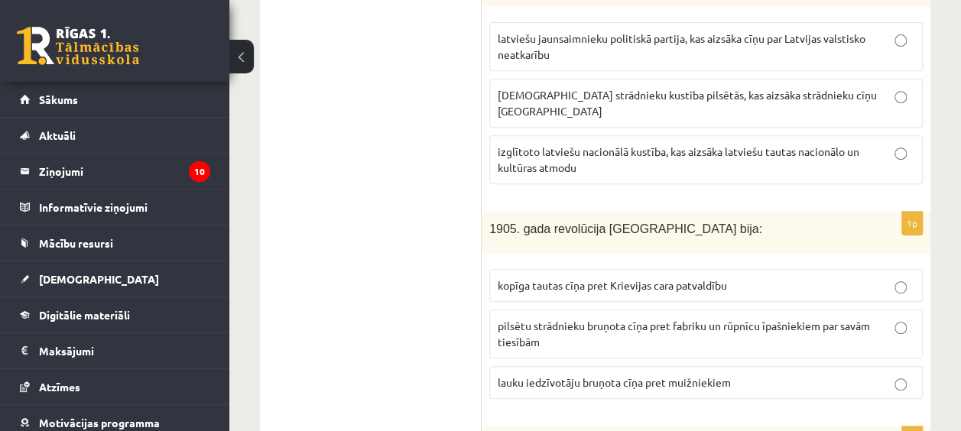
scroll to position [6147, 0]
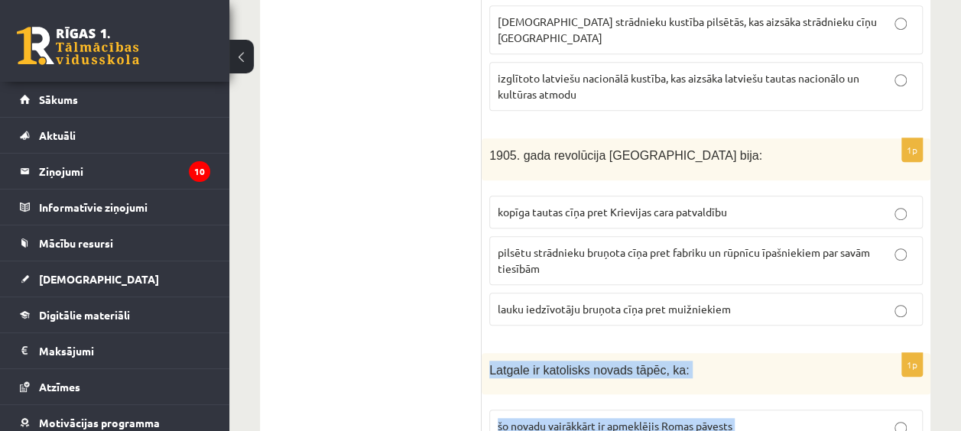
drag, startPoint x: 489, startPoint y: 190, endPoint x: 881, endPoint y: 359, distance: 426.2
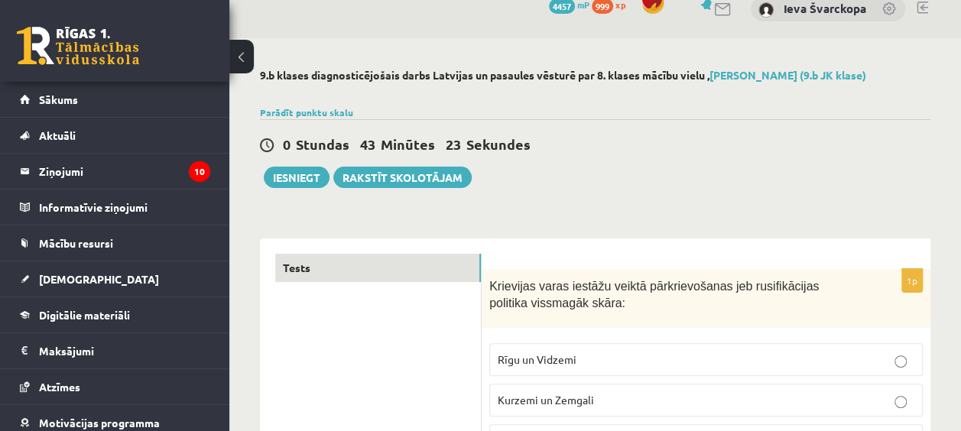
scroll to position [0, 0]
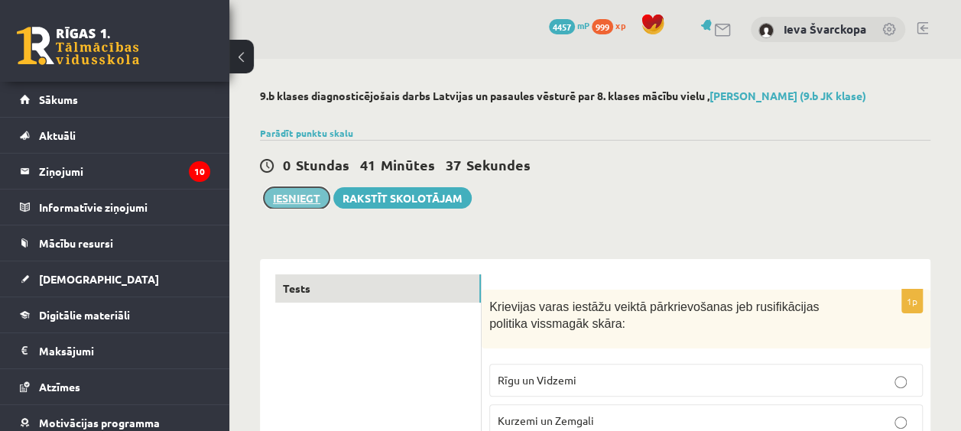
click at [305, 198] on button "Iesniegt" at bounding box center [297, 197] width 66 height 21
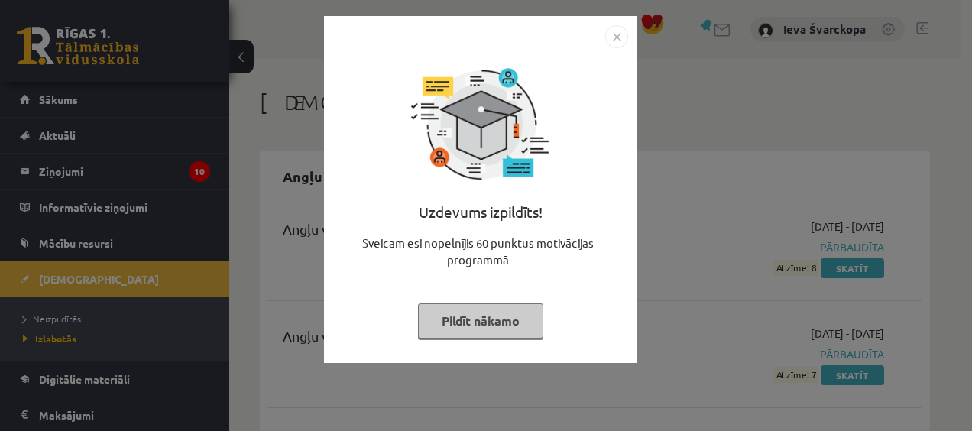
click at [506, 332] on button "Pildīt nākamo" at bounding box center [480, 320] width 125 height 35
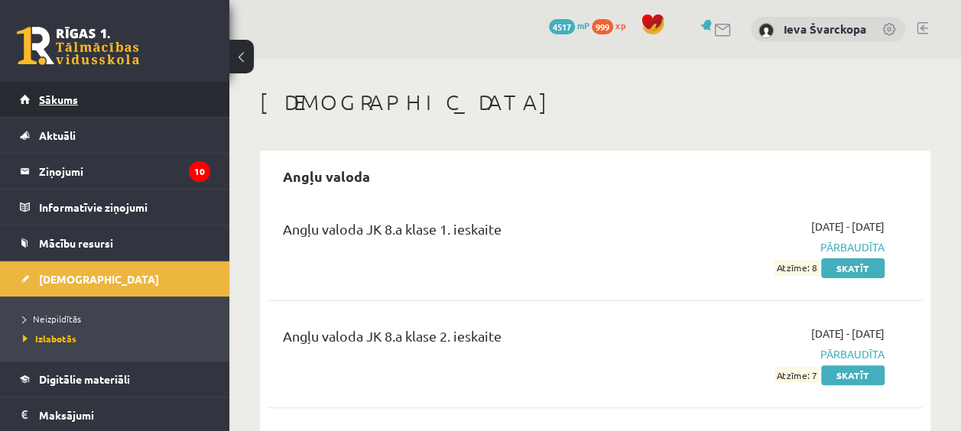
click at [52, 103] on span "Sākums" at bounding box center [58, 99] width 39 height 14
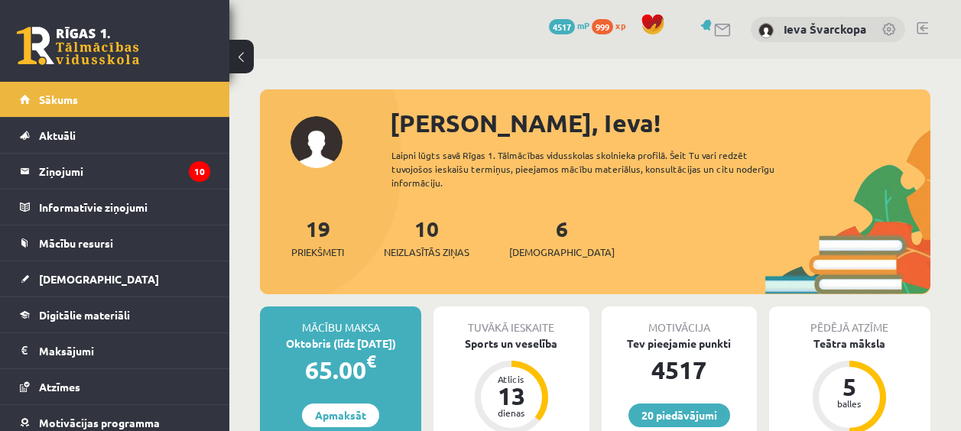
scroll to position [153, 0]
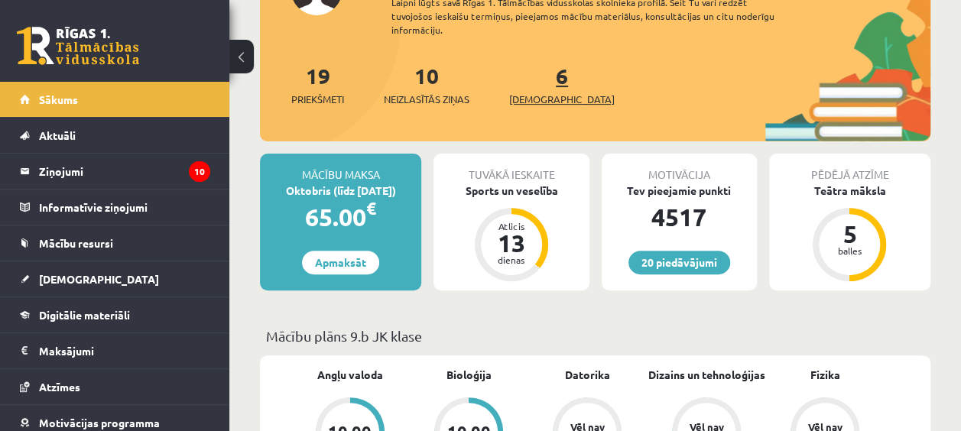
click at [534, 94] on span "[DEMOGRAPHIC_DATA]" at bounding box center [561, 99] width 105 height 15
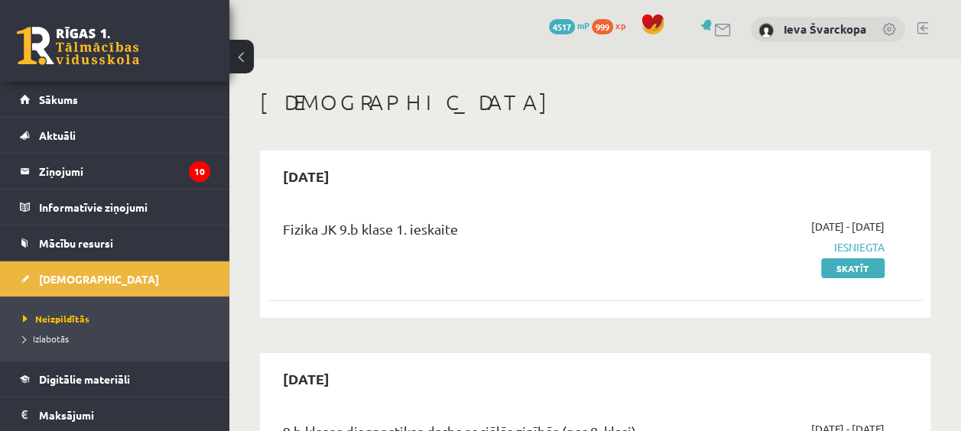
click at [925, 26] on link at bounding box center [921, 28] width 11 height 12
